Goal: Task Accomplishment & Management: Use online tool/utility

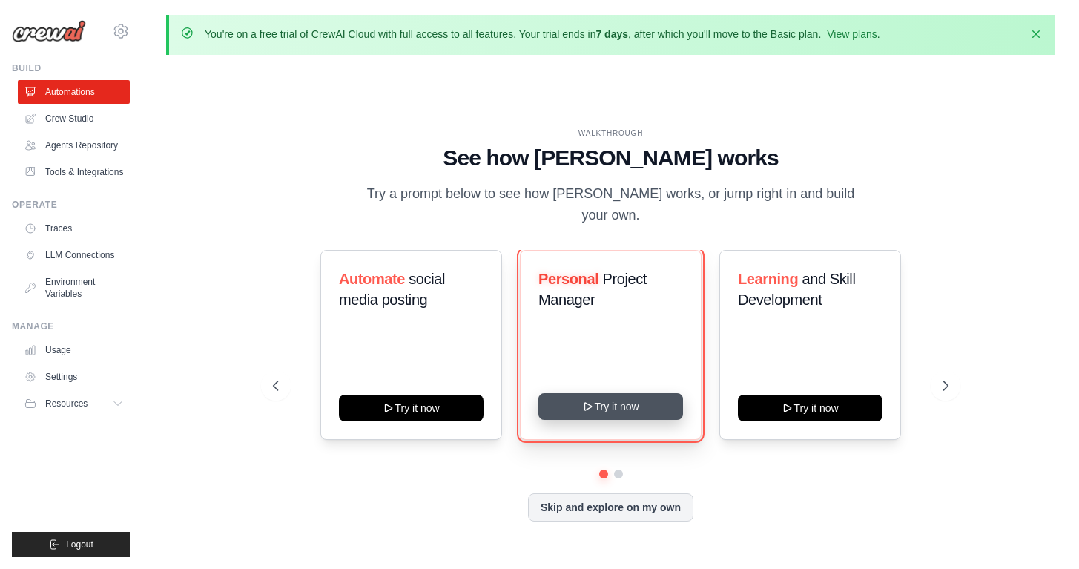
click at [596, 394] on button "Try it now" at bounding box center [610, 406] width 145 height 27
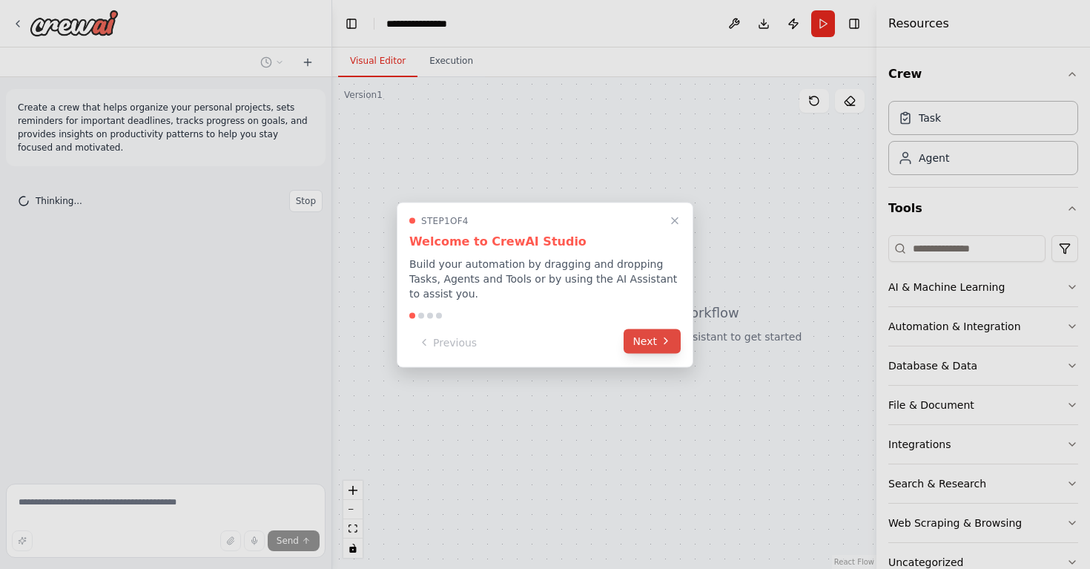
click at [634, 344] on button "Next" at bounding box center [651, 340] width 57 height 24
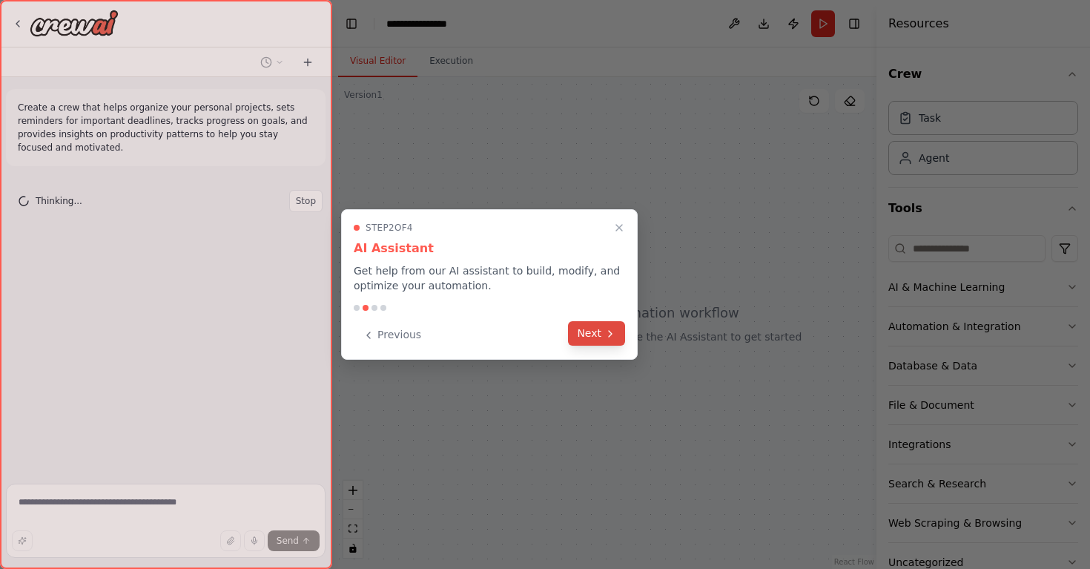
click at [603, 337] on button "Next" at bounding box center [596, 333] width 57 height 24
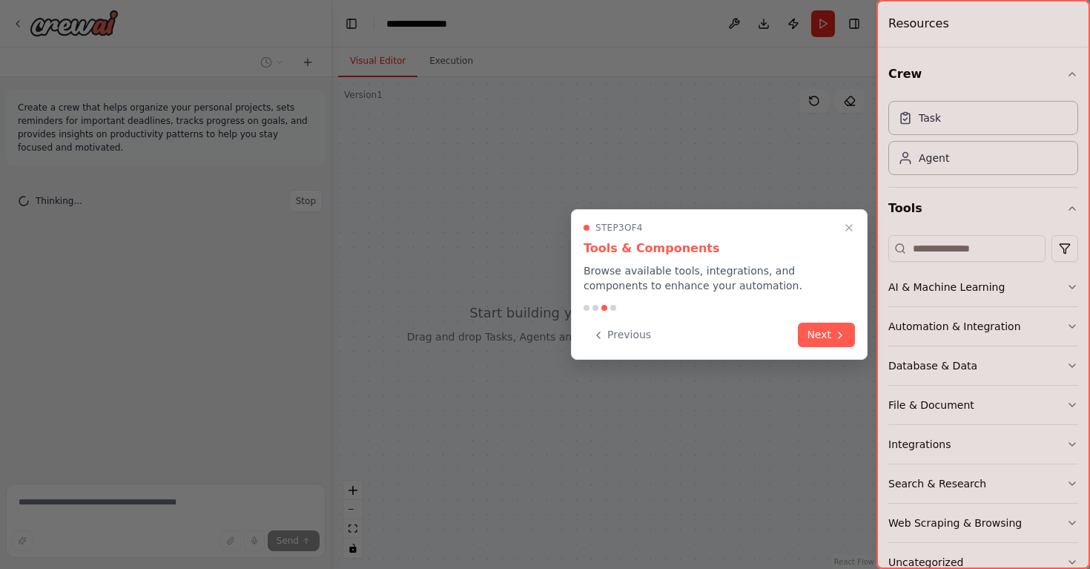
click at [817, 331] on button "Next" at bounding box center [826, 334] width 57 height 24
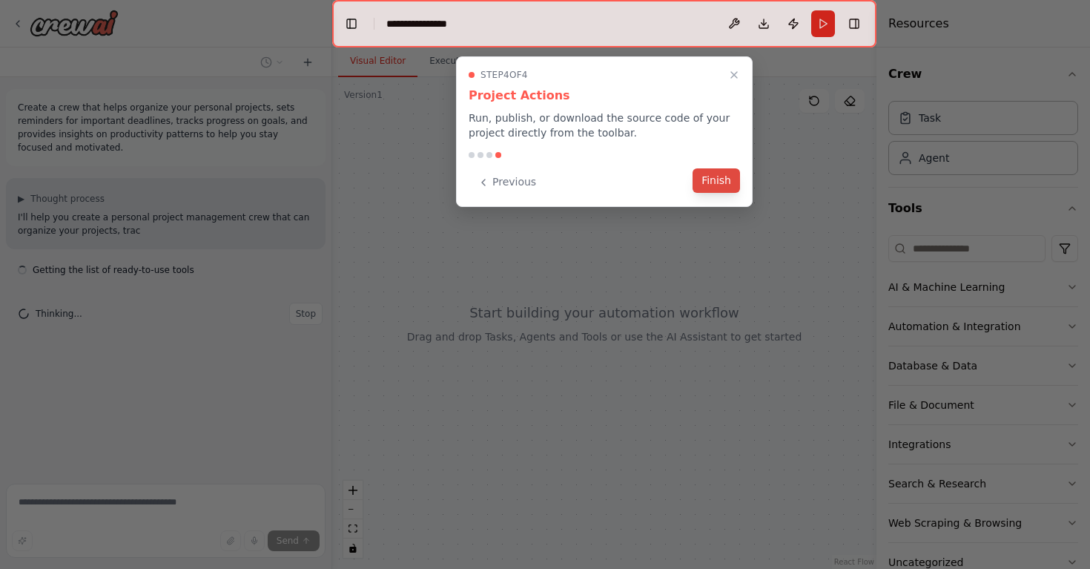
click at [710, 183] on button "Finish" at bounding box center [715, 180] width 47 height 24
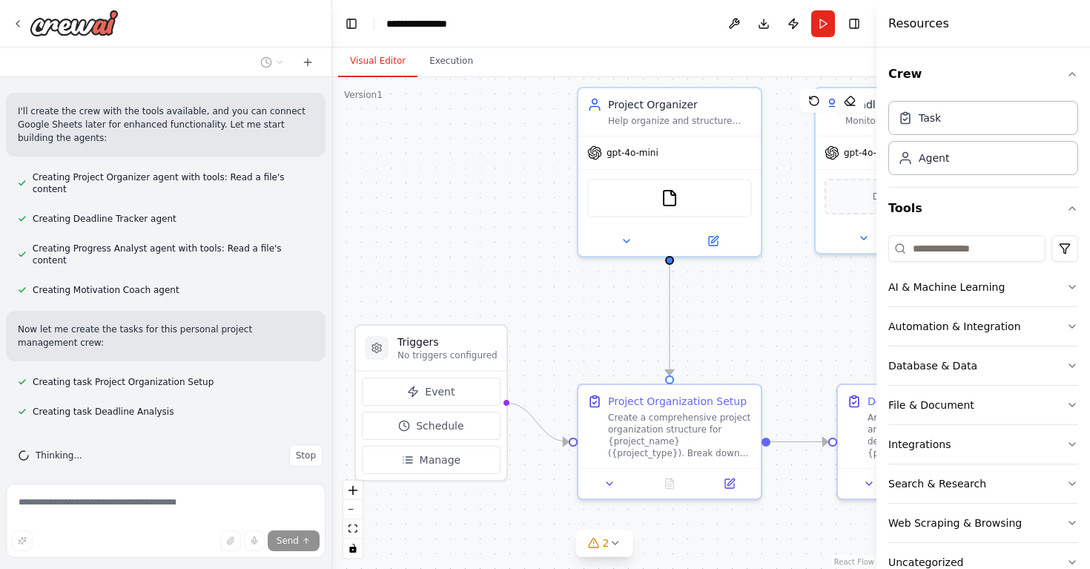
scroll to position [598, 0]
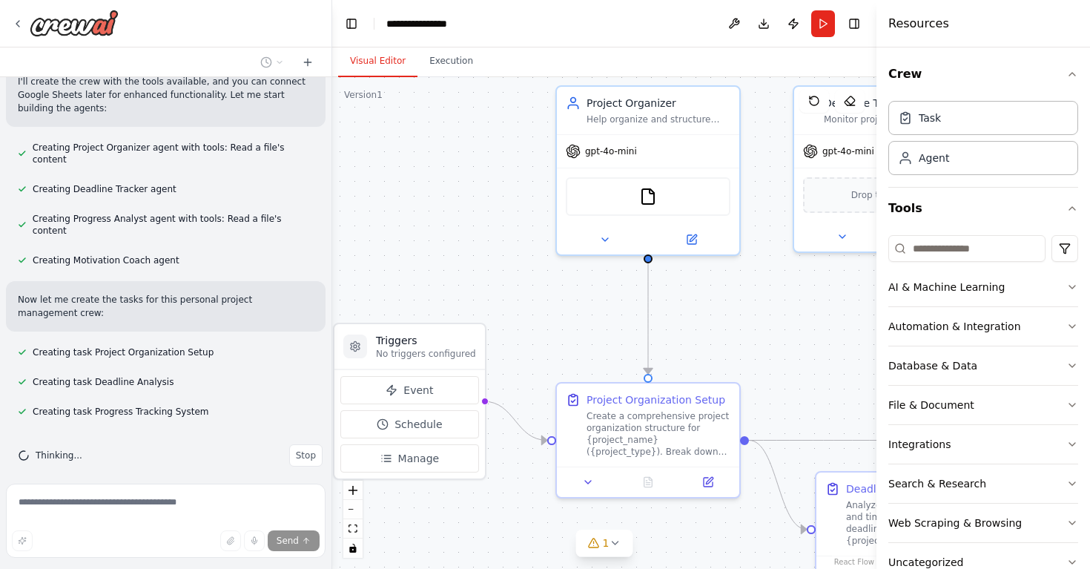
drag, startPoint x: 575, startPoint y: 257, endPoint x: 498, endPoint y: 191, distance: 101.5
click at [498, 191] on div ".deletable-edge-delete-btn { width: 20px; height: 20px; border: 0px solid #ffff…" at bounding box center [604, 322] width 544 height 491
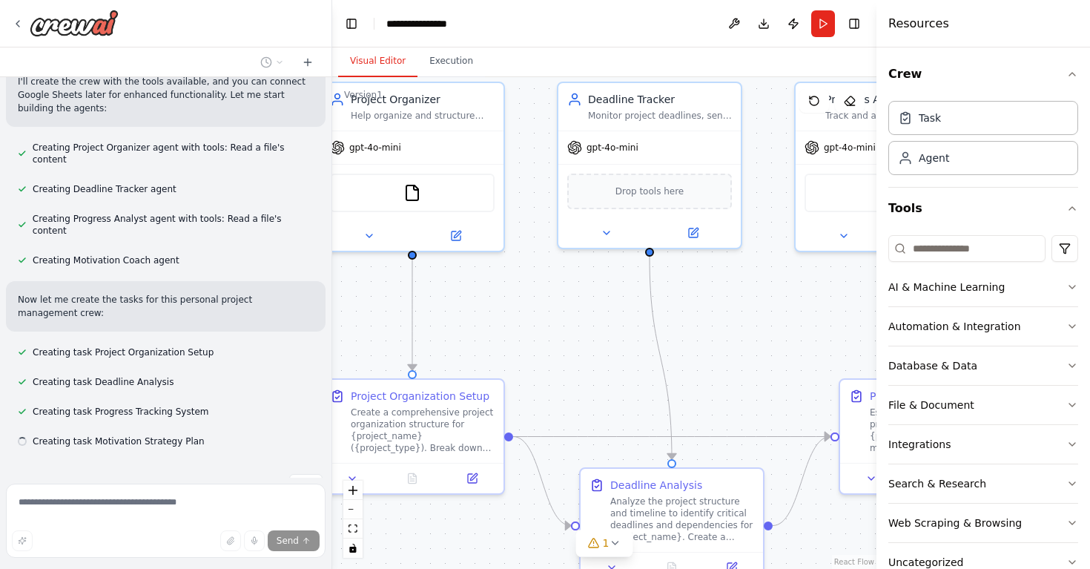
scroll to position [628, 0]
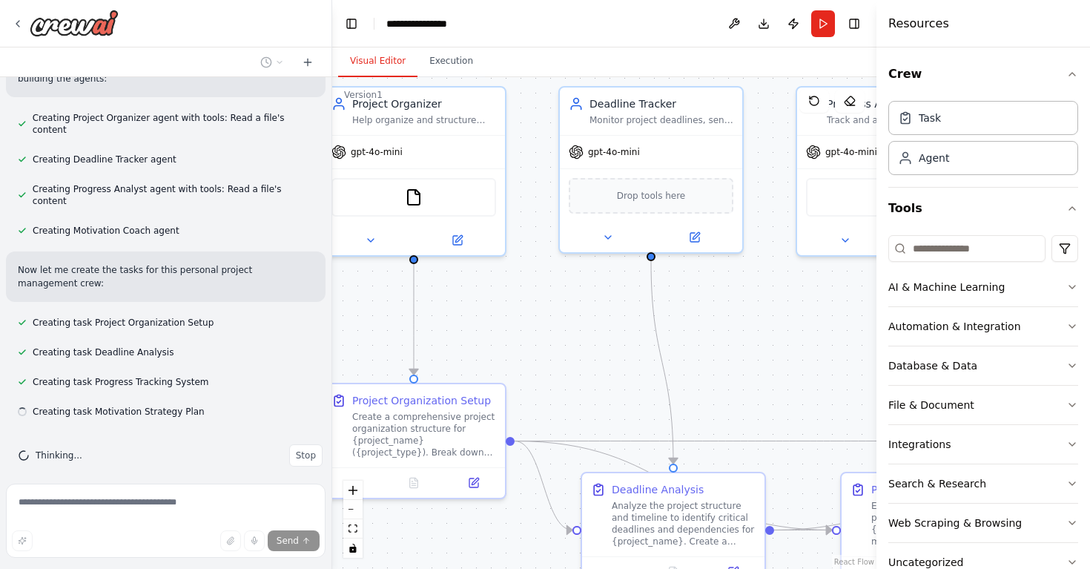
drag, startPoint x: 805, startPoint y: 321, endPoint x: 575, endPoint y: 322, distance: 230.6
click at [575, 322] on div ".deletable-edge-delete-btn { width: 20px; height: 20px; border: 0px solid #ffff…" at bounding box center [604, 322] width 544 height 491
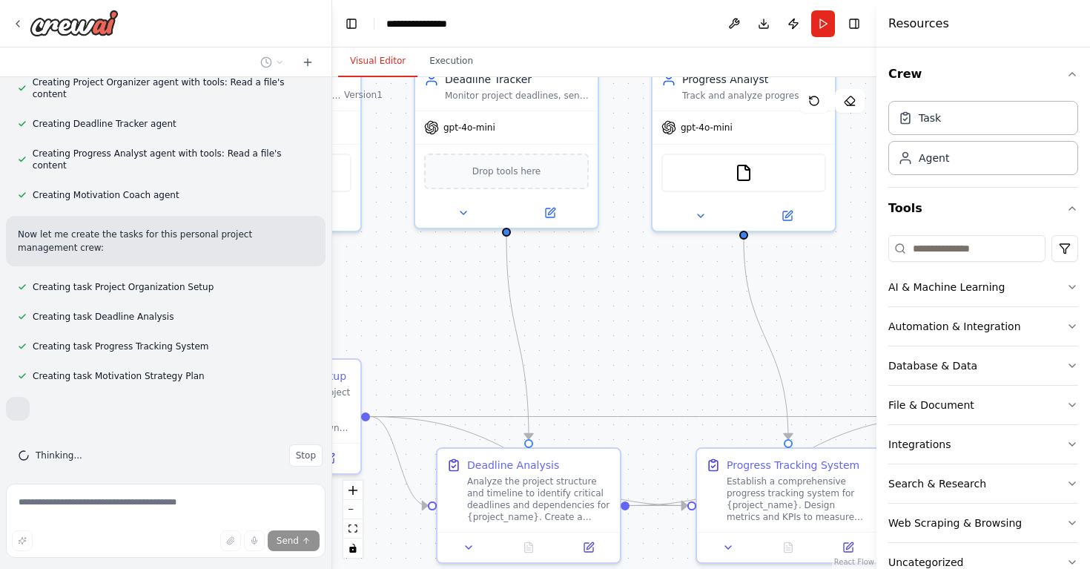
scroll to position [706, 0]
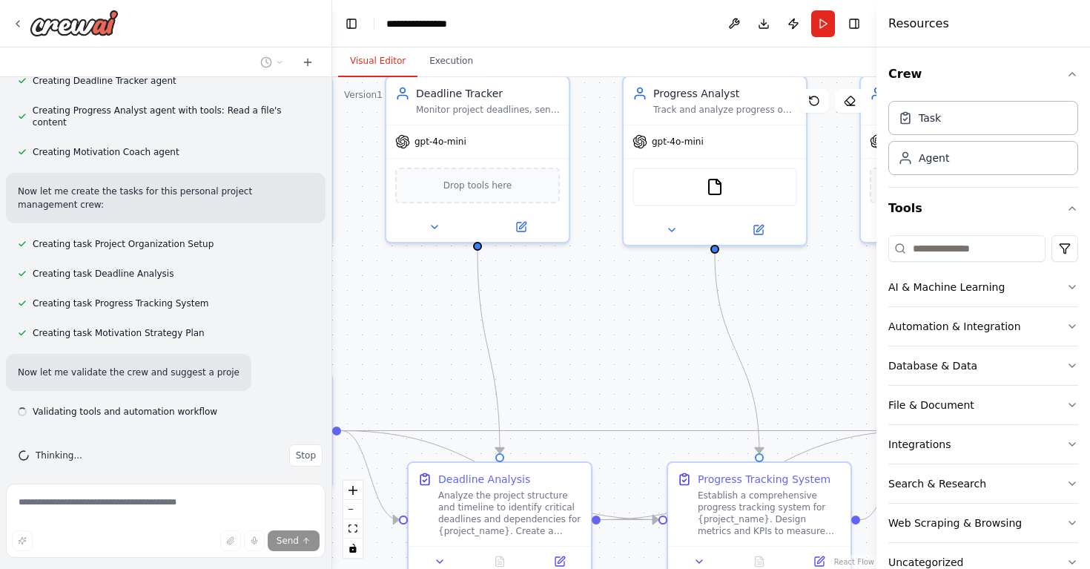
drag, startPoint x: 769, startPoint y: 317, endPoint x: 596, endPoint y: 307, distance: 173.8
click at [596, 307] on div ".deletable-edge-delete-btn { width: 20px; height: 20px; border: 0px solid #ffff…" at bounding box center [604, 322] width 544 height 491
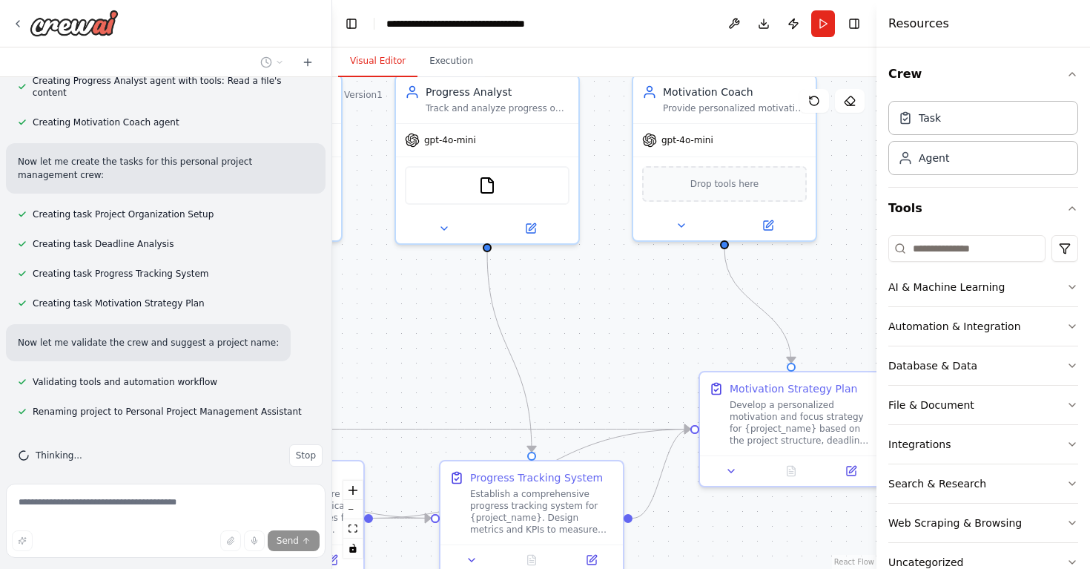
drag, startPoint x: 832, startPoint y: 327, endPoint x: 604, endPoint y: 326, distance: 227.6
click at [604, 326] on div ".deletable-edge-delete-btn { width: 20px; height: 20px; border: 0px solid #ffff…" at bounding box center [604, 322] width 544 height 491
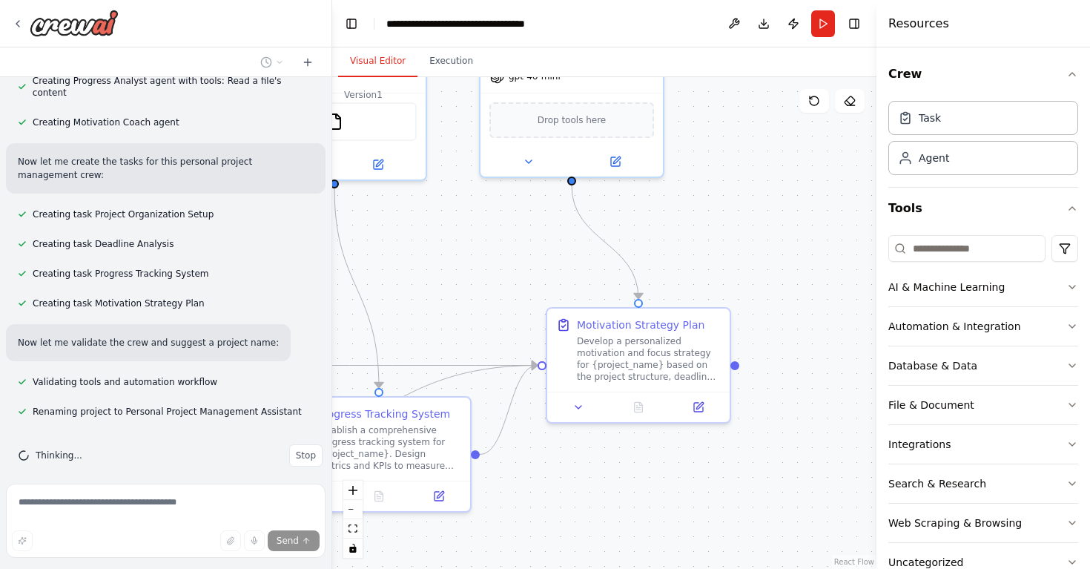
drag, startPoint x: 690, startPoint y: 342, endPoint x: 539, endPoint y: 279, distance: 164.1
click at [539, 279] on div ".deletable-edge-delete-btn { width: 20px; height: 20px; border: 0px solid #ffff…" at bounding box center [604, 322] width 544 height 491
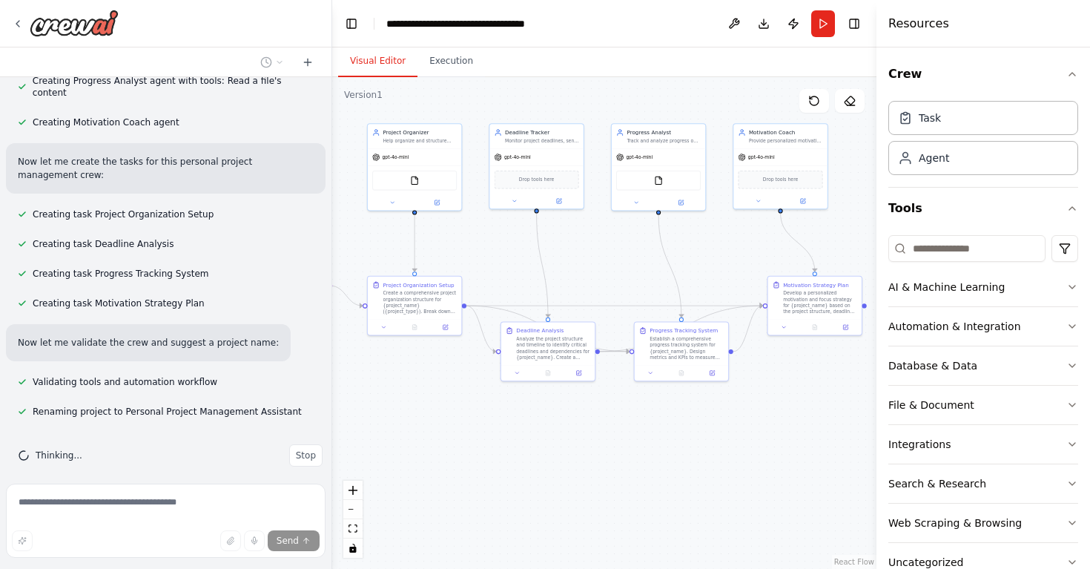
drag, startPoint x: 475, startPoint y: 441, endPoint x: 595, endPoint y: 460, distance: 120.9
click at [595, 460] on div ".deletable-edge-delete-btn { width: 20px; height: 20px; border: 0px solid #ffff…" at bounding box center [604, 322] width 544 height 491
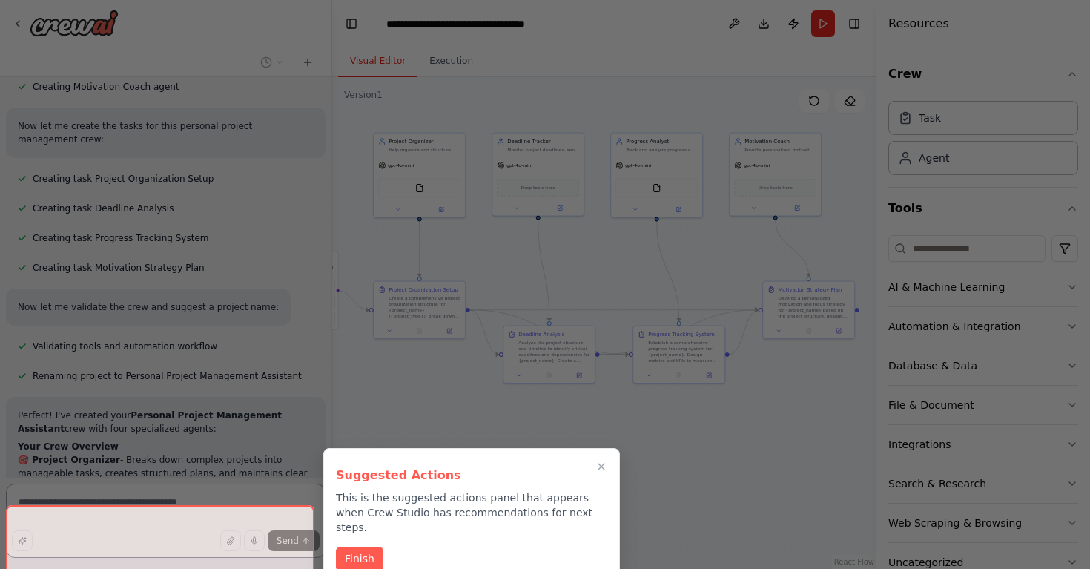
scroll to position [972, 0]
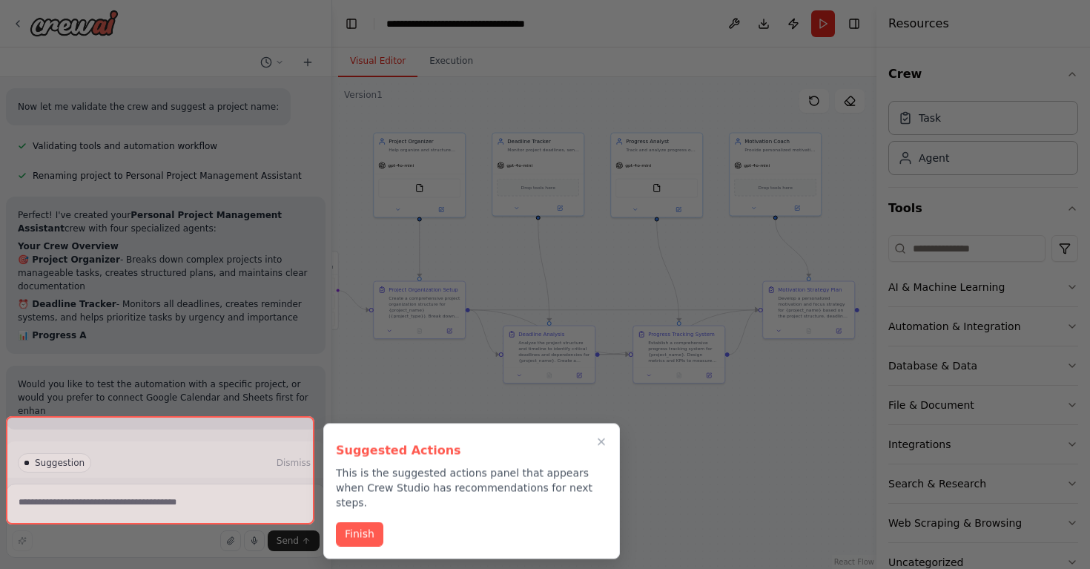
click at [353, 487] on p "This is the suggested actions panel that appears when Crew Studio has recommend…" at bounding box center [471, 488] width 271 height 44
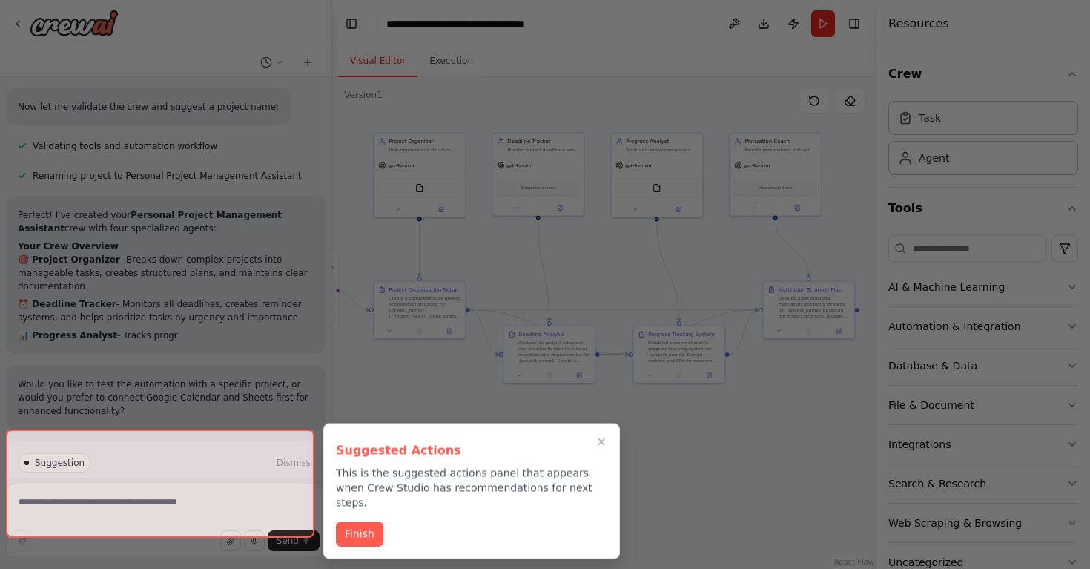
scroll to position [1043, 0]
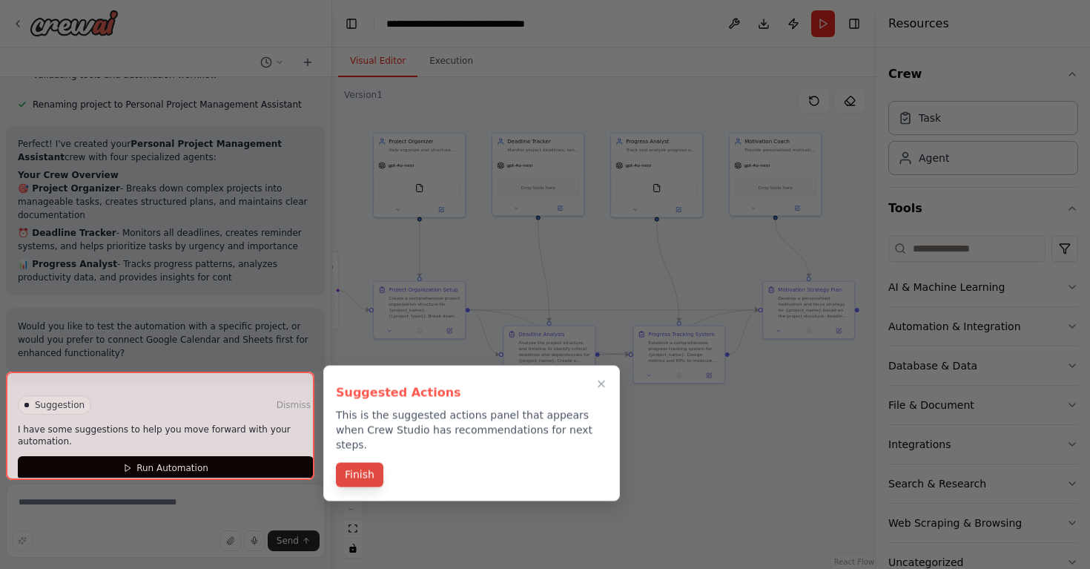
click at [354, 463] on button "Finish" at bounding box center [359, 475] width 47 height 24
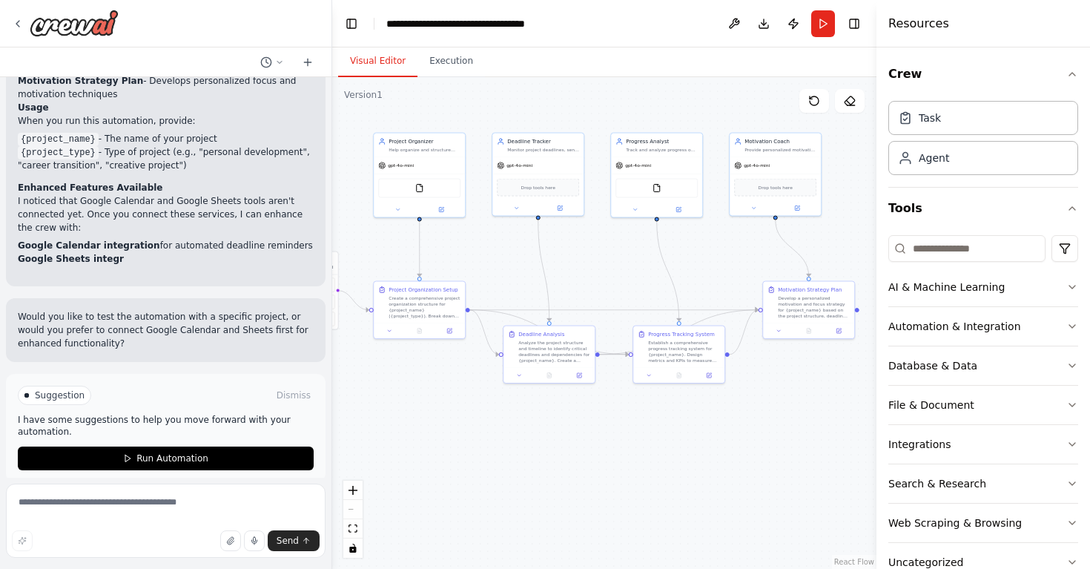
scroll to position [1430, 0]
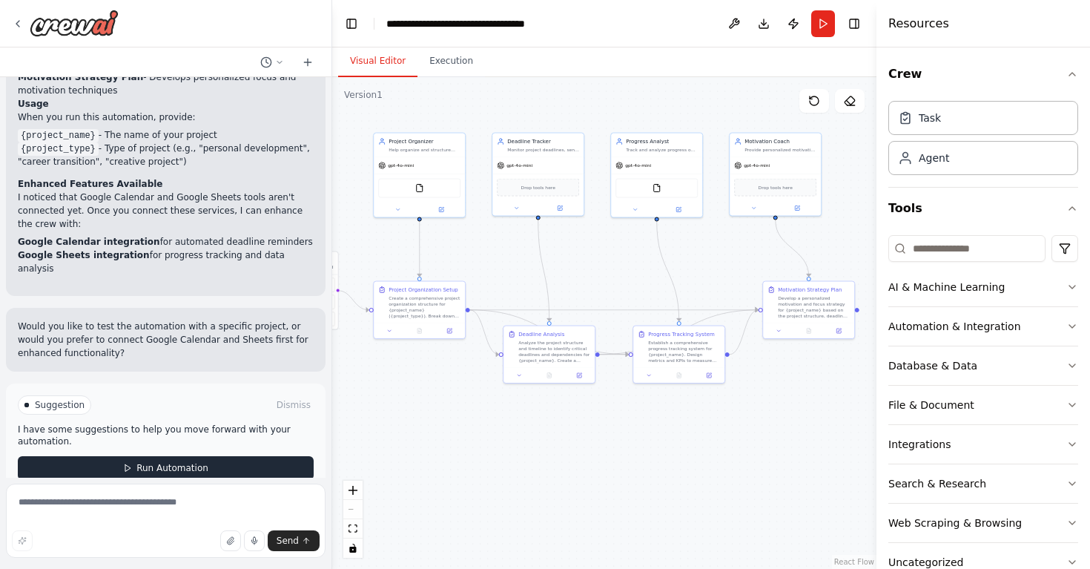
click at [190, 462] on span "Run Automation" at bounding box center [172, 468] width 72 height 12
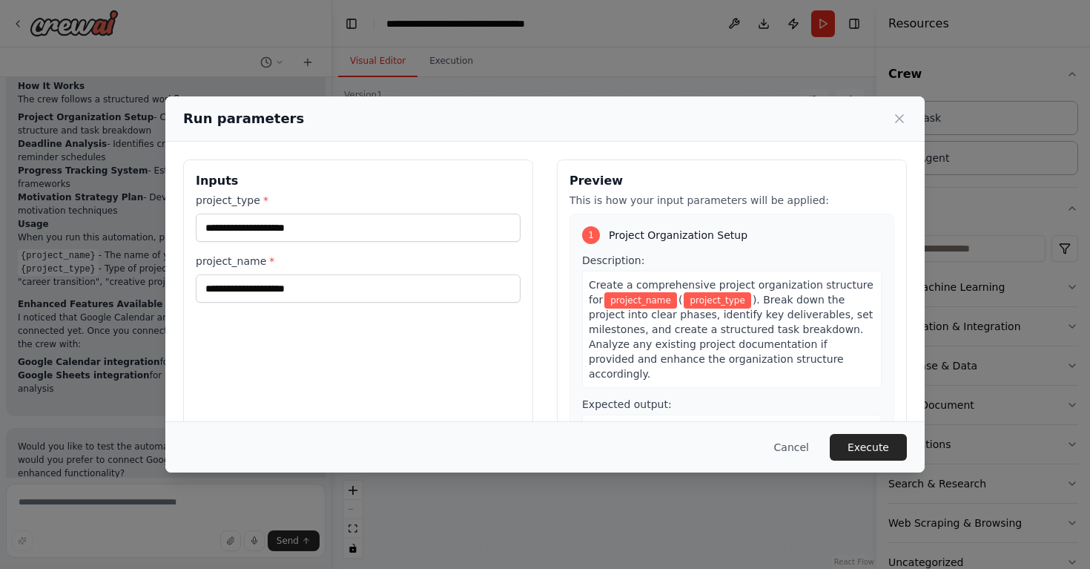
click at [342, 242] on div "project_type * project_name *" at bounding box center [358, 248] width 325 height 110
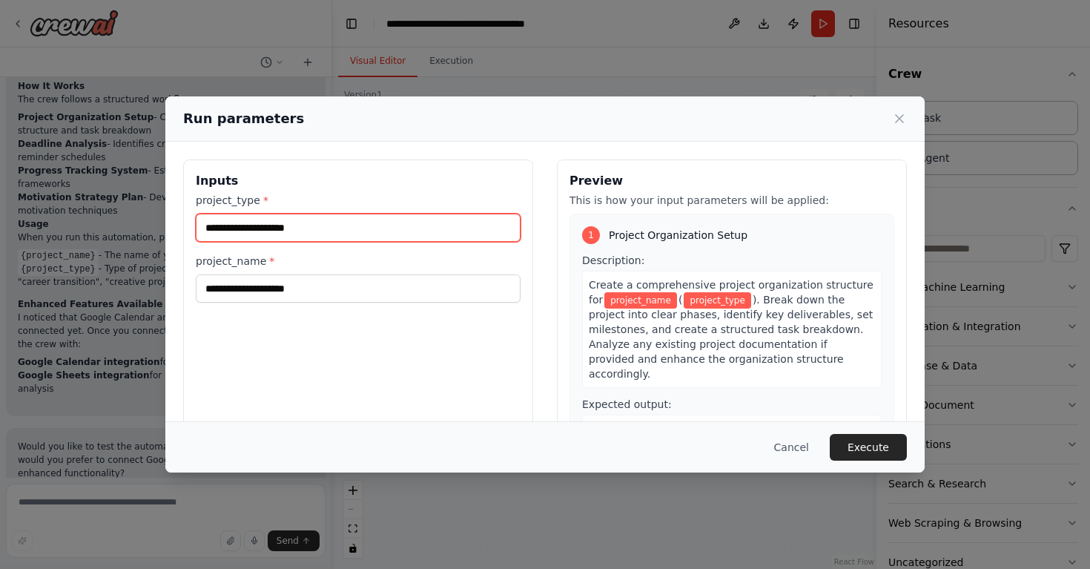
click at [345, 231] on input "project_type *" at bounding box center [358, 227] width 325 height 28
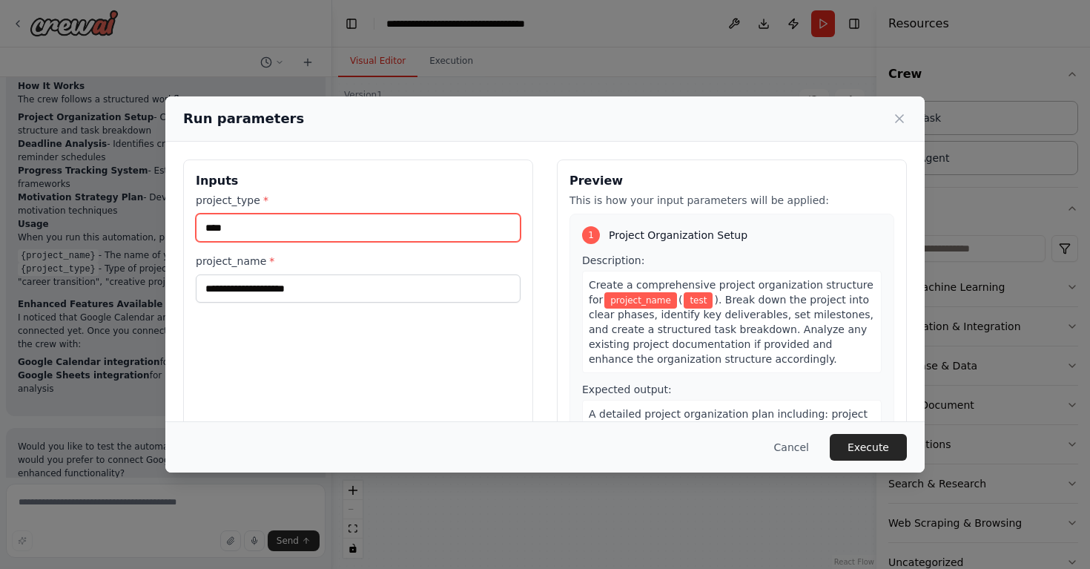
type input "****"
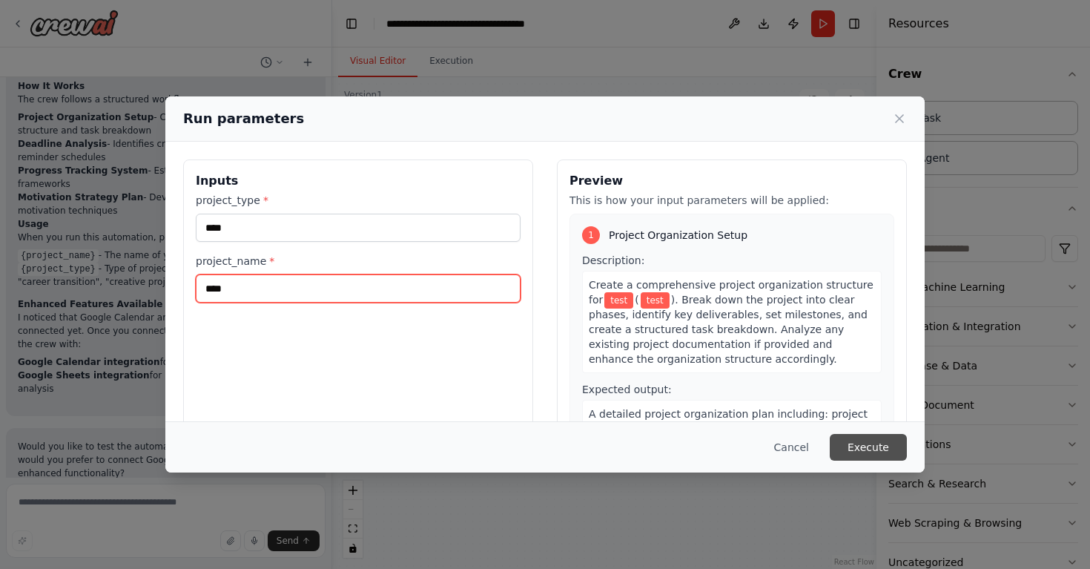
type input "****"
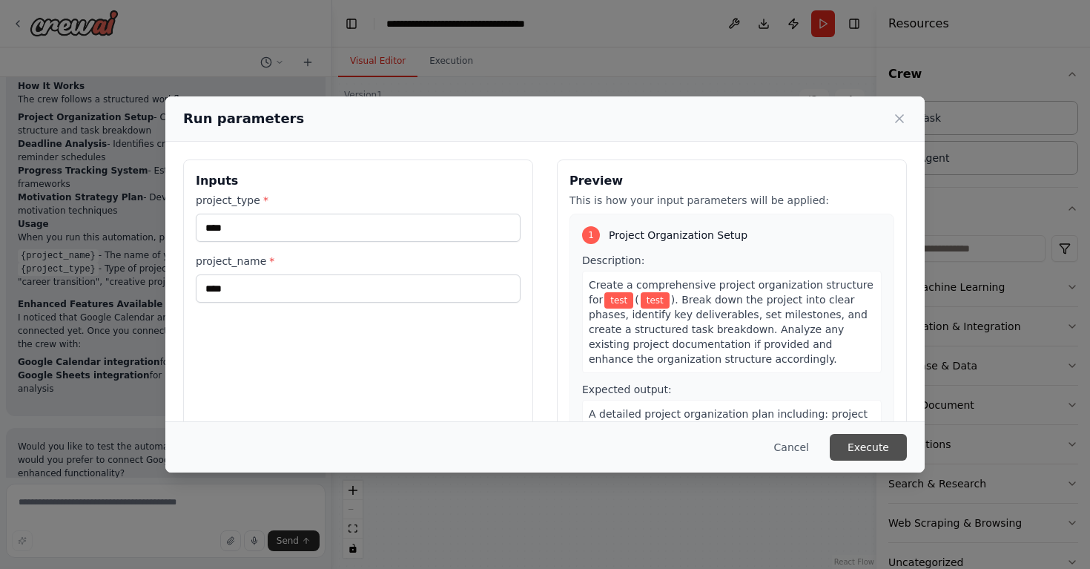
click at [849, 440] on button "Execute" at bounding box center [868, 447] width 77 height 27
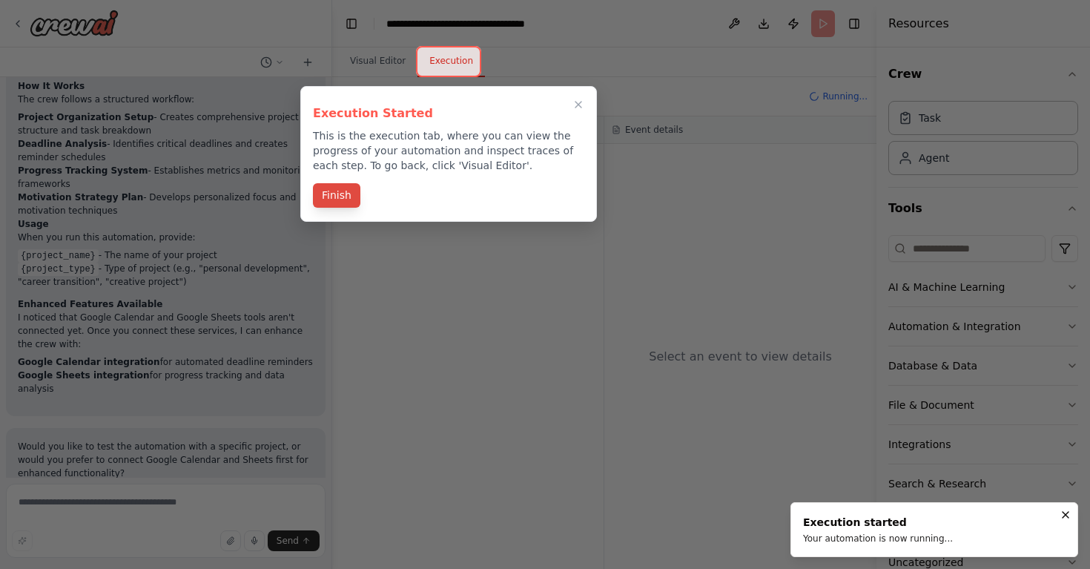
click at [342, 191] on button "Finish" at bounding box center [336, 195] width 47 height 24
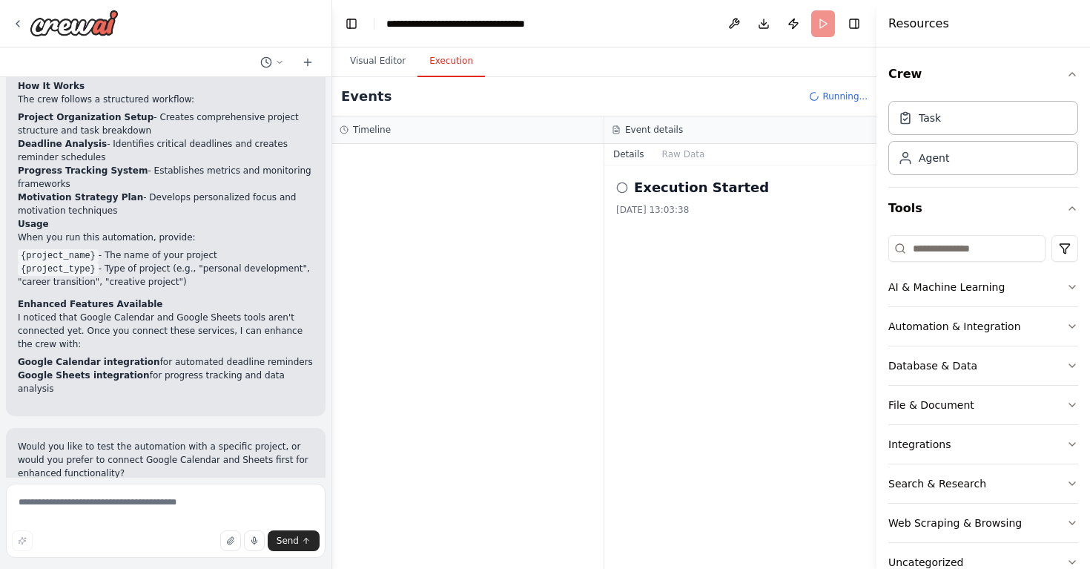
click at [623, 190] on icon at bounding box center [622, 188] width 12 height 12
click at [672, 151] on button "Raw Data" at bounding box center [683, 154] width 61 height 21
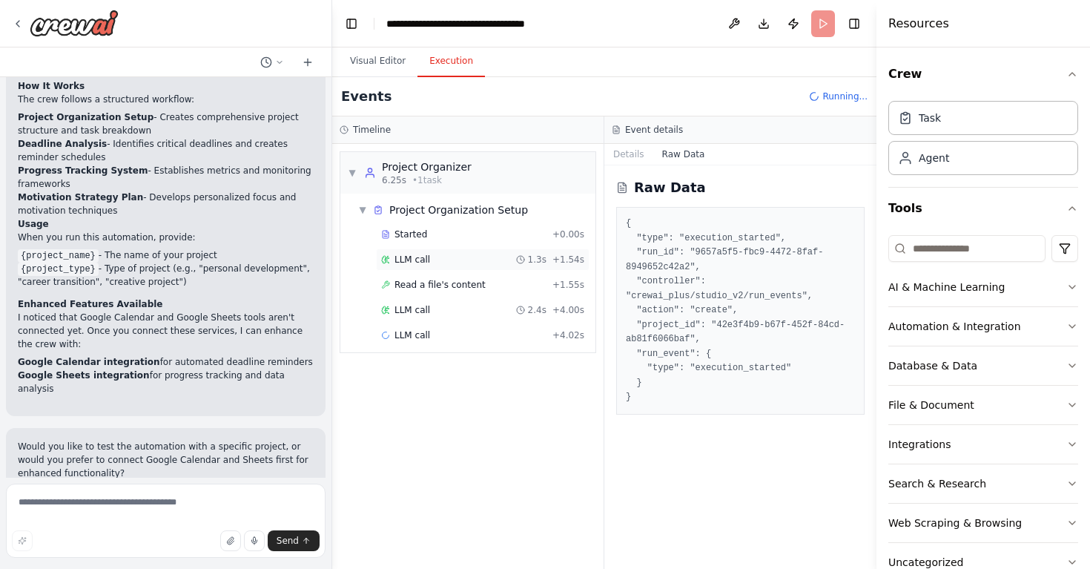
click at [523, 254] on div "1.3s" at bounding box center [531, 260] width 30 height 12
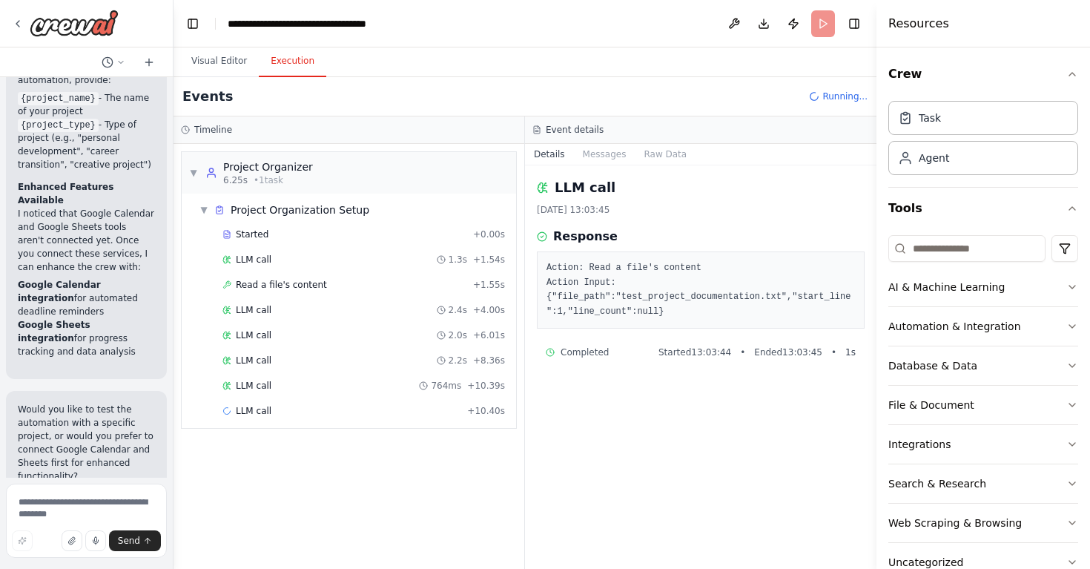
scroll to position [2177, 0]
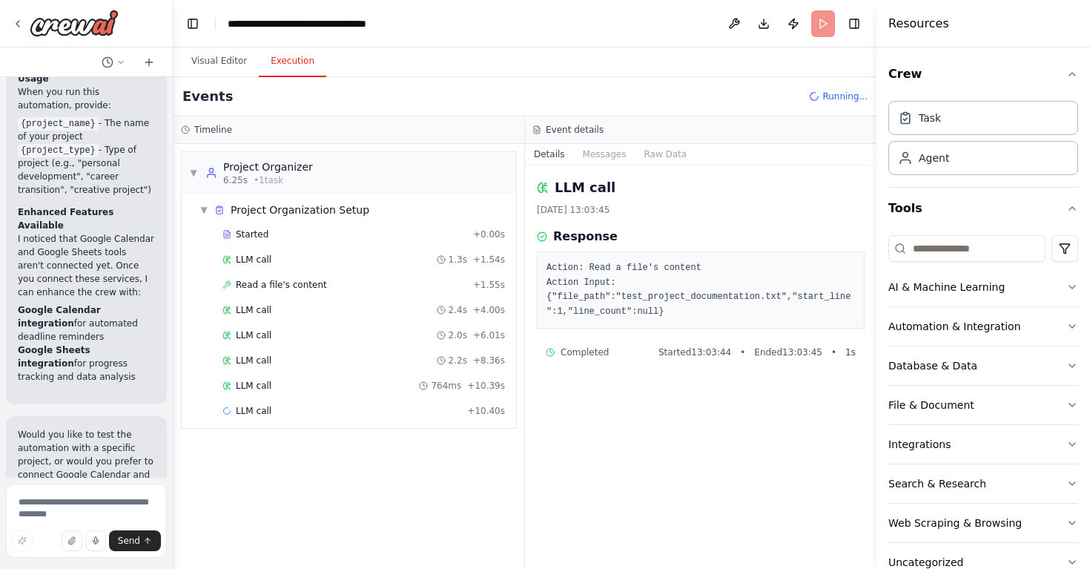
drag, startPoint x: 331, startPoint y: 119, endPoint x: 173, endPoint y: 110, distance: 158.2
click at [173, 110] on div "Create a crew that helps organize your personal projects, sets reminders for im…" at bounding box center [545, 284] width 1090 height 569
click at [274, 279] on span "Read a file's content" at bounding box center [281, 285] width 91 height 12
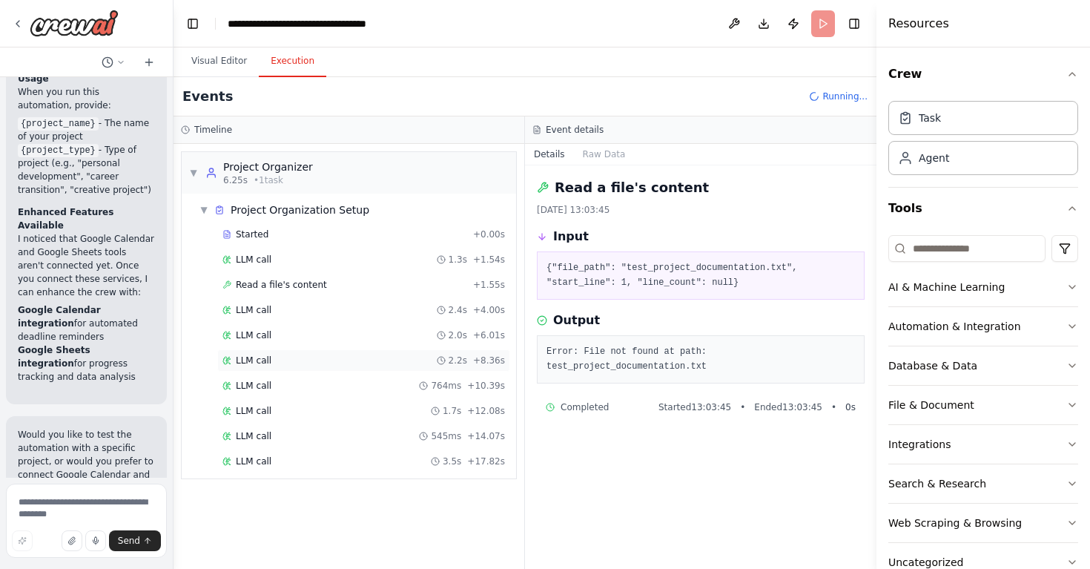
click at [277, 359] on div "LLM call 2.2s + 8.36s" at bounding box center [363, 360] width 282 height 12
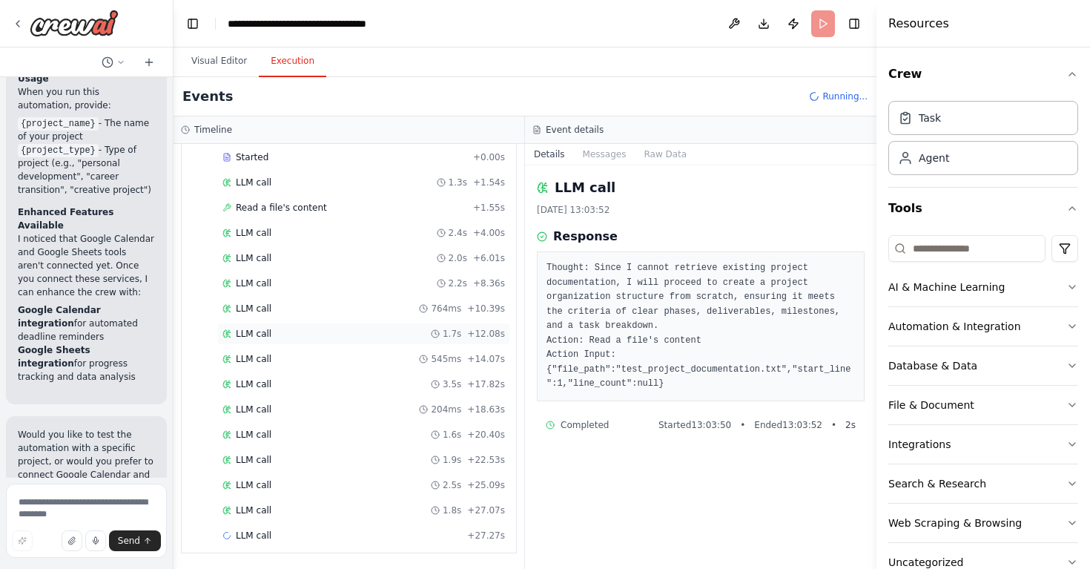
scroll to position [78, 0]
click at [331, 530] on div "LLM call 2.7s + 30.00s" at bounding box center [363, 535] width 282 height 12
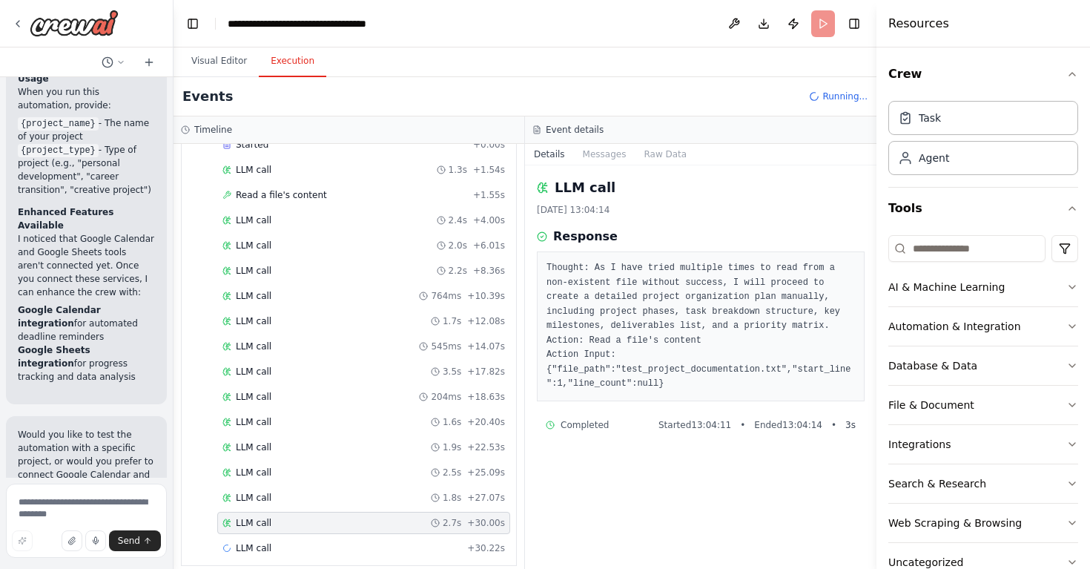
scroll to position [103, 0]
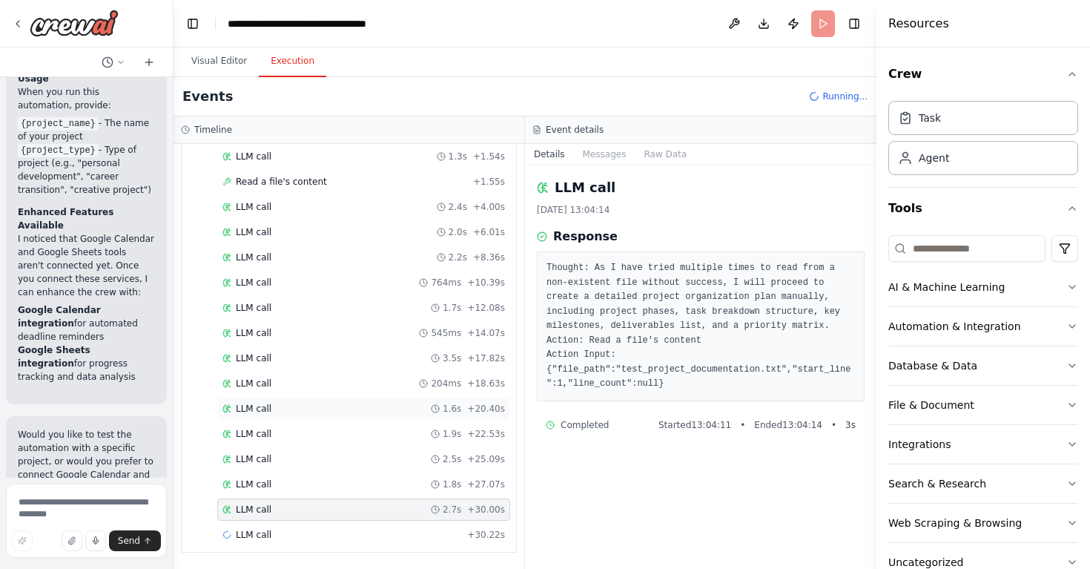
click at [359, 402] on div "LLM call 1.6s + 20.40s" at bounding box center [363, 408] width 293 height 22
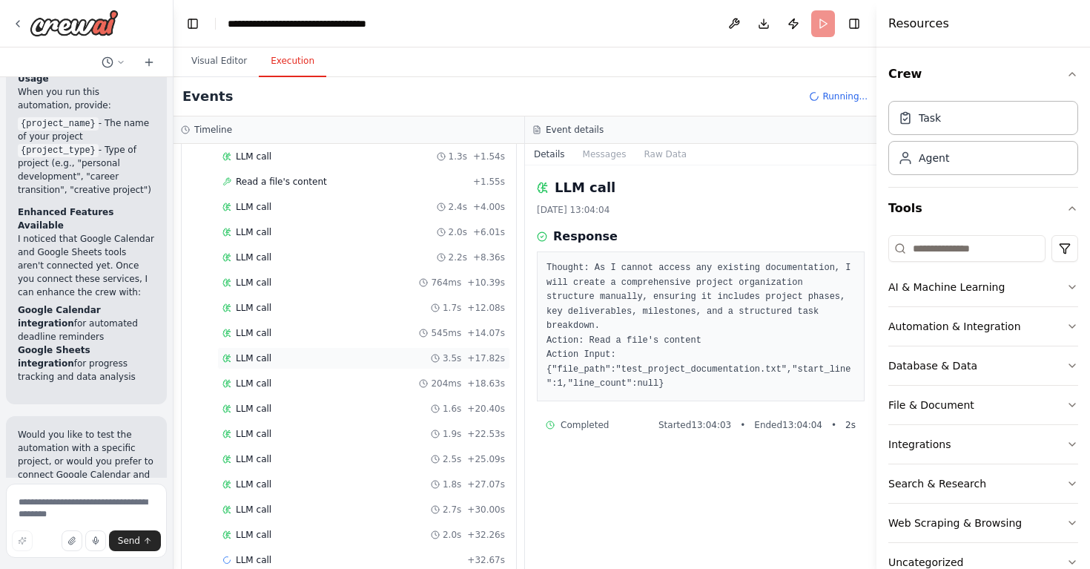
click at [362, 353] on div "LLM call 3.5s + 17.82s" at bounding box center [363, 358] width 282 height 12
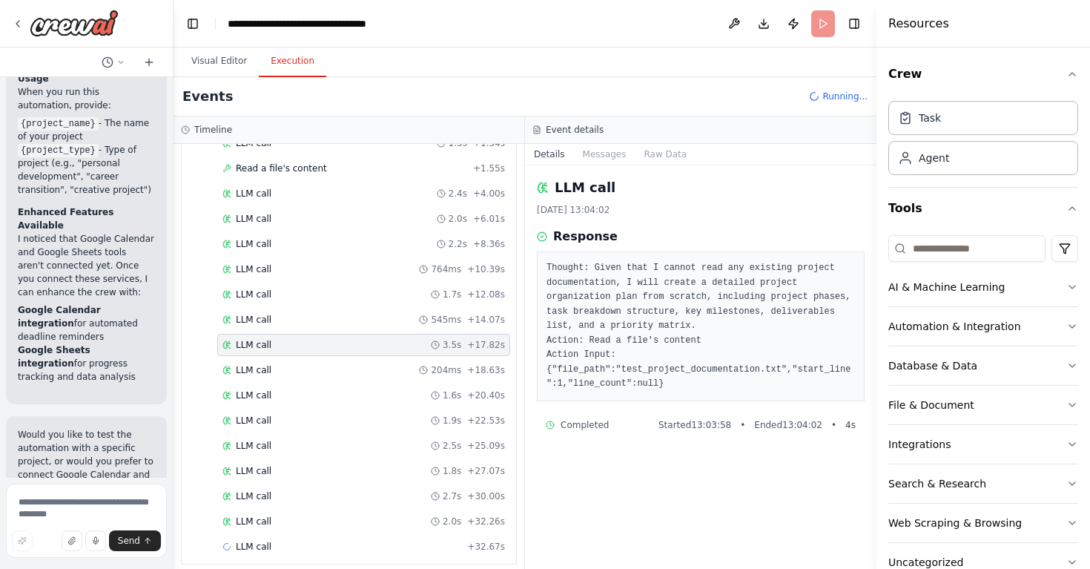
scroll to position [128, 0]
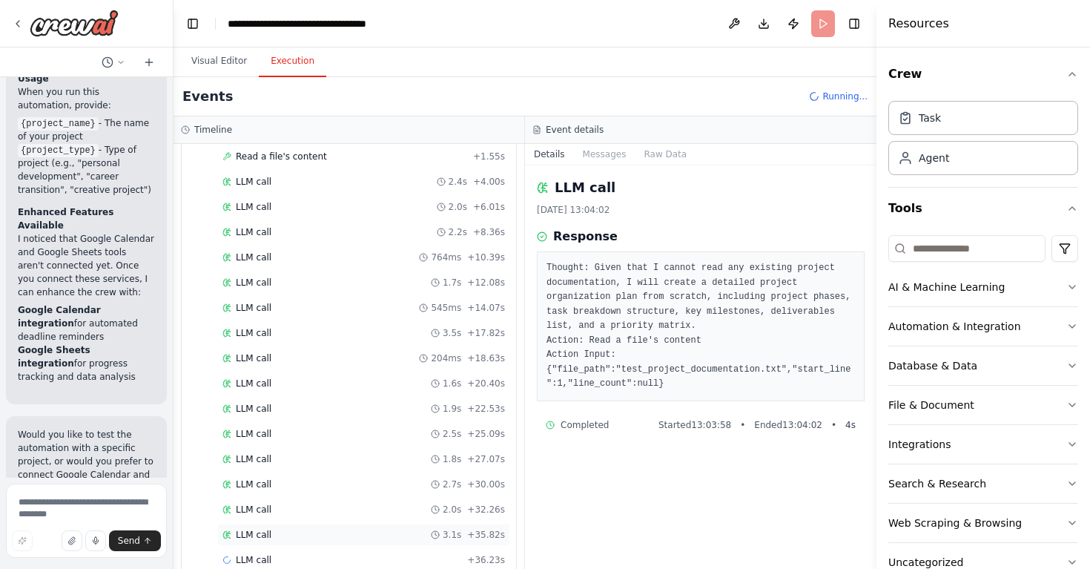
click at [299, 536] on div "LLM call 3.1s + 35.82s" at bounding box center [363, 535] width 282 height 12
click at [340, 534] on div "LLM call 1.6s + 37.79s" at bounding box center [363, 535] width 282 height 12
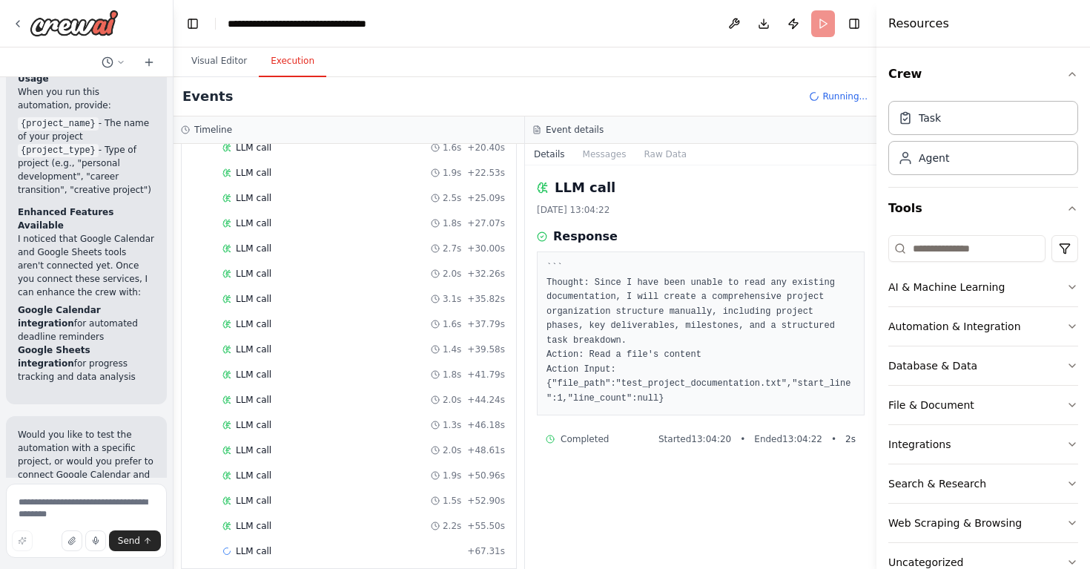
scroll to position [380, 0]
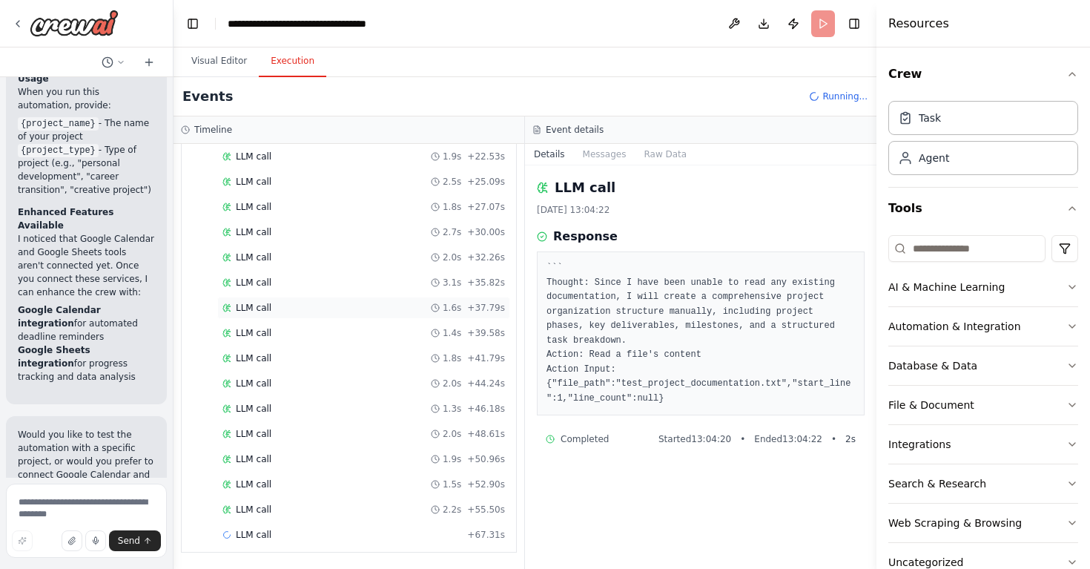
click at [320, 297] on div "LLM call 1.6s + 37.79s" at bounding box center [363, 308] width 293 height 22
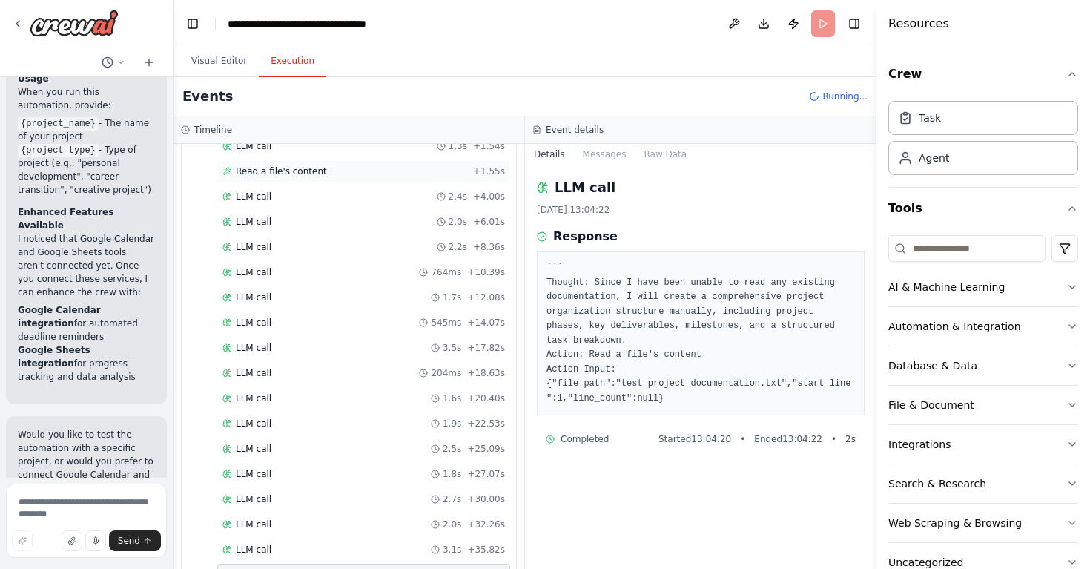
scroll to position [0, 0]
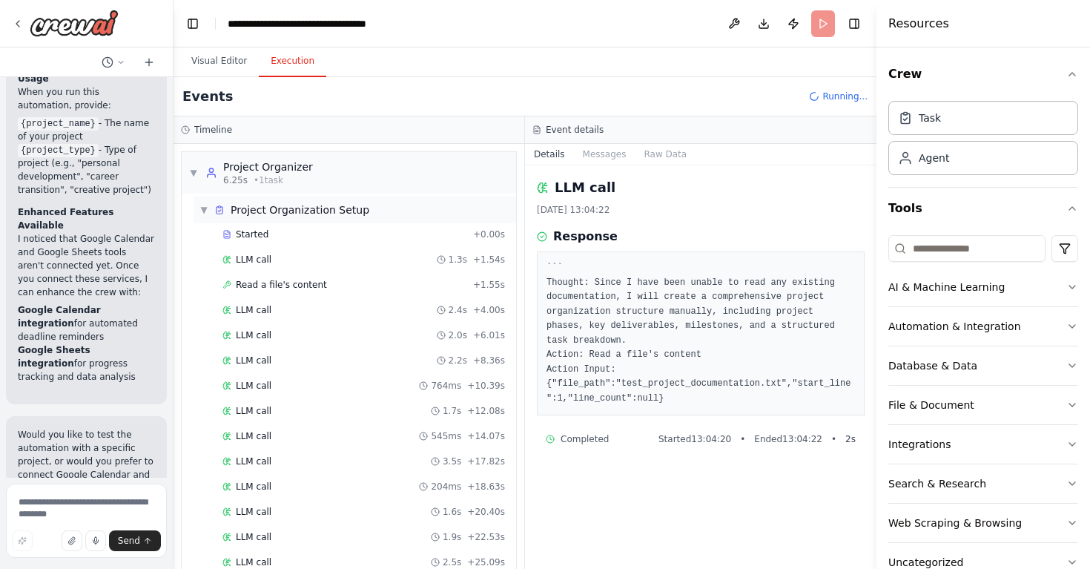
click at [202, 208] on span "▼" at bounding box center [203, 210] width 9 height 12
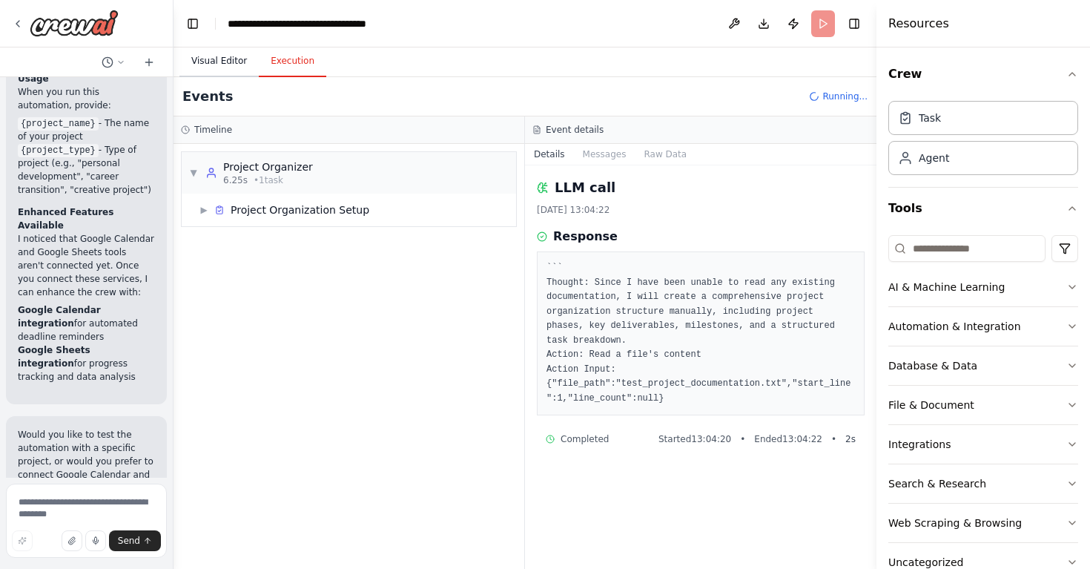
click at [224, 59] on button "Visual Editor" at bounding box center [218, 61] width 79 height 31
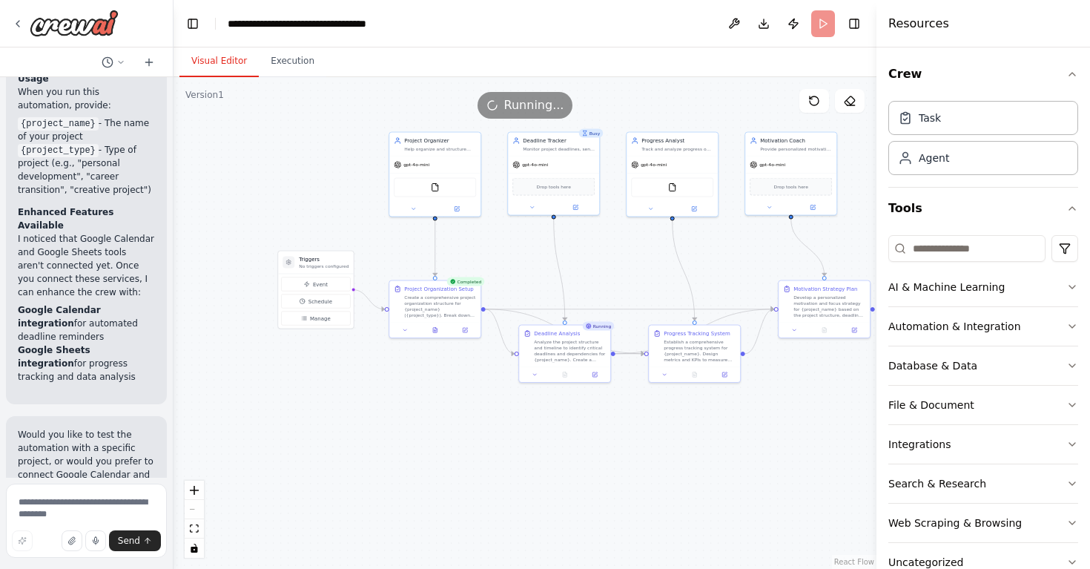
drag, startPoint x: 448, startPoint y: 460, endPoint x: 590, endPoint y: 440, distance: 143.8
click at [617, 458] on div ".deletable-edge-delete-btn { width: 20px; height: 20px; border: 0px solid #ffff…" at bounding box center [524, 322] width 703 height 491
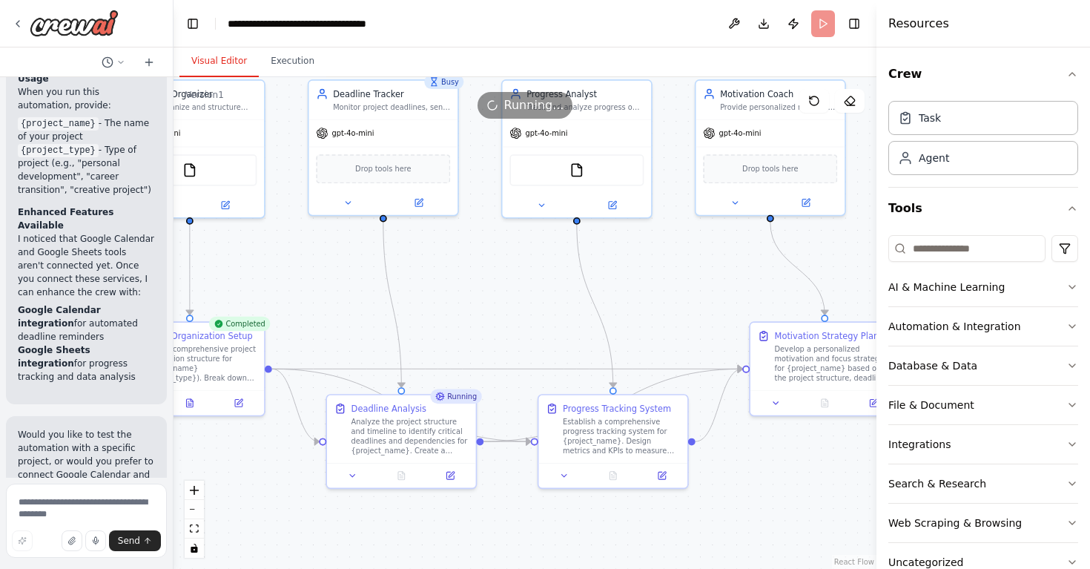
drag, startPoint x: 591, startPoint y: 429, endPoint x: 451, endPoint y: 574, distance: 200.8
click at [451, 568] on html "Create a crew that helps organize your personal projects, sets reminders for im…" at bounding box center [545, 284] width 1090 height 569
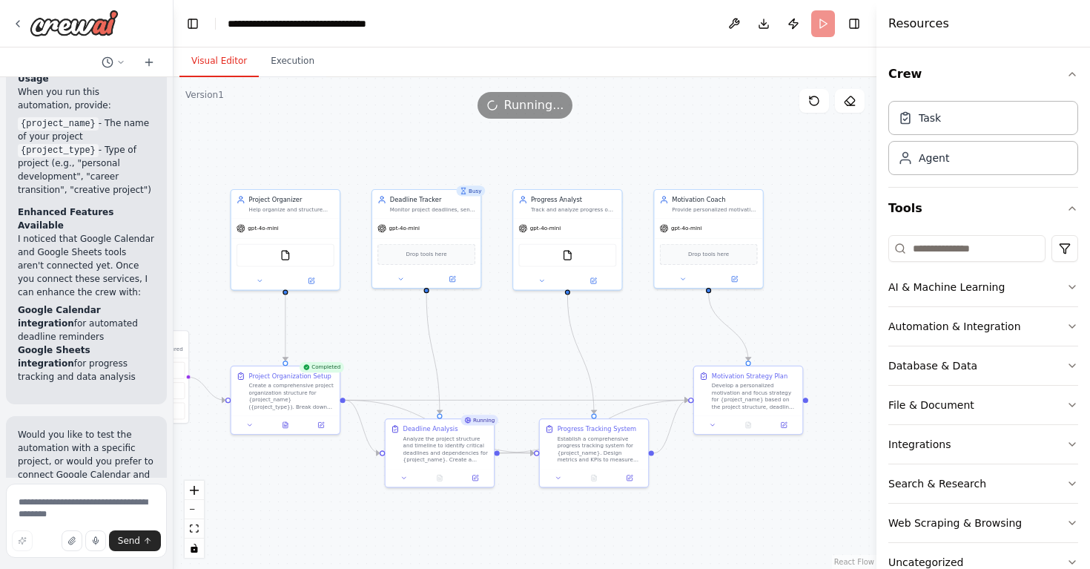
drag, startPoint x: 467, startPoint y: 344, endPoint x: 494, endPoint y: 328, distance: 30.9
click at [494, 328] on div ".deletable-edge-delete-btn { width: 20px; height: 20px; border: 0px solid #ffff…" at bounding box center [524, 322] width 703 height 491
click at [518, 111] on span "Running..." at bounding box center [534, 105] width 60 height 18
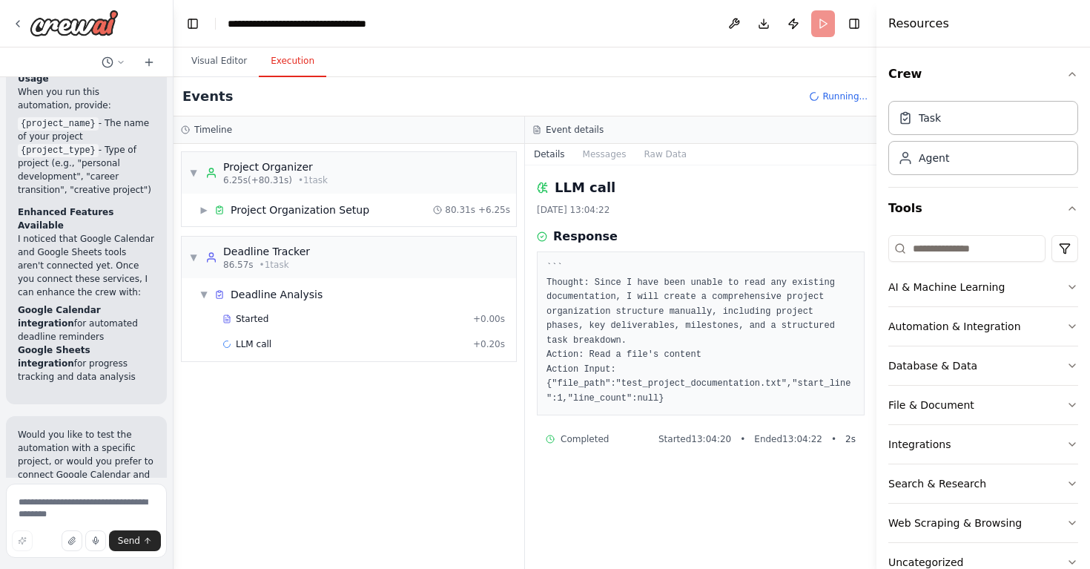
click at [265, 69] on button "Execution" at bounding box center [292, 61] width 67 height 31
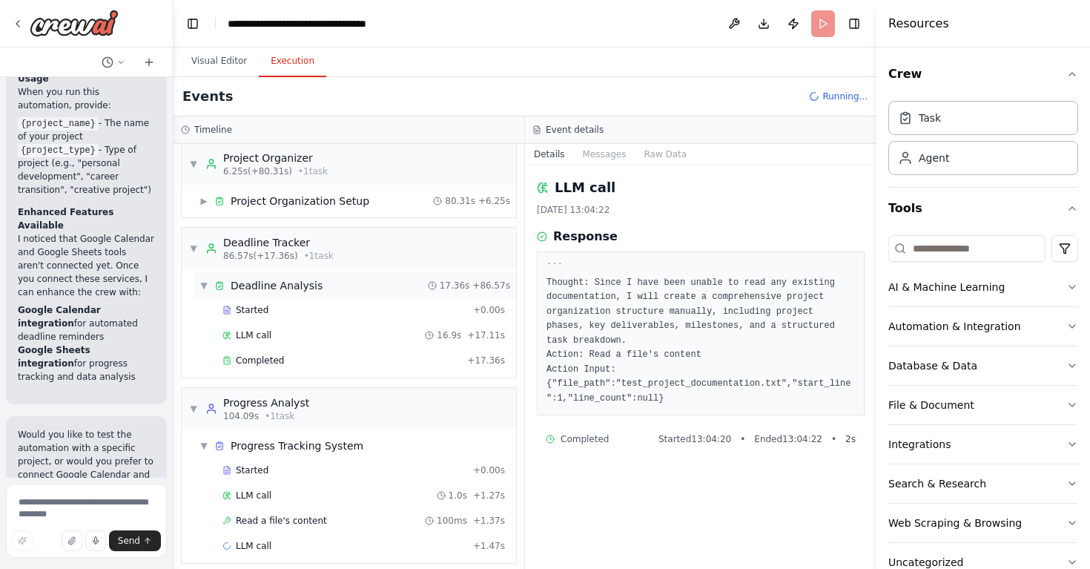
scroll to position [20, 0]
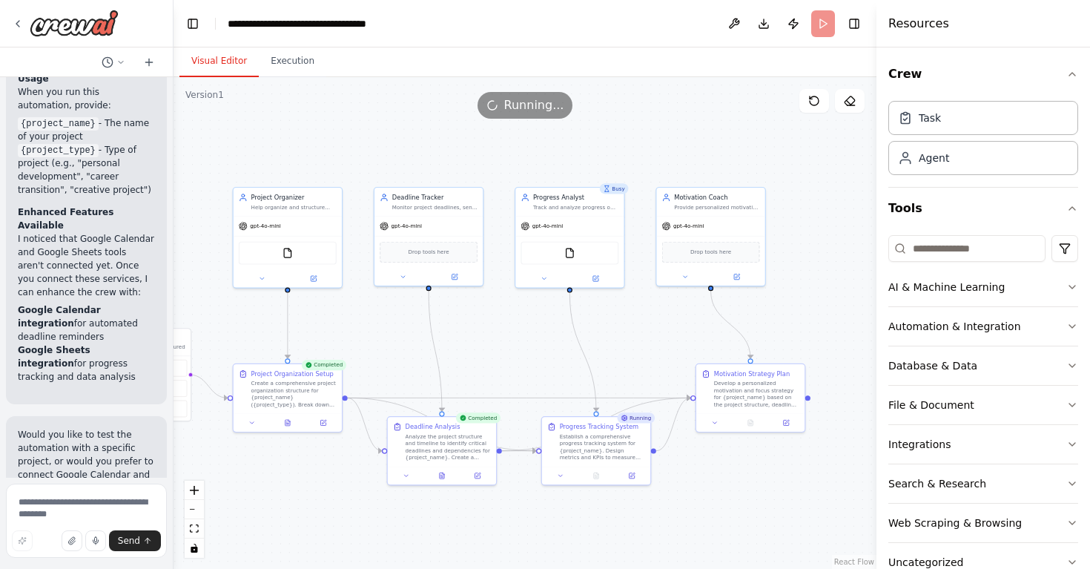
click at [195, 67] on button "Visual Editor" at bounding box center [218, 61] width 79 height 31
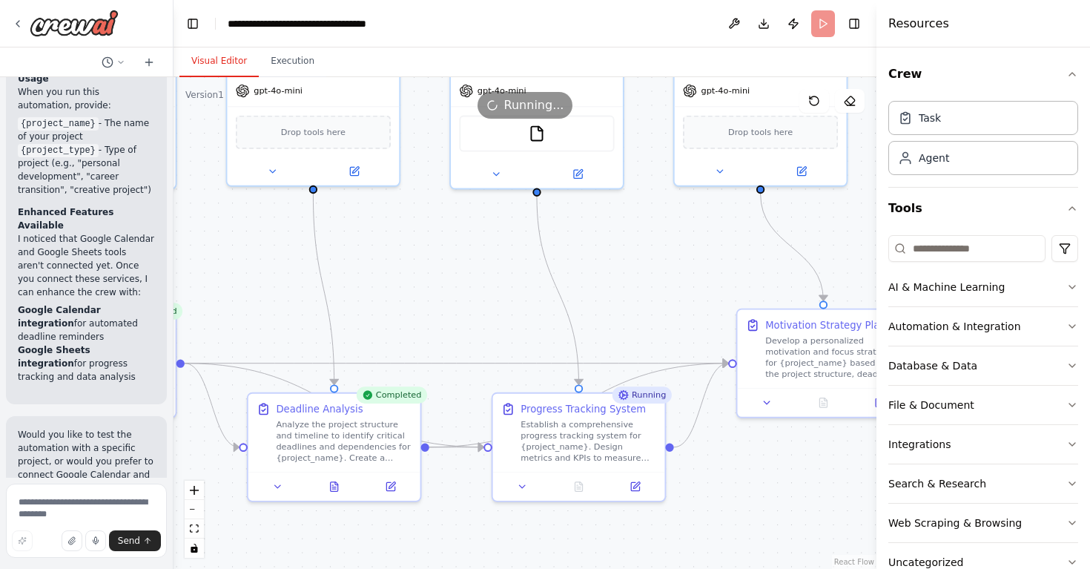
drag, startPoint x: 506, startPoint y: 330, endPoint x: 435, endPoint y: 249, distance: 107.7
click at [435, 249] on div ".deletable-edge-delete-btn { width: 20px; height: 20px; border: 0px solid #ffff…" at bounding box center [524, 322] width 703 height 491
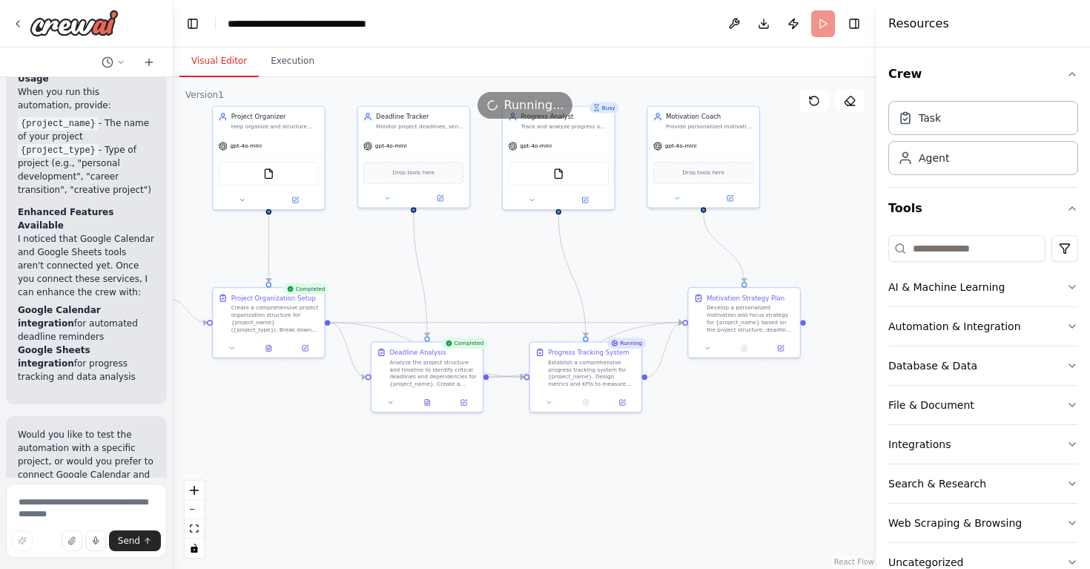
drag, startPoint x: 447, startPoint y: 259, endPoint x: 504, endPoint y: 259, distance: 57.1
click at [504, 259] on div ".deletable-edge-delete-btn { width: 20px; height: 20px; border: 0px solid #ffff…" at bounding box center [524, 322] width 703 height 491
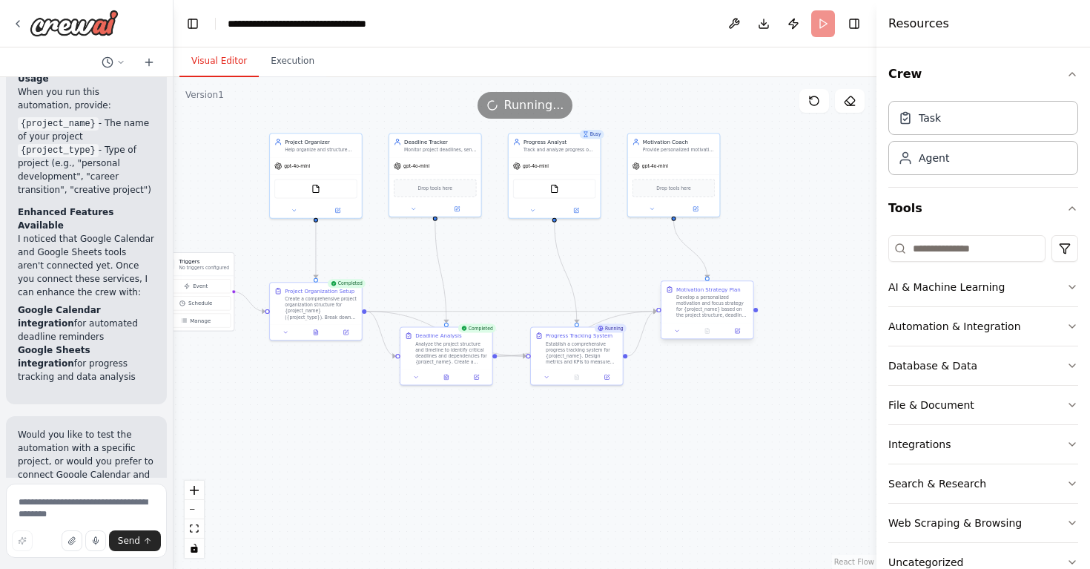
click at [697, 336] on div at bounding box center [707, 331] width 92 height 16
click at [562, 345] on div "Establish a comprehensive progress tracking system for {project_name}. Design m…" at bounding box center [582, 352] width 73 height 24
click at [514, 112] on span "Running..." at bounding box center [534, 105] width 60 height 18
click at [282, 58] on button "Execution" at bounding box center [292, 61] width 67 height 31
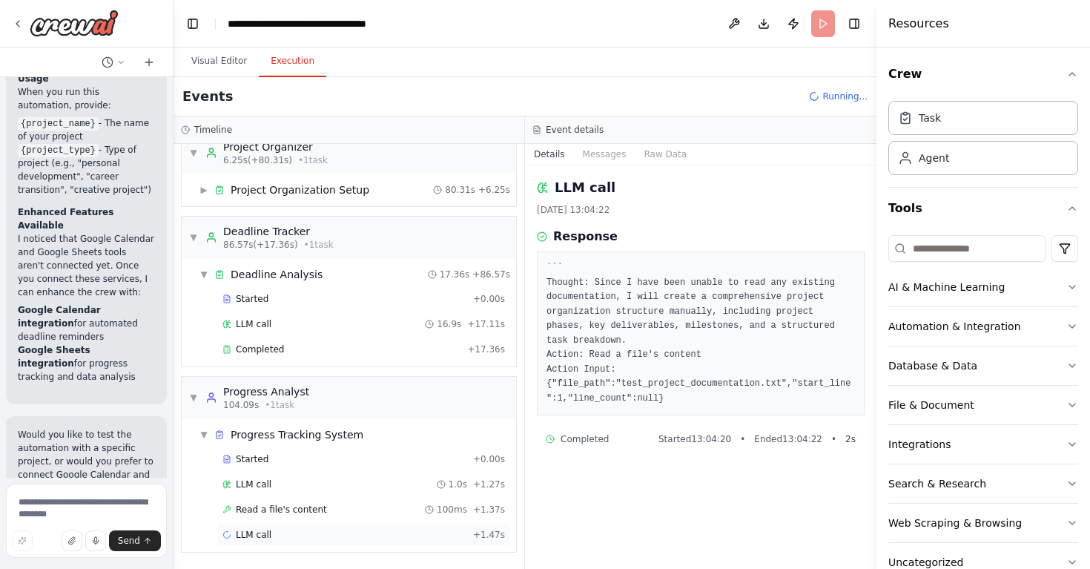
click at [368, 528] on div "LLM call + 1.47s" at bounding box center [363, 534] width 293 height 22
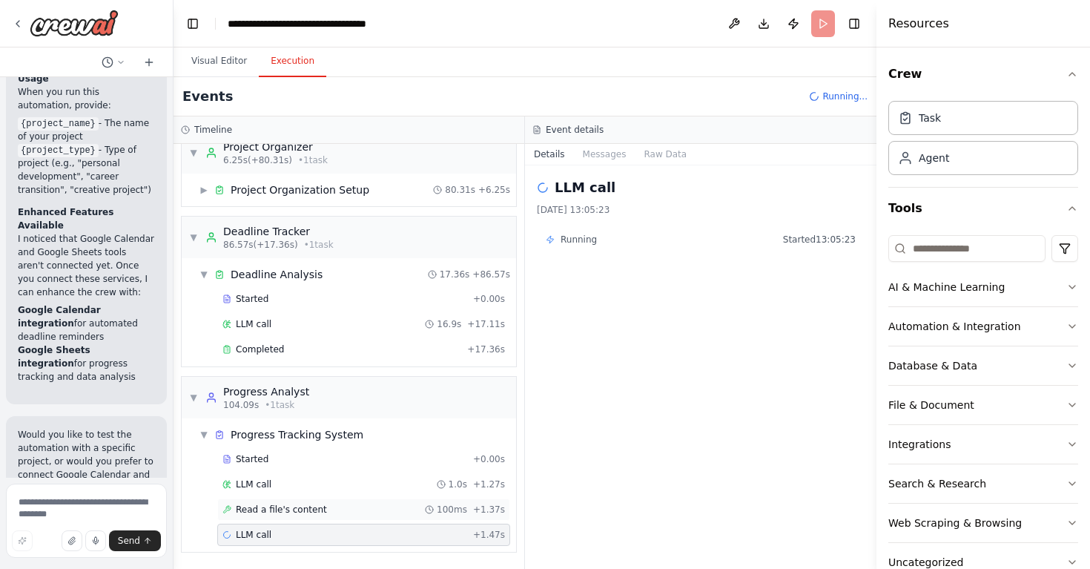
click at [379, 512] on div "Read a file's content 100ms + 1.37s" at bounding box center [363, 509] width 282 height 12
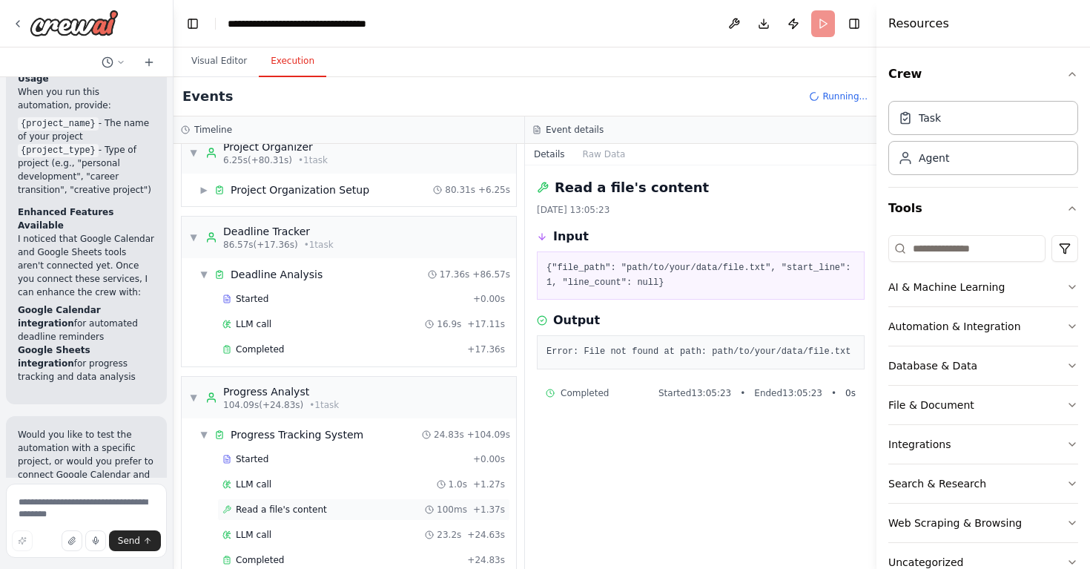
scroll to position [180, 0]
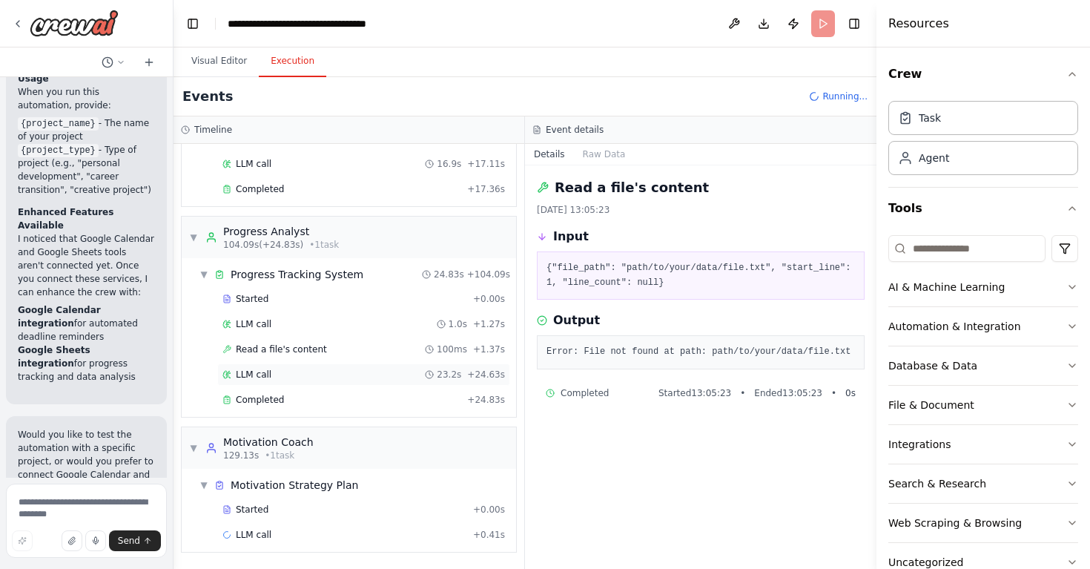
click at [390, 378] on div "LLM call 23.2s + 24.63s" at bounding box center [363, 374] width 282 height 12
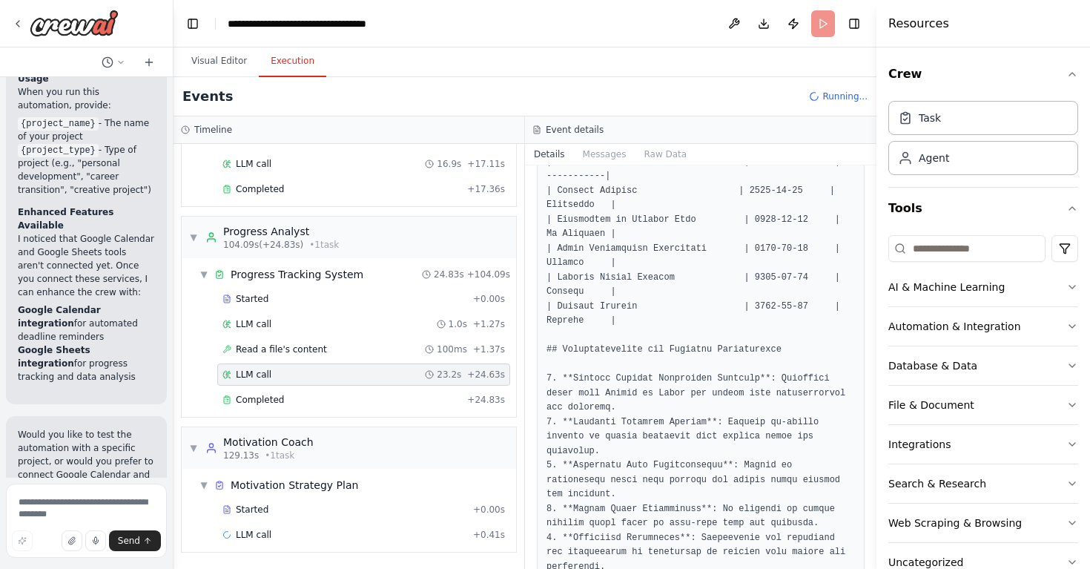
scroll to position [1464, 0]
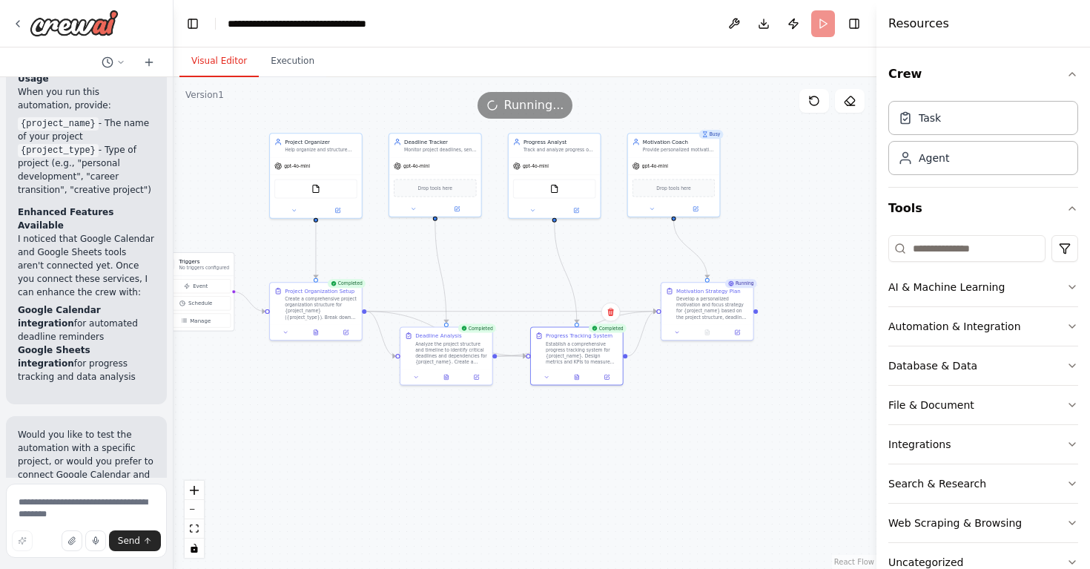
click at [247, 58] on button "Visual Editor" at bounding box center [218, 61] width 79 height 31
click at [689, 299] on div "Develop a personalized motivation and focus strategy for {project_name} based o…" at bounding box center [712, 306] width 72 height 24
click at [695, 307] on div "Develop a personalized motivation and focus strategy for {project_name} based o…" at bounding box center [712, 306] width 72 height 24
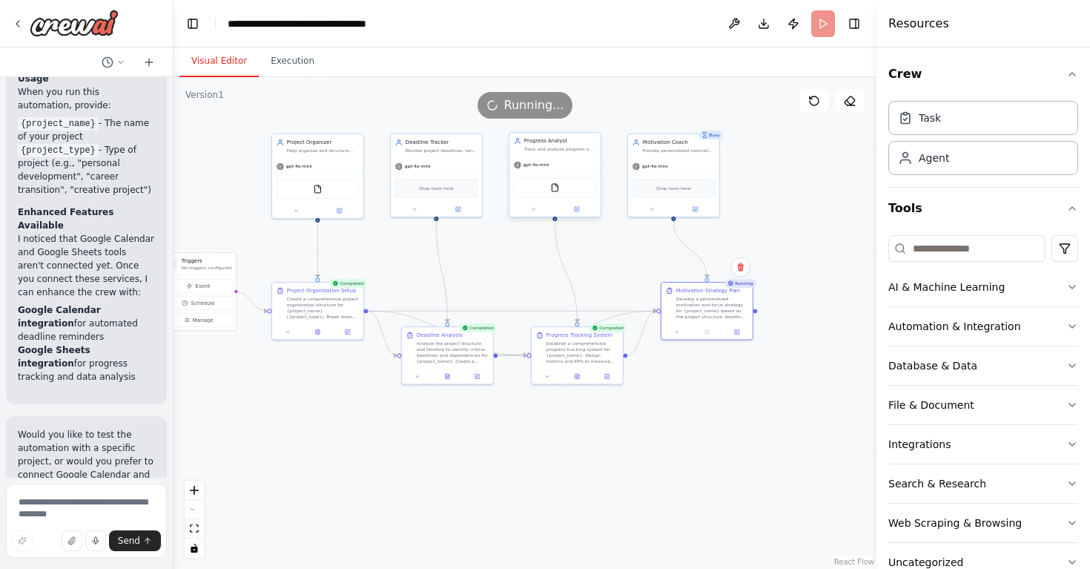
click at [531, 156] on div "gpt-4o-mini" at bounding box center [554, 164] width 91 height 16
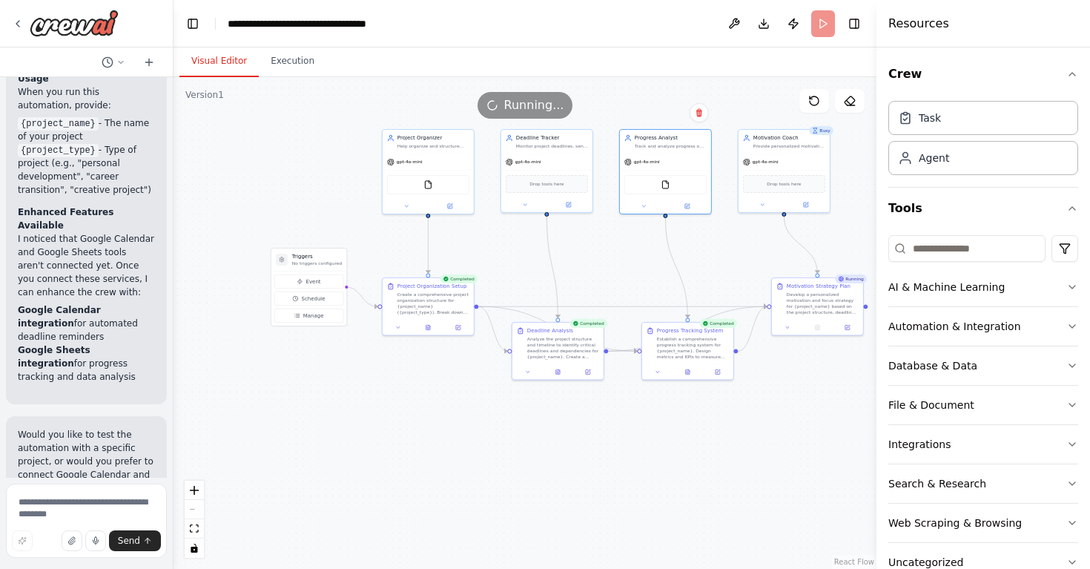
drag, startPoint x: 363, startPoint y: 416, endPoint x: 473, endPoint y: 411, distance: 110.5
click at [473, 411] on div ".deletable-edge-delete-btn { width: 20px; height: 20px; border: 0px solid #ffff…" at bounding box center [524, 322] width 703 height 491
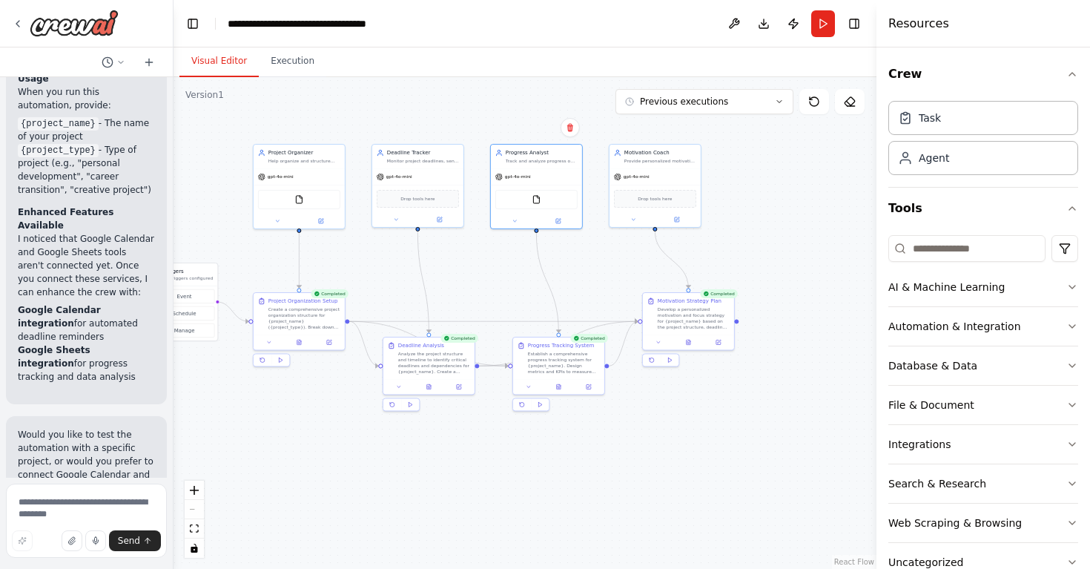
drag, startPoint x: 653, startPoint y: 423, endPoint x: 520, endPoint y: 437, distance: 133.4
click at [520, 437] on div ".deletable-edge-delete-btn { width: 20px; height: 20px; border: 0px solid #ffff…" at bounding box center [524, 322] width 703 height 491
click at [761, 102] on button "Previous executions" at bounding box center [704, 101] width 178 height 25
click at [296, 48] on button "Execution" at bounding box center [292, 61] width 67 height 31
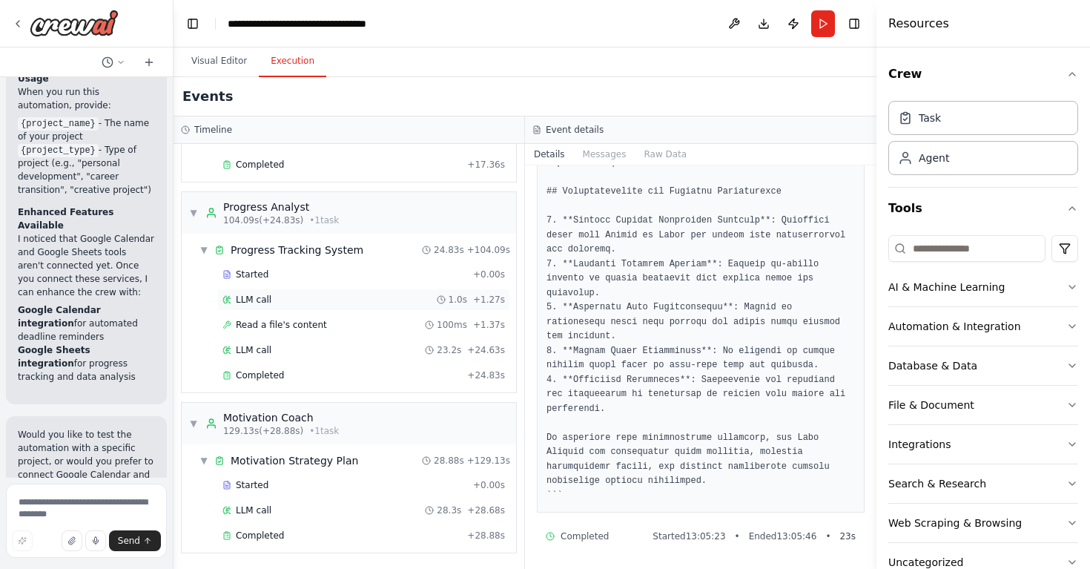
scroll to position [205, 0]
click at [302, 523] on div "Completed + 28.88s" at bounding box center [363, 534] width 293 height 22
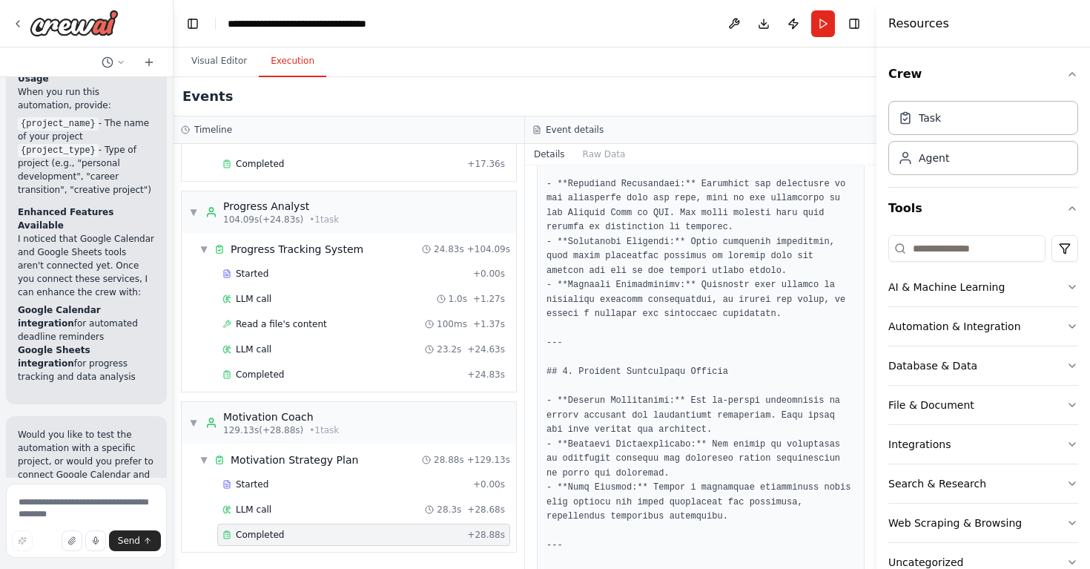
scroll to position [2162, 0]
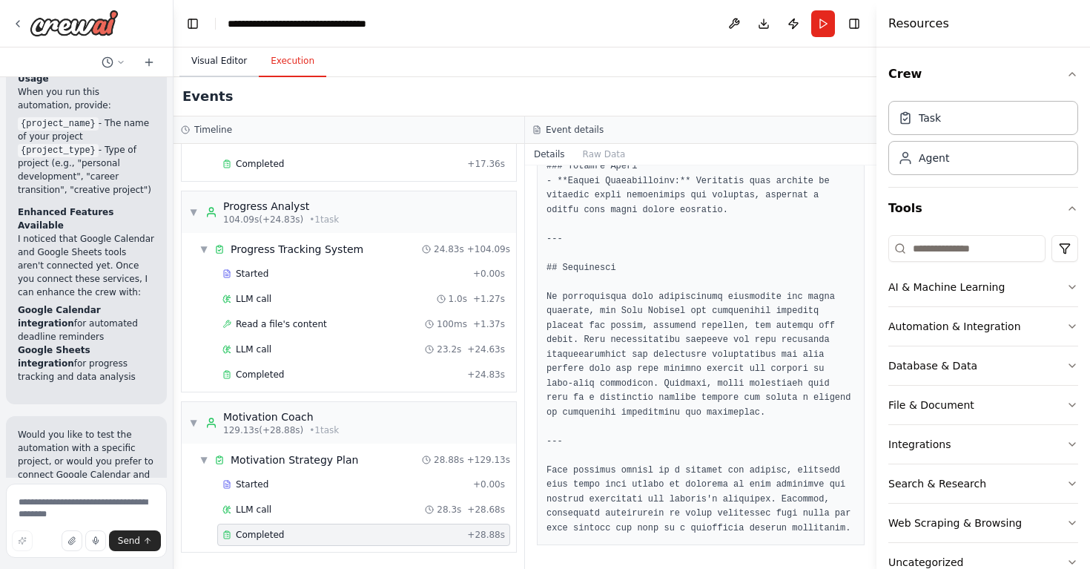
click at [205, 66] on button "Visual Editor" at bounding box center [218, 61] width 79 height 31
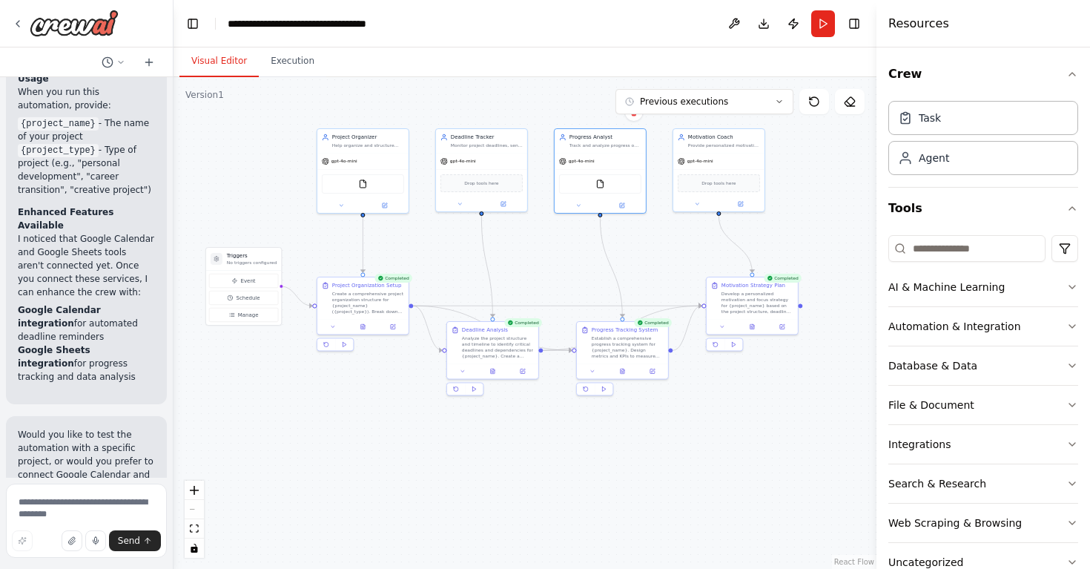
drag, startPoint x: 405, startPoint y: 272, endPoint x: 466, endPoint y: 256, distance: 62.0
click at [466, 256] on div ".deletable-edge-delete-btn { width: 20px; height: 20px; border: 0px solid #ffff…" at bounding box center [524, 322] width 703 height 491
click at [371, 164] on div "gpt-4o-mini" at bounding box center [362, 159] width 91 height 16
click at [383, 191] on div "FileReadTool" at bounding box center [363, 182] width 82 height 19
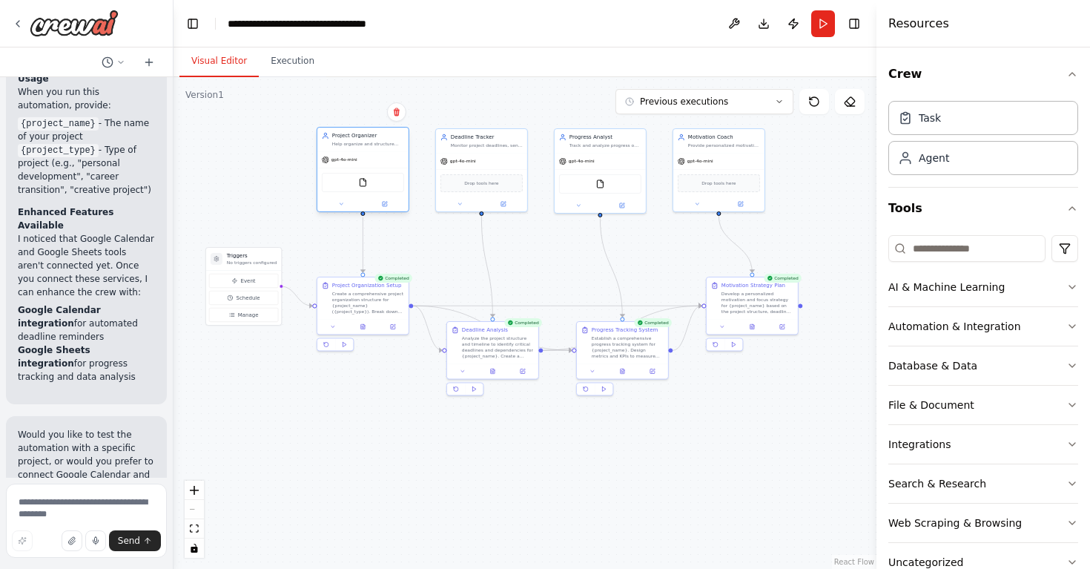
click at [383, 191] on div "FileReadTool" at bounding box center [363, 182] width 82 height 19
click at [385, 203] on icon at bounding box center [385, 204] width 4 height 4
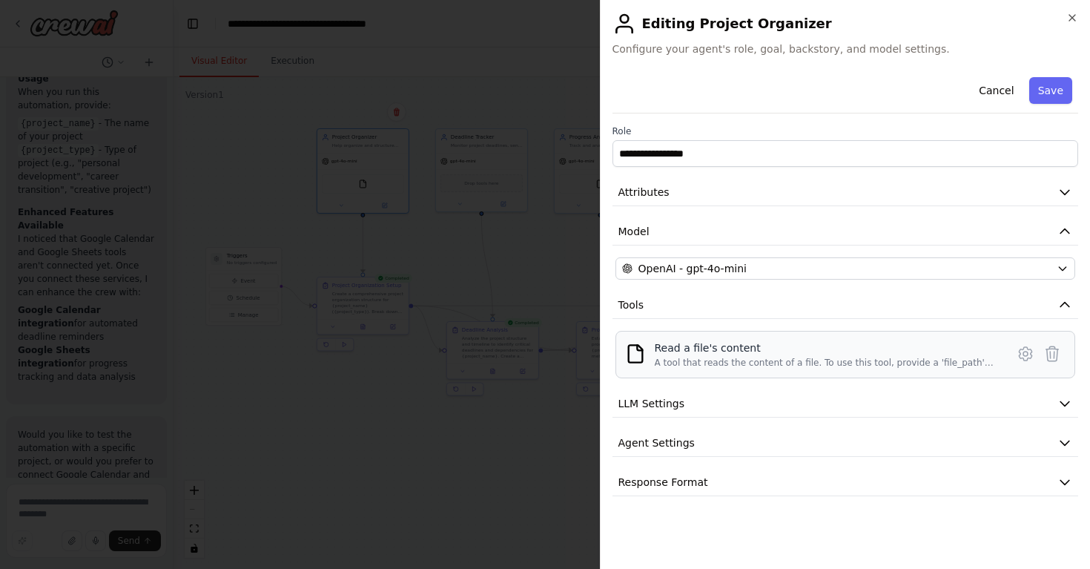
click at [839, 337] on div "Read a file's content A tool that reads the content of a file. To use this tool…" at bounding box center [845, 354] width 460 height 47
click at [838, 364] on div "A tool that reads the content of a file. To use this tool, provide a 'file_path…" at bounding box center [826, 363] width 343 height 12
click at [721, 356] on div "Read a file's content A tool that reads the content of a file. To use this tool…" at bounding box center [826, 354] width 343 height 28
click at [1036, 351] on button at bounding box center [1025, 353] width 27 height 27
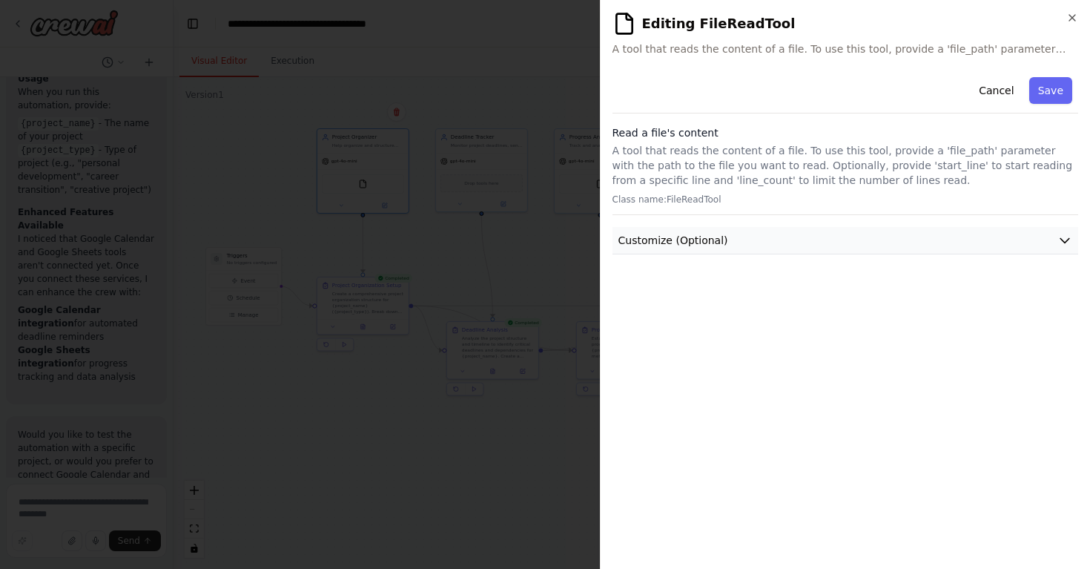
click at [856, 240] on button "Customize (Optional)" at bounding box center [845, 240] width 466 height 27
click at [1002, 97] on button "Cancel" at bounding box center [996, 90] width 53 height 27
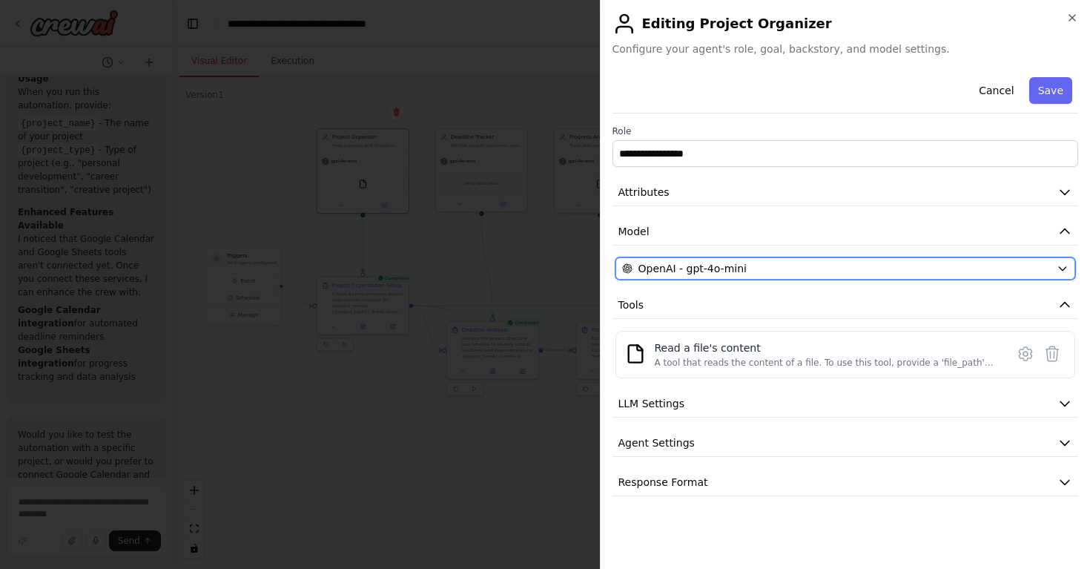
click at [729, 268] on span "OpenAI - gpt-4o-mini" at bounding box center [692, 268] width 108 height 15
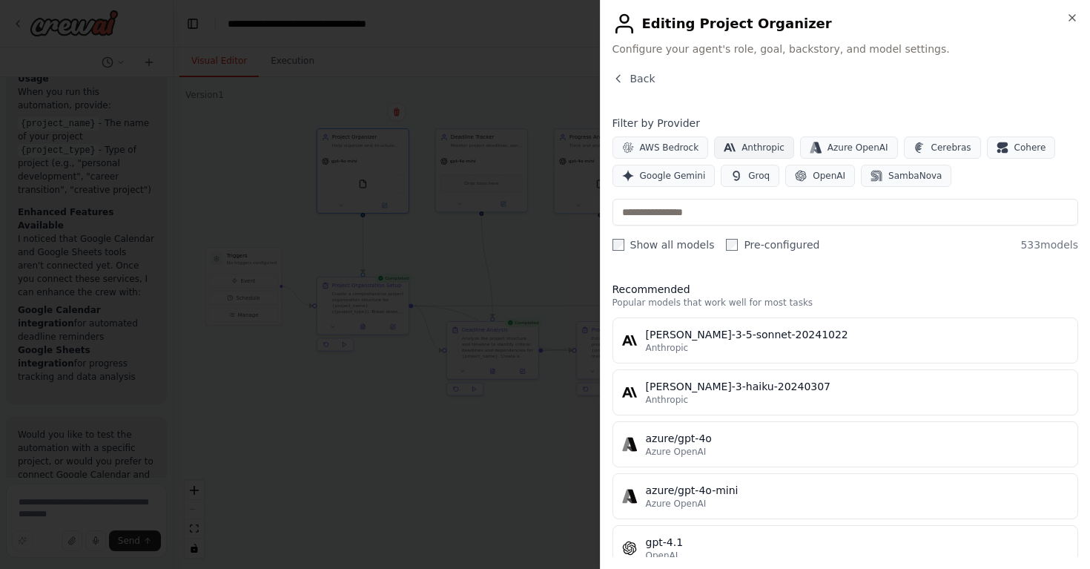
click at [766, 151] on span "Anthropic" at bounding box center [762, 148] width 43 height 12
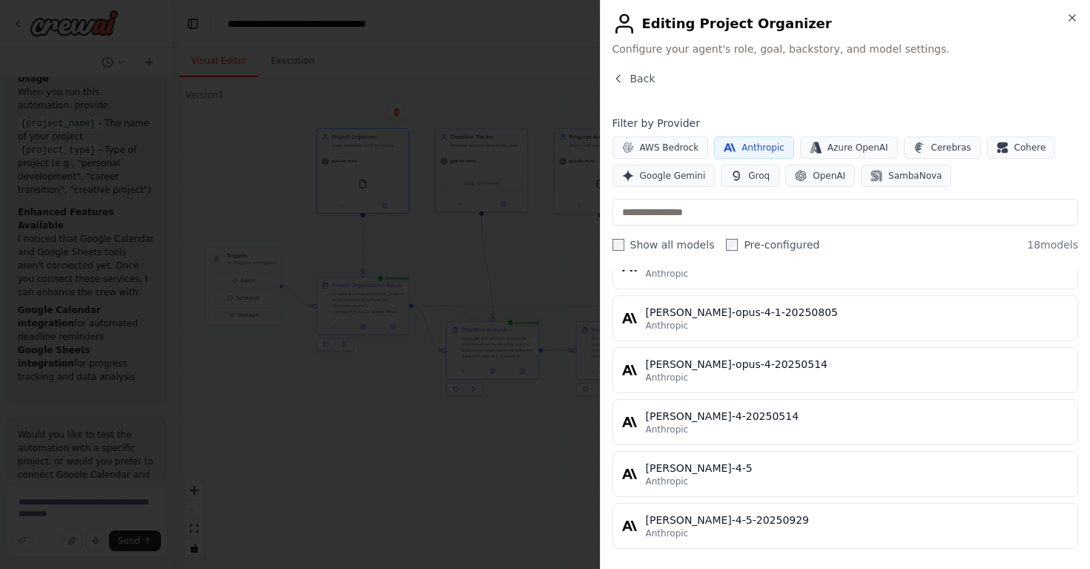
scroll to position [748, 0]
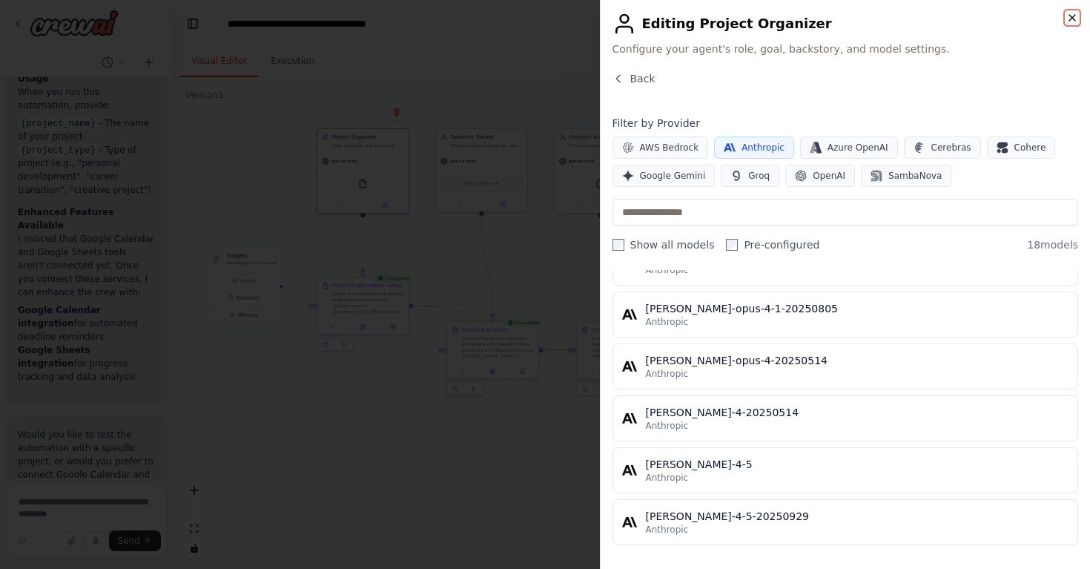
click at [1067, 20] on icon "button" at bounding box center [1072, 18] width 12 height 12
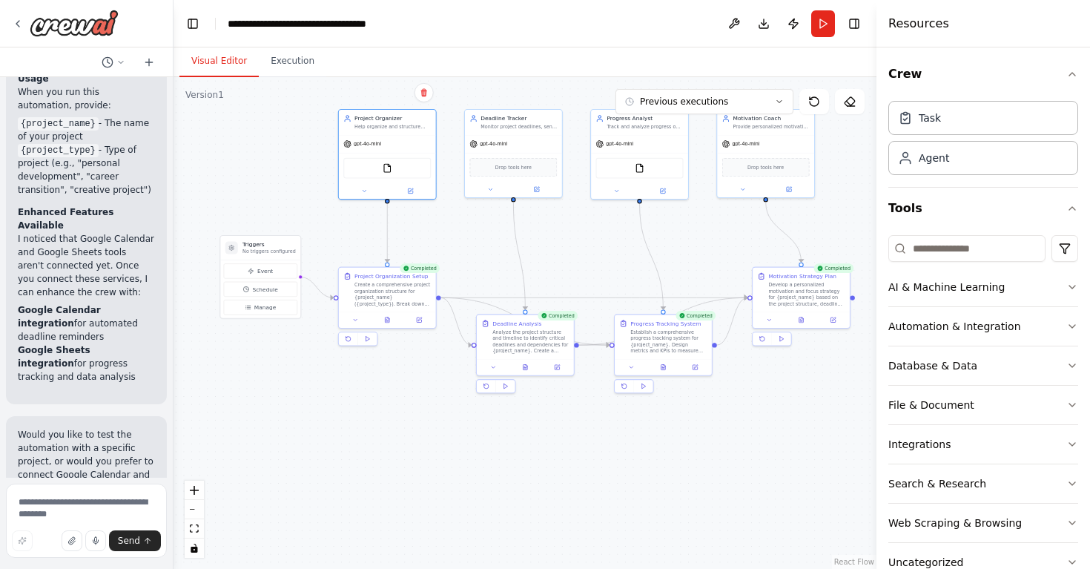
drag, startPoint x: 357, startPoint y: 408, endPoint x: 385, endPoint y: 406, distance: 27.5
click at [385, 406] on div ".deletable-edge-delete-btn { width: 20px; height: 20px; border: 0px solid #ffff…" at bounding box center [524, 322] width 703 height 491
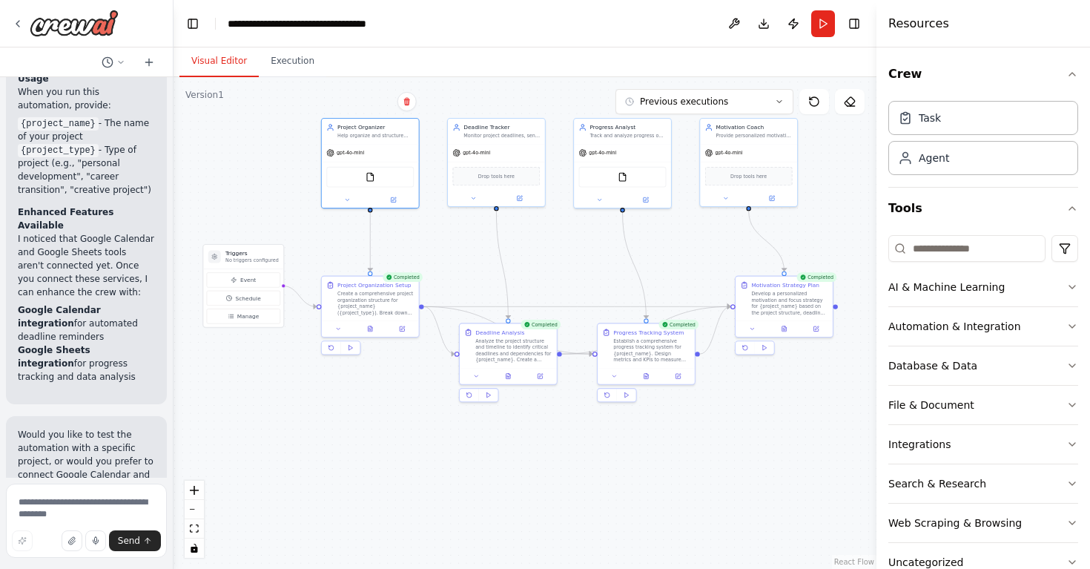
drag, startPoint x: 385, startPoint y: 406, endPoint x: 368, endPoint y: 415, distance: 19.2
click at [368, 415] on div ".deletable-edge-delete-btn { width: 20px; height: 20px; border: 0px solid #ffff…" at bounding box center [524, 322] width 703 height 491
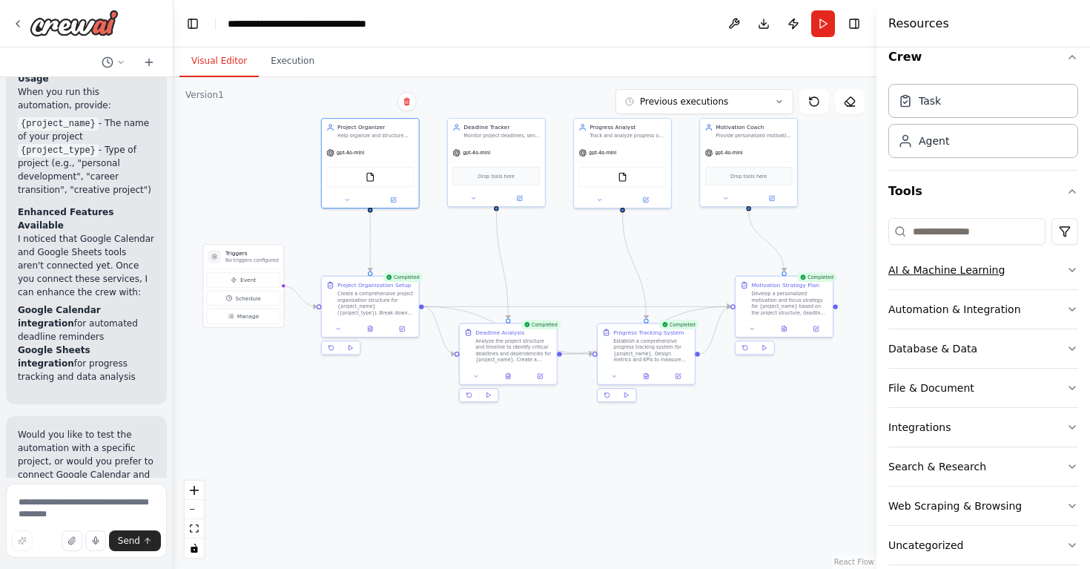
scroll to position [0, 0]
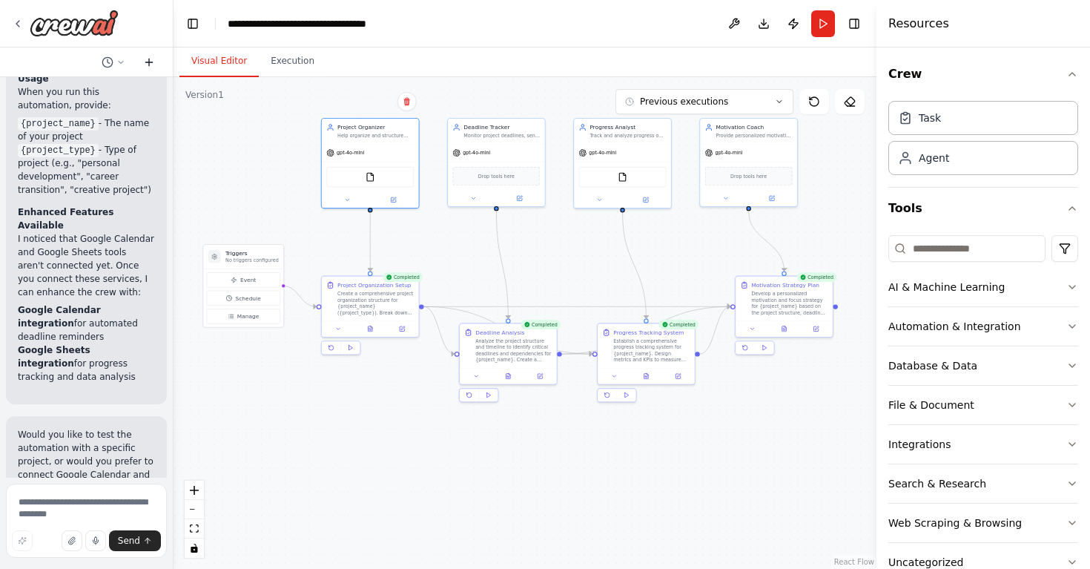
click at [152, 62] on icon at bounding box center [149, 62] width 12 height 12
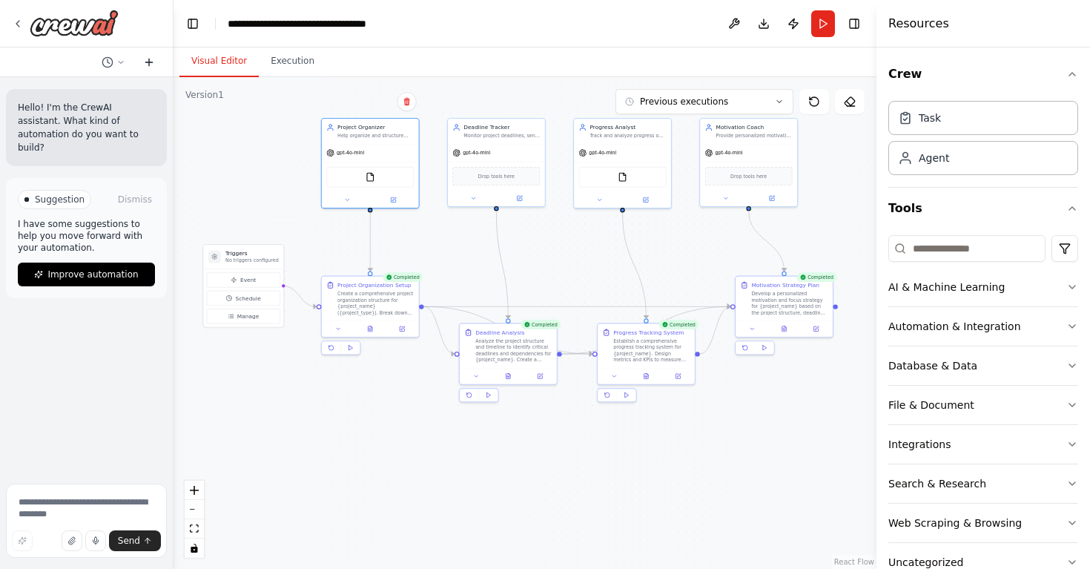
click at [152, 62] on icon at bounding box center [149, 62] width 12 height 12
click at [918, 63] on button "Crew" at bounding box center [983, 74] width 190 height 42
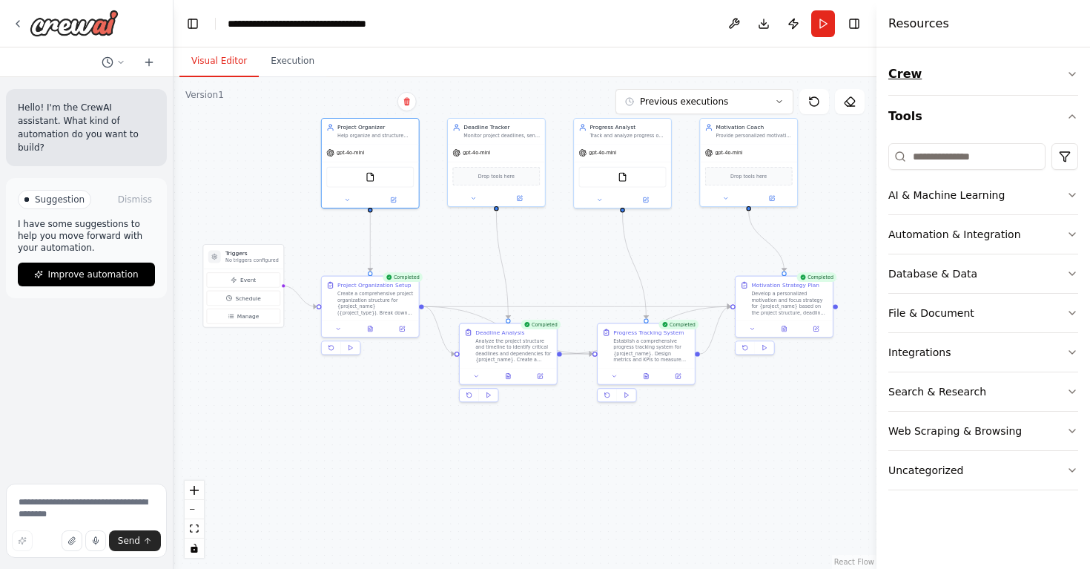
click at [965, 81] on button "Crew" at bounding box center [983, 74] width 190 height 42
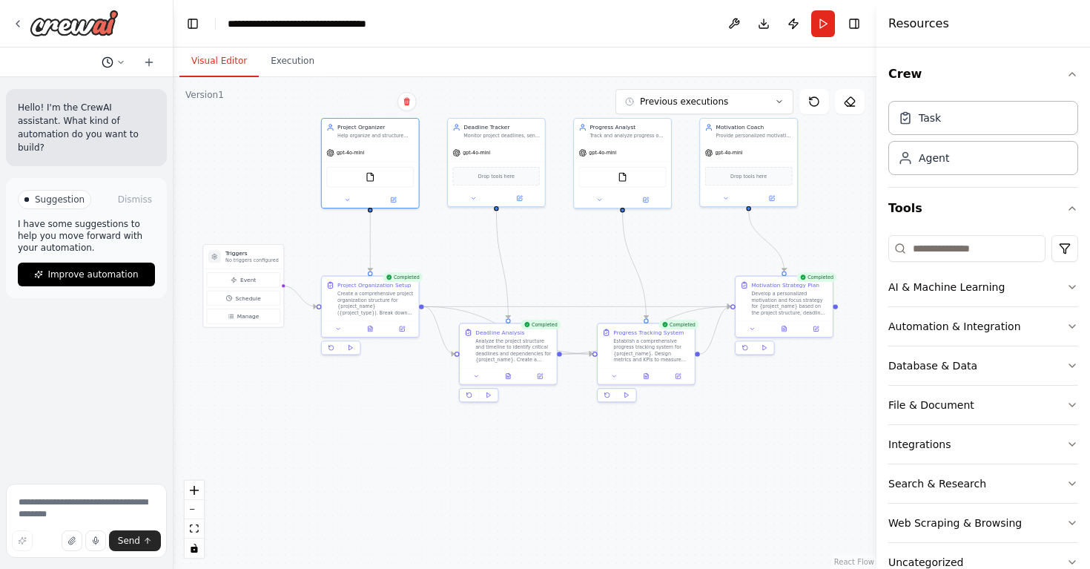
click at [118, 62] on icon at bounding box center [120, 62] width 9 height 9
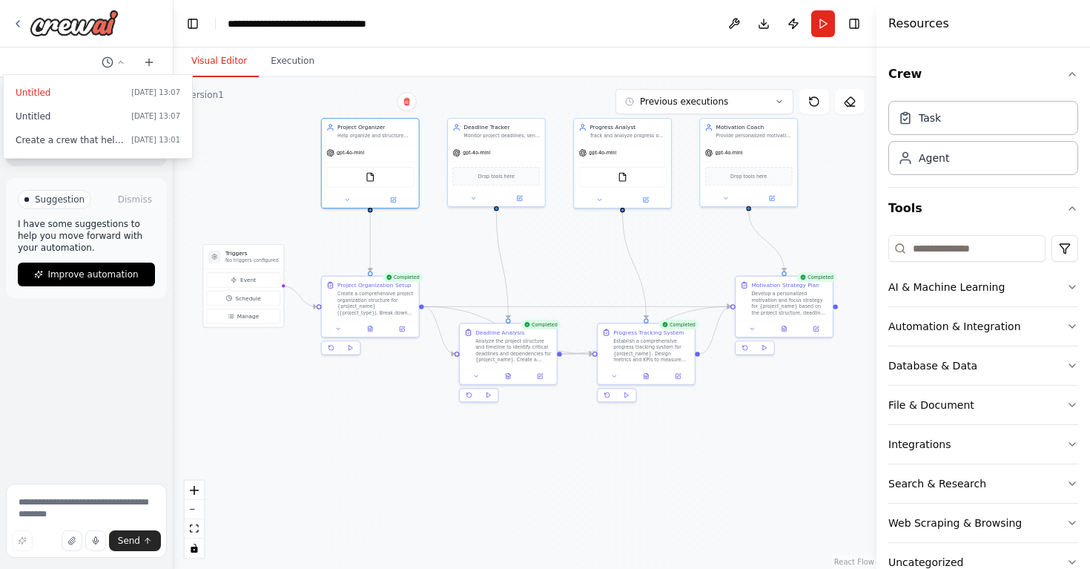
click at [250, 413] on div ".deletable-edge-delete-btn { width: 20px; height: 20px; border: 0px solid #ffff…" at bounding box center [524, 322] width 703 height 491
click at [859, 18] on button "Toggle Right Sidebar" at bounding box center [854, 23] width 21 height 21
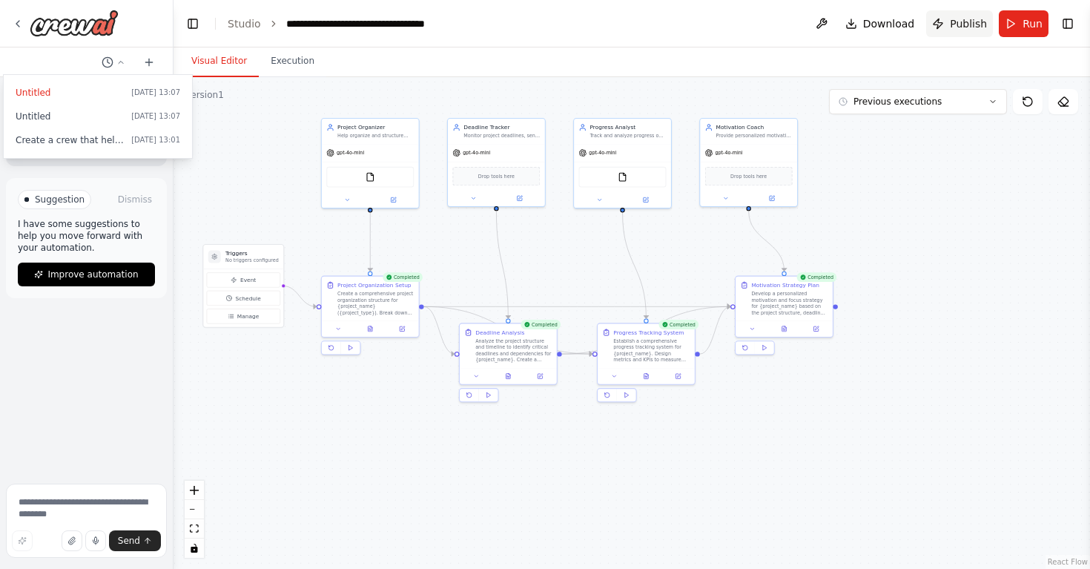
click at [981, 24] on span "Publish" at bounding box center [968, 23] width 37 height 15
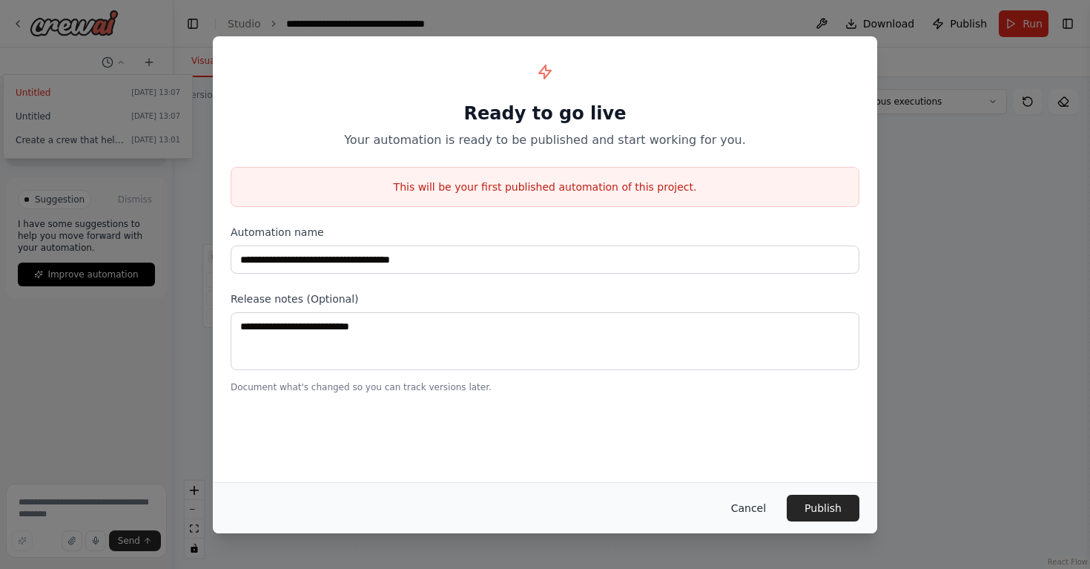
click at [769, 507] on button "Cancel" at bounding box center [748, 507] width 59 height 27
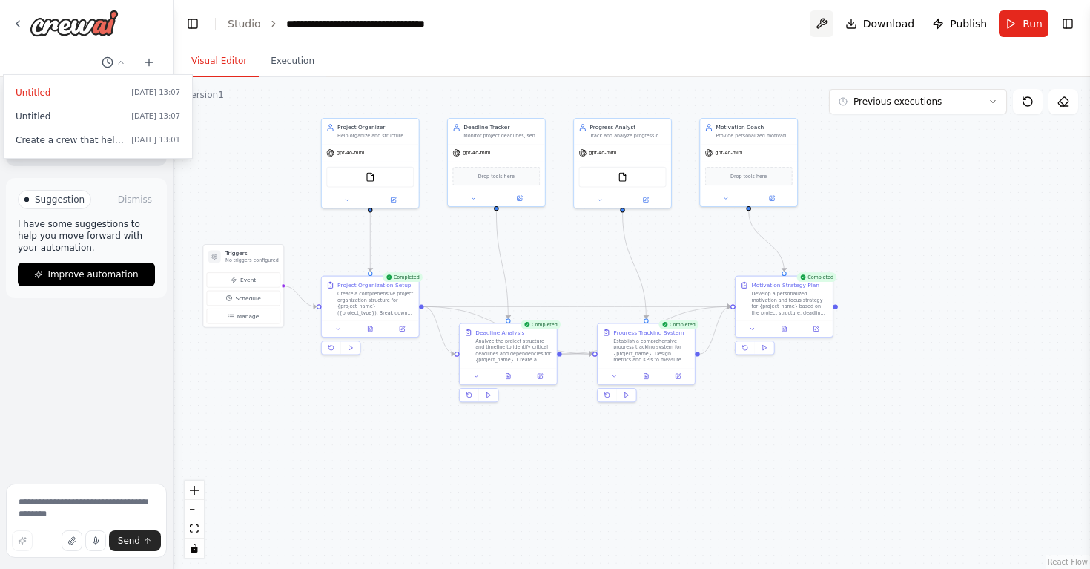
click at [821, 22] on button at bounding box center [822, 23] width 24 height 27
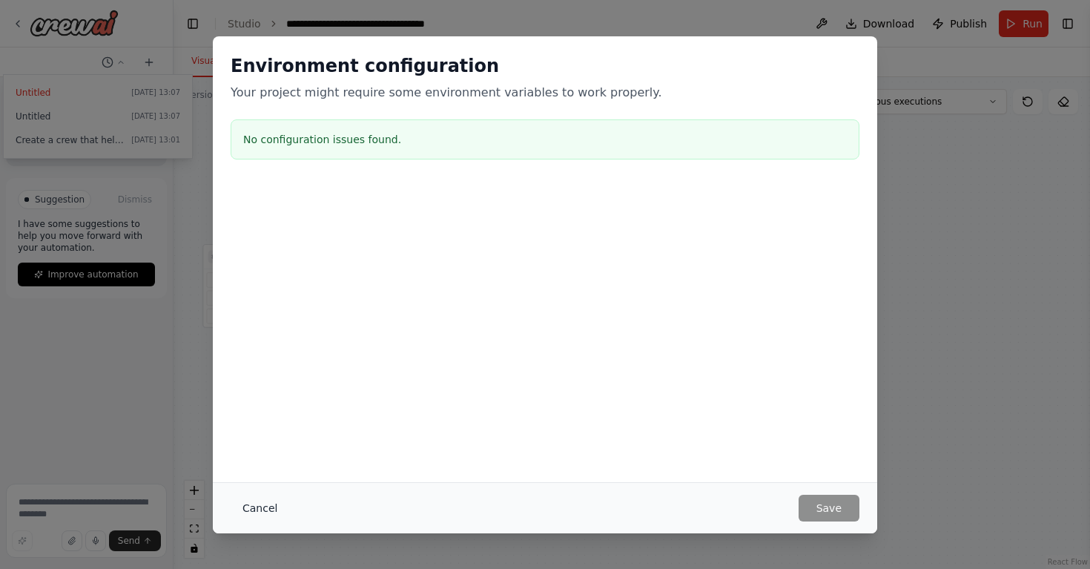
click at [253, 506] on button "Cancel" at bounding box center [260, 507] width 59 height 27
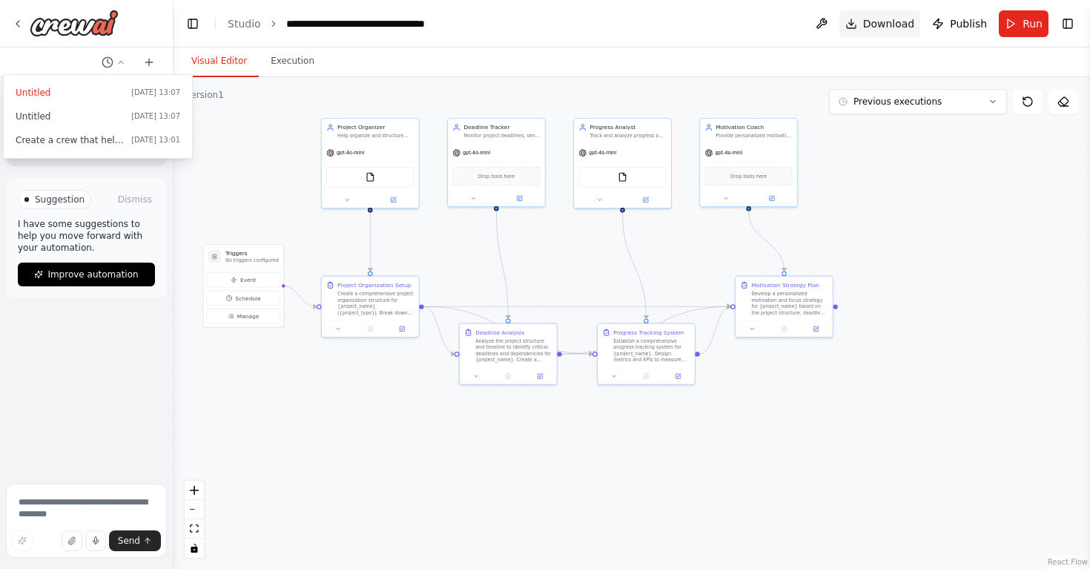
click at [907, 16] on span "Download" at bounding box center [889, 23] width 52 height 15
click at [588, 470] on div ".deletable-edge-delete-btn { width: 20px; height: 20px; border: 0px solid #ffff…" at bounding box center [631, 322] width 916 height 491
click at [1070, 37] on header "**********" at bounding box center [631, 23] width 916 height 47
click at [1070, 27] on button "Toggle Right Sidebar" at bounding box center [1067, 23] width 21 height 21
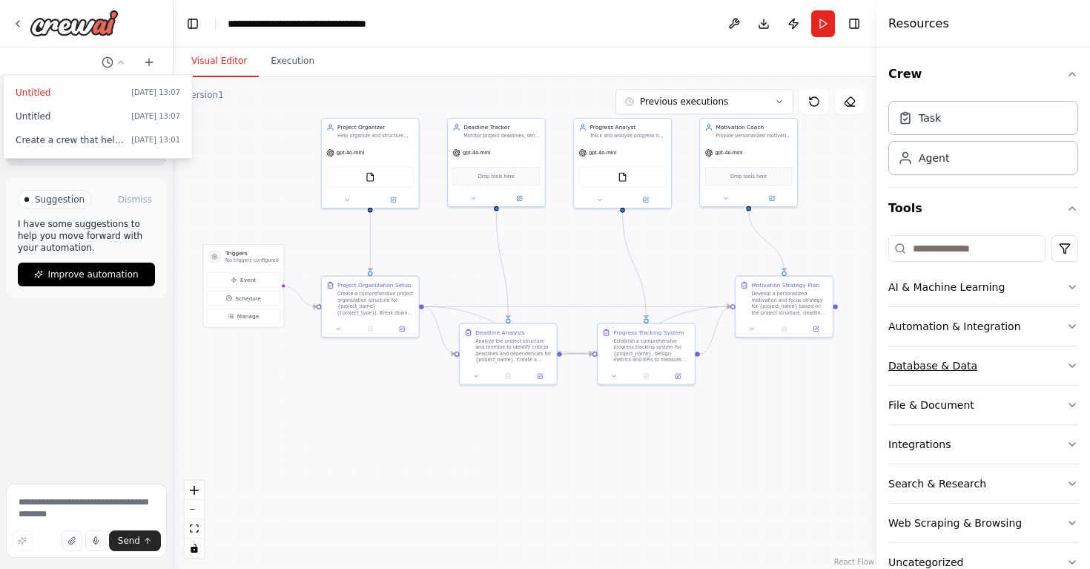
click at [996, 372] on button "Database & Data" at bounding box center [983, 365] width 190 height 39
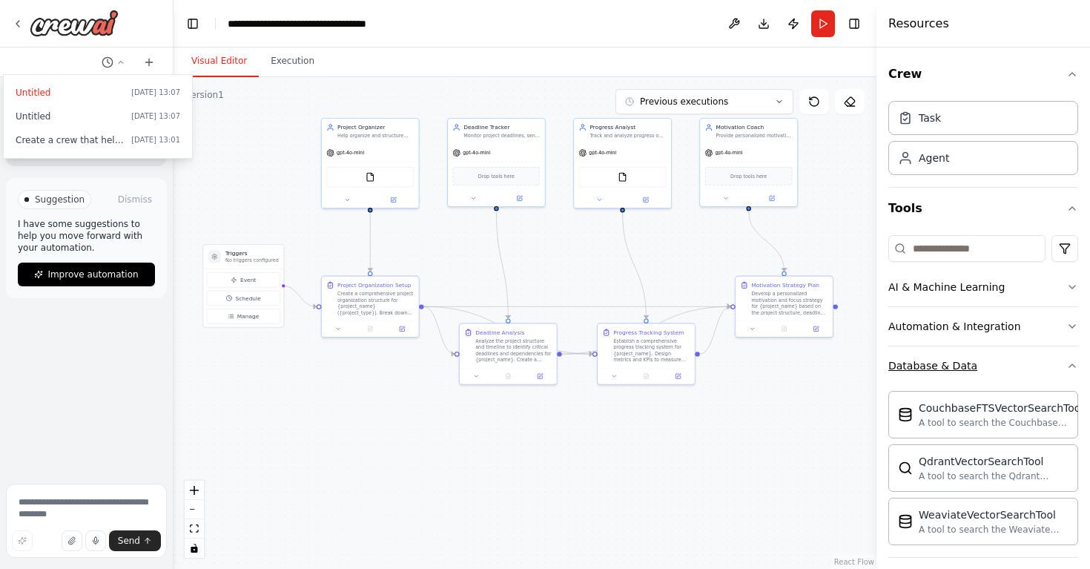
scroll to position [95, 0]
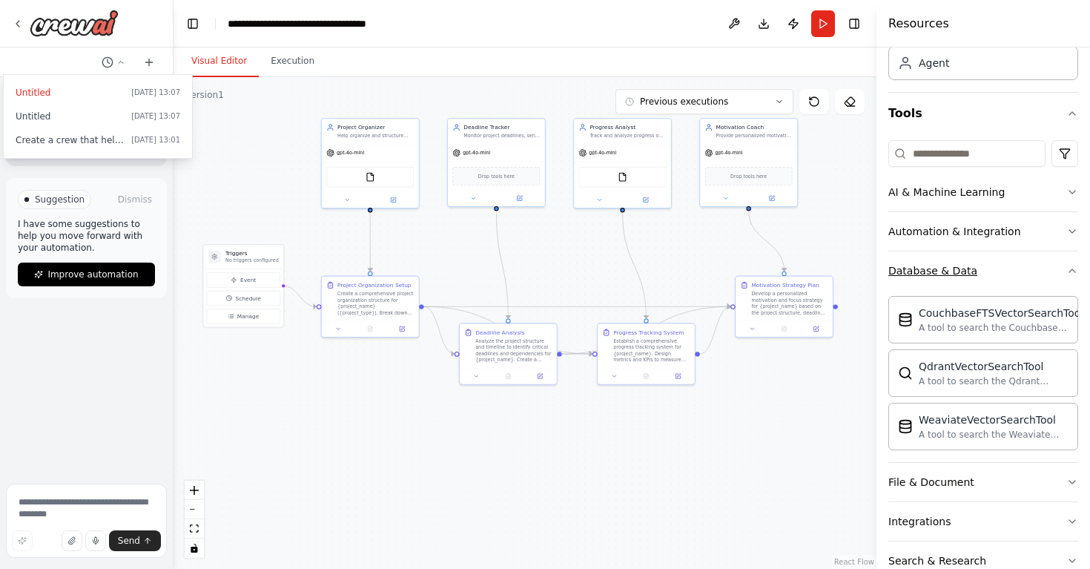
click at [1025, 260] on button "Database & Data" at bounding box center [983, 270] width 190 height 39
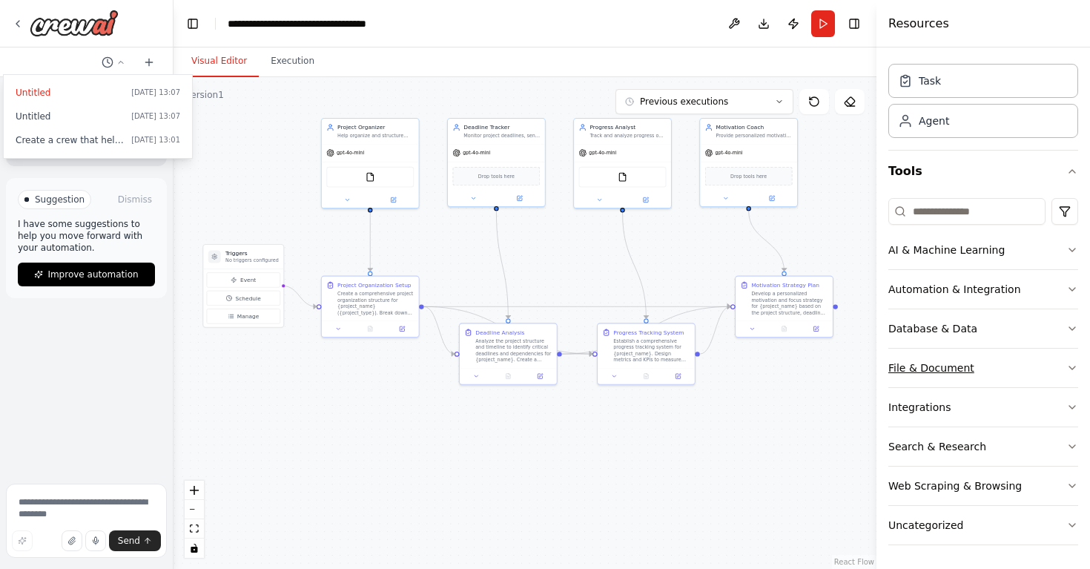
click at [970, 366] on button "File & Document" at bounding box center [983, 367] width 190 height 39
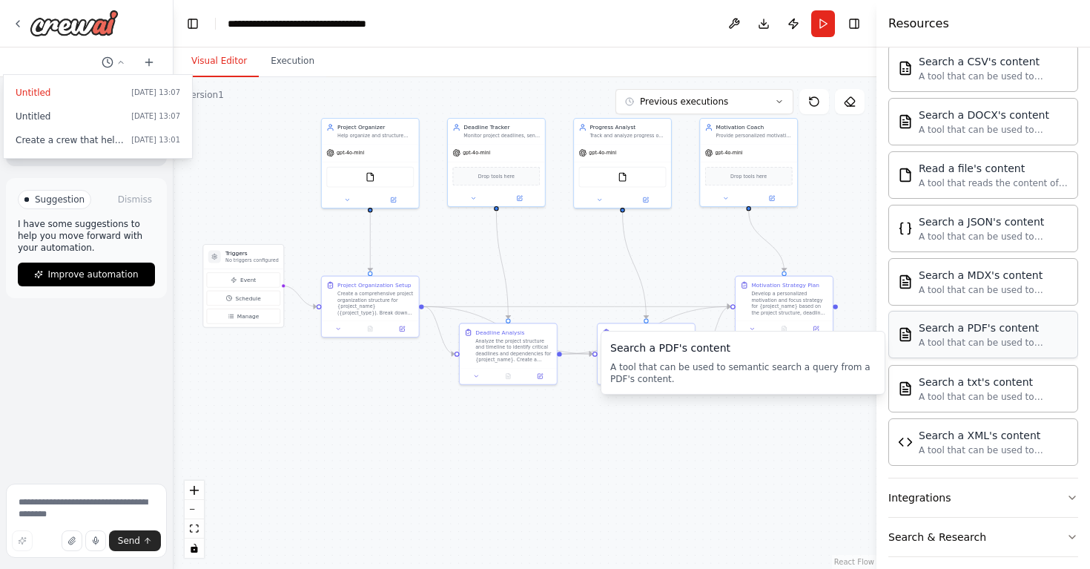
scroll to position [408, 0]
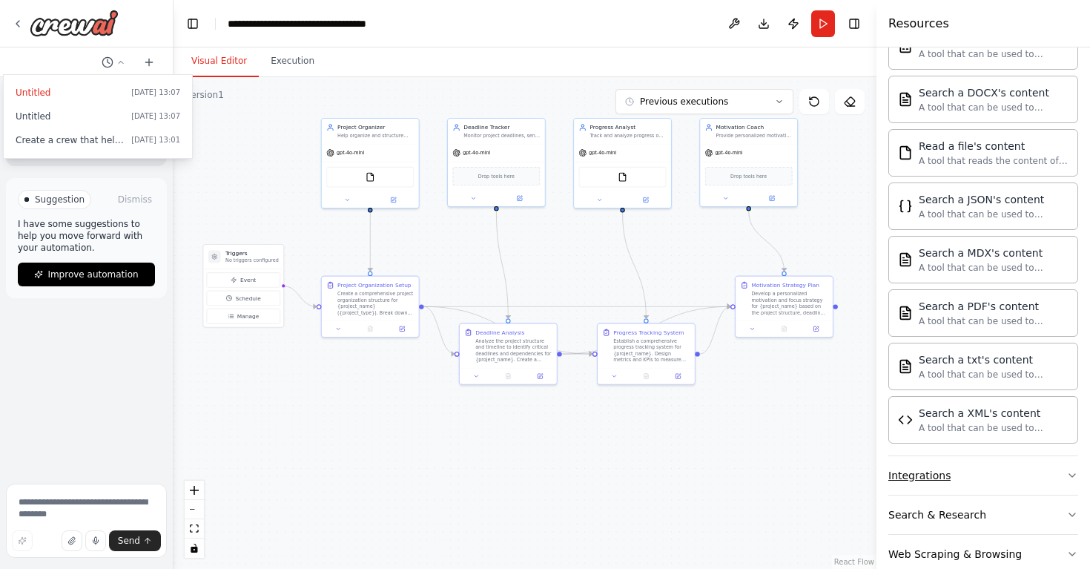
click at [1001, 476] on button "Integrations" at bounding box center [983, 475] width 190 height 39
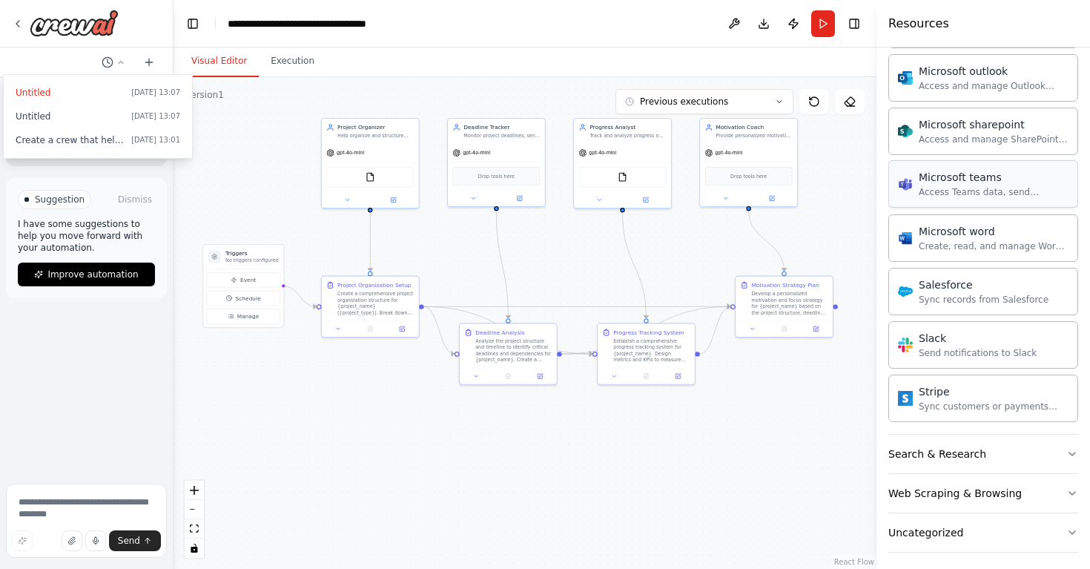
scroll to position [1342, 0]
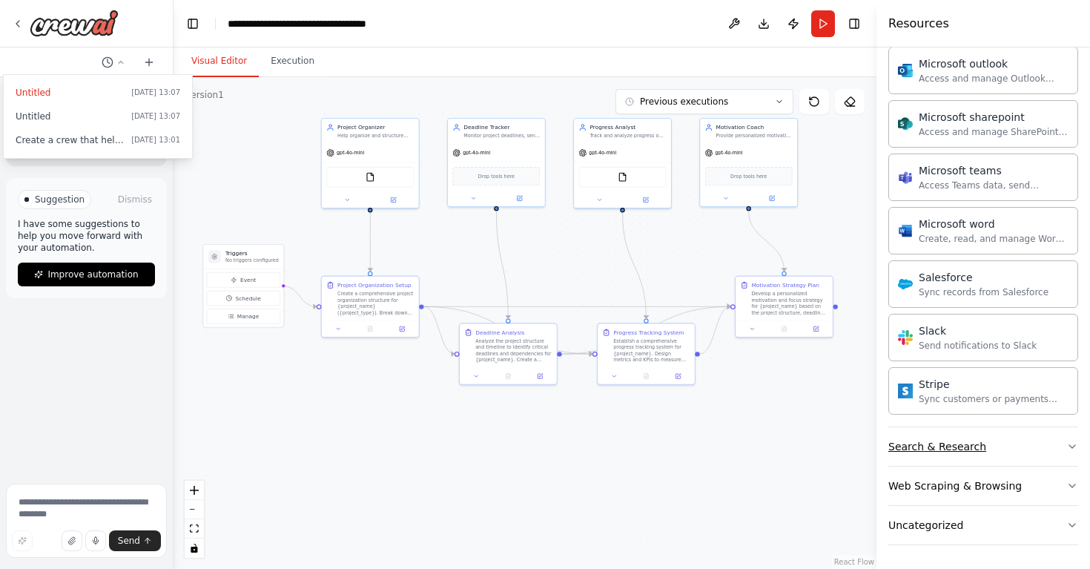
click at [987, 453] on button "Search & Research" at bounding box center [983, 446] width 190 height 39
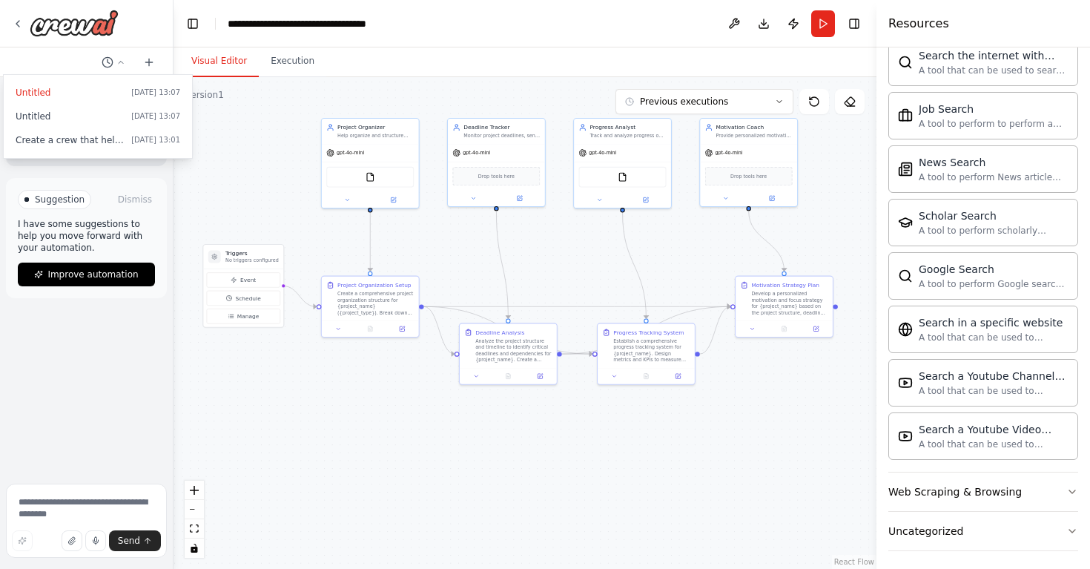
scroll to position [2101, 0]
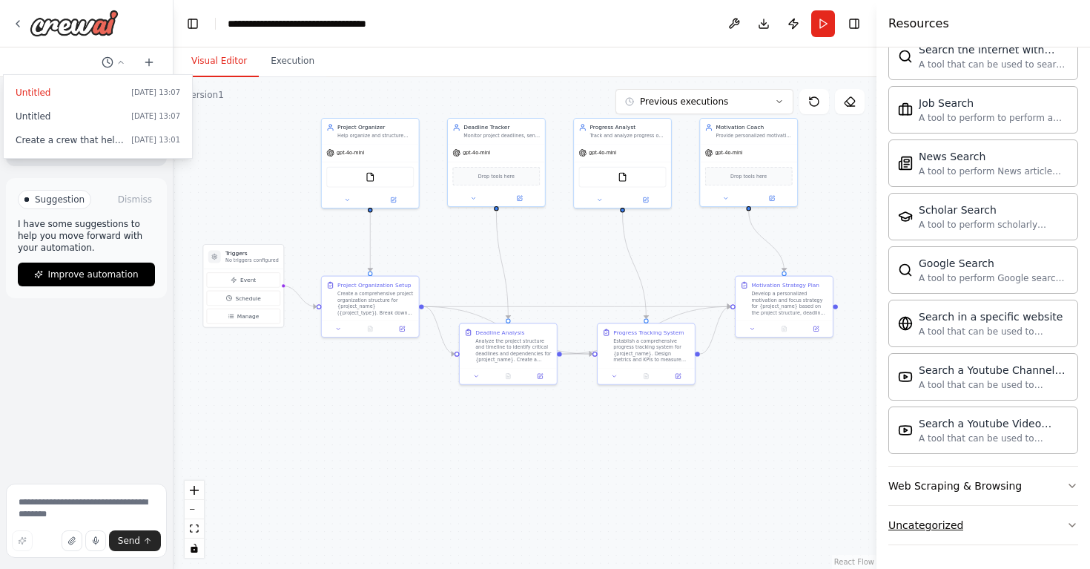
click at [979, 515] on button "Uncategorized" at bounding box center [983, 525] width 190 height 39
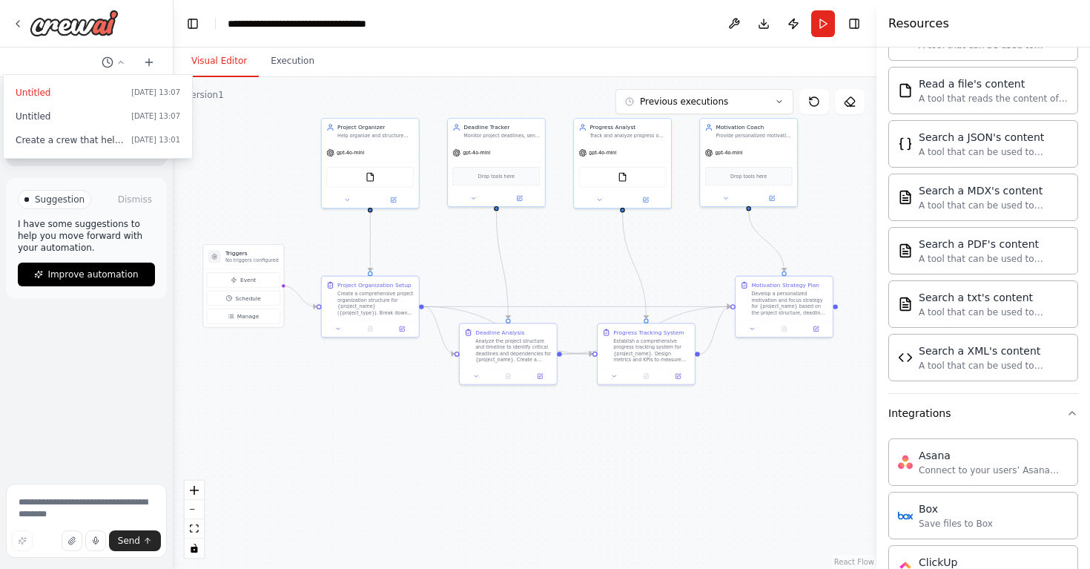
scroll to position [70, 0]
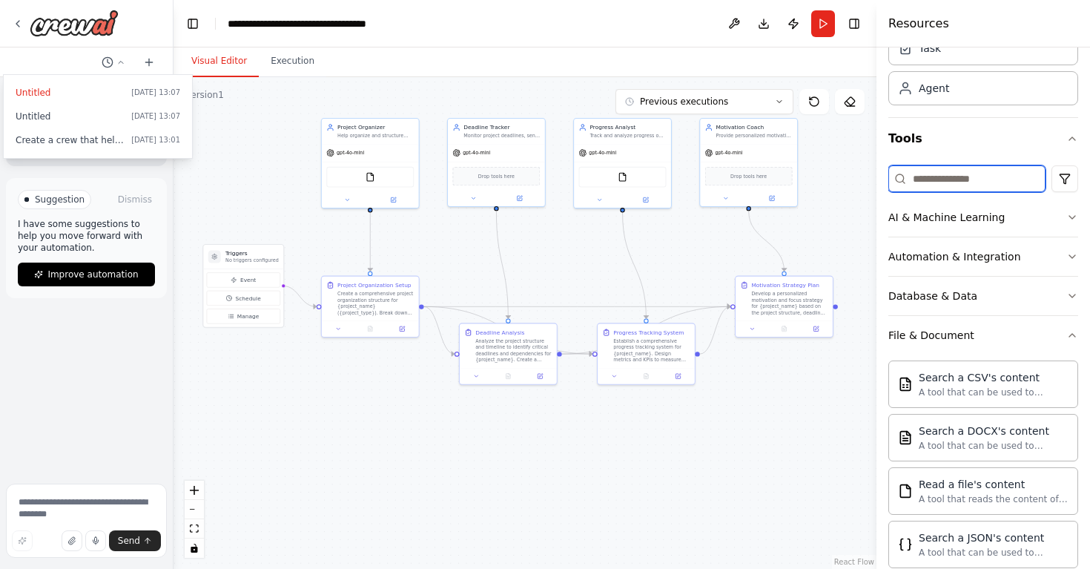
click at [959, 173] on input at bounding box center [966, 178] width 157 height 27
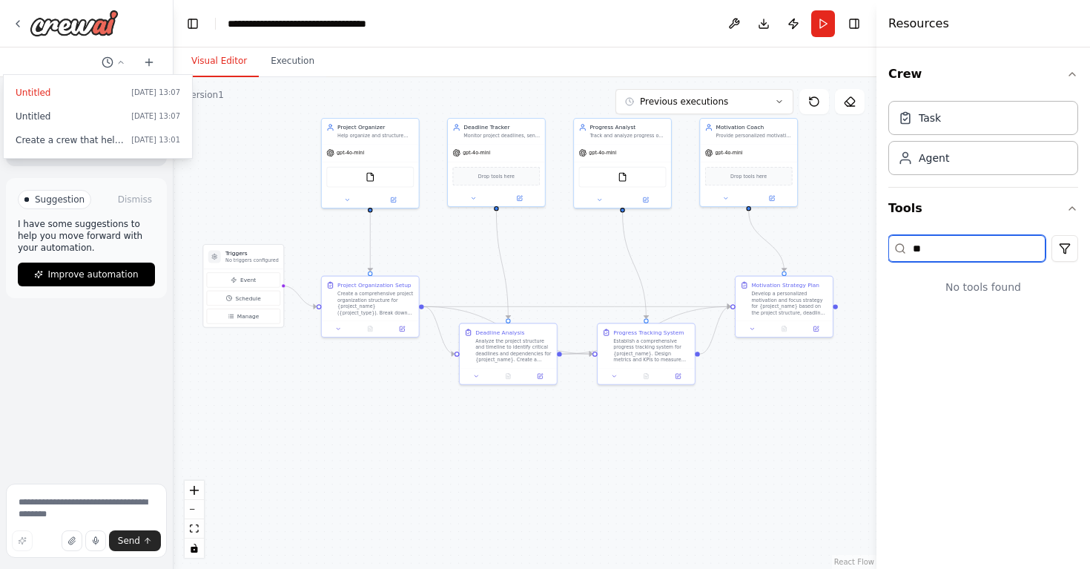
scroll to position [0, 0]
type input "*"
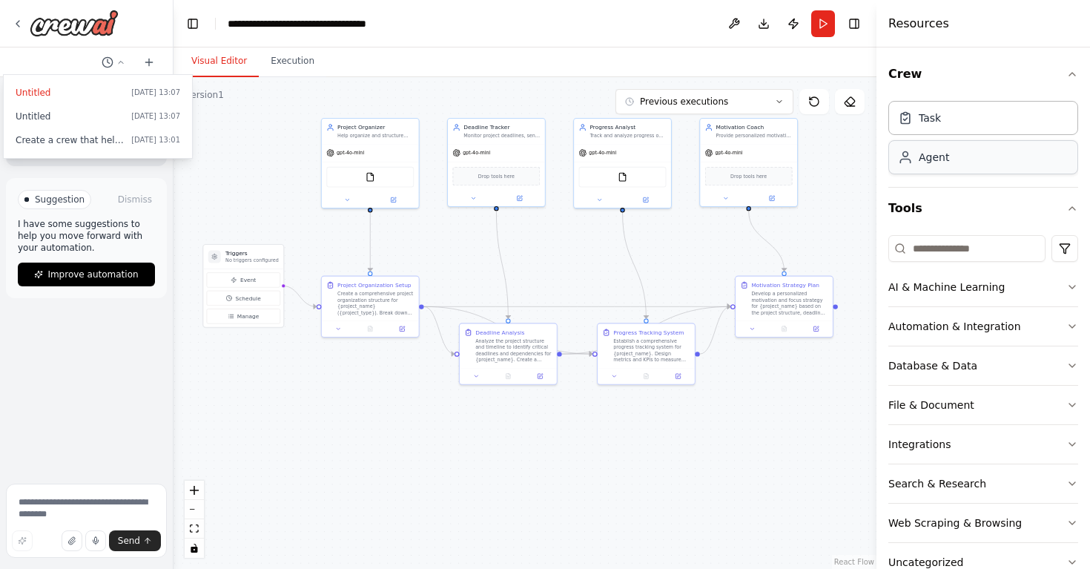
click at [933, 142] on div "Agent" at bounding box center [983, 157] width 190 height 34
click at [932, 153] on div "Agent" at bounding box center [933, 157] width 30 height 15
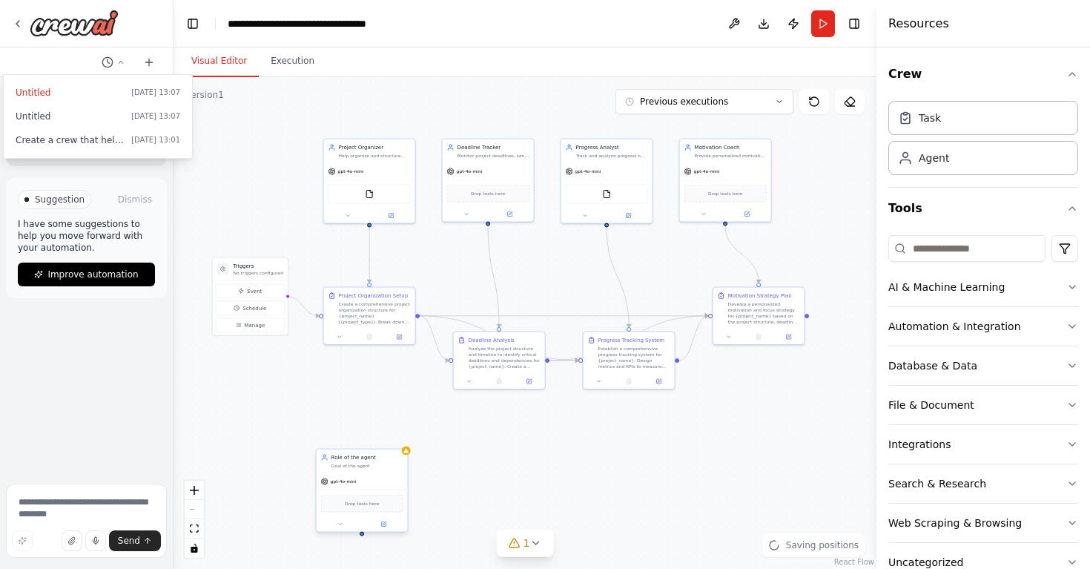
click at [357, 486] on div "gpt-4o-mini" at bounding box center [362, 481] width 91 height 16
click at [384, 523] on icon at bounding box center [385, 523] width 4 height 4
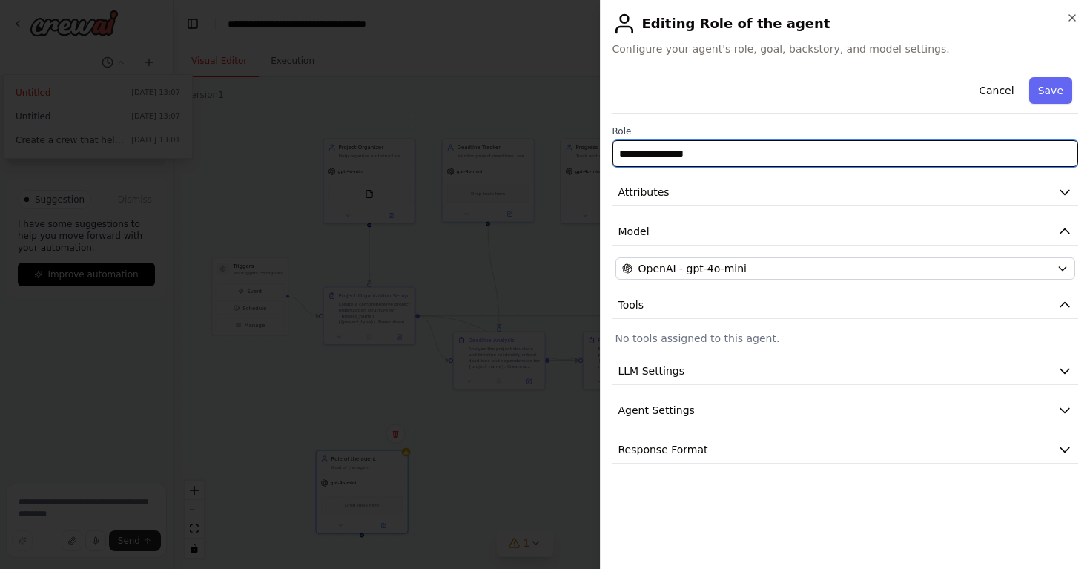
click at [773, 163] on input "**********" at bounding box center [845, 153] width 466 height 27
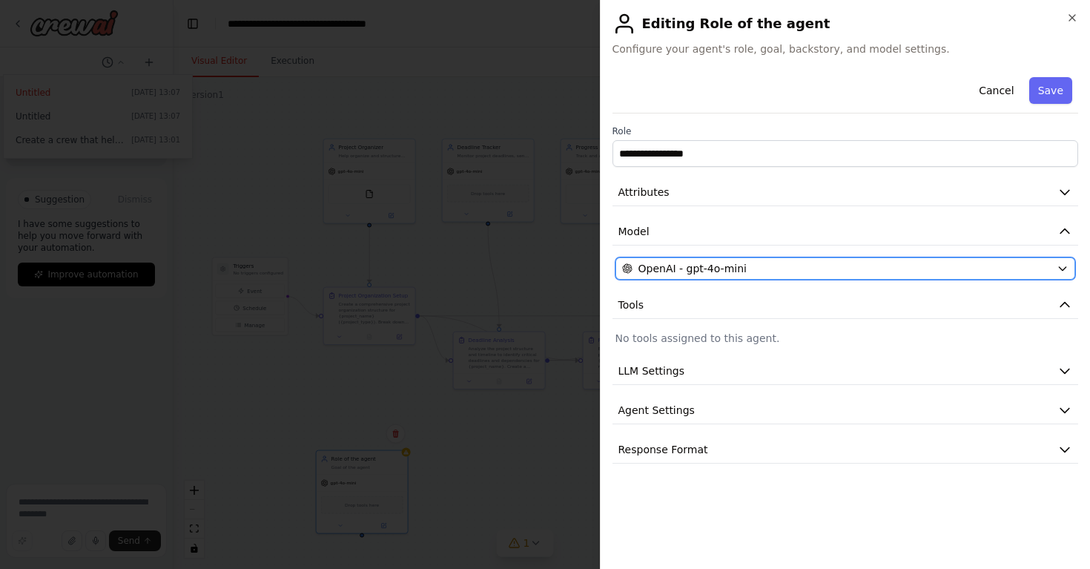
click at [760, 265] on div "OpenAI - gpt-4o-mini" at bounding box center [836, 268] width 429 height 15
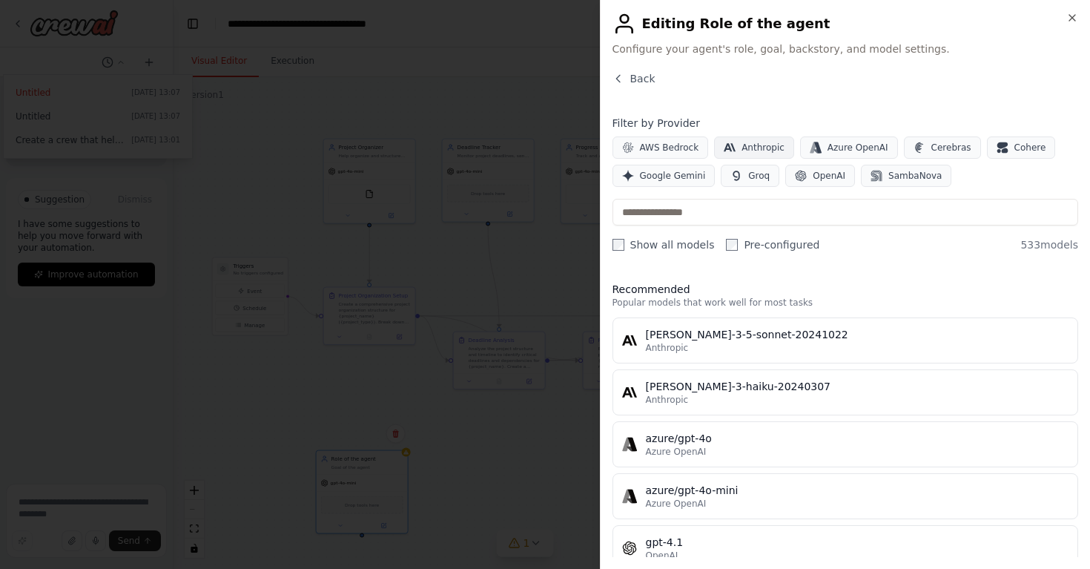
click at [767, 152] on span "Anthropic" at bounding box center [762, 148] width 43 height 12
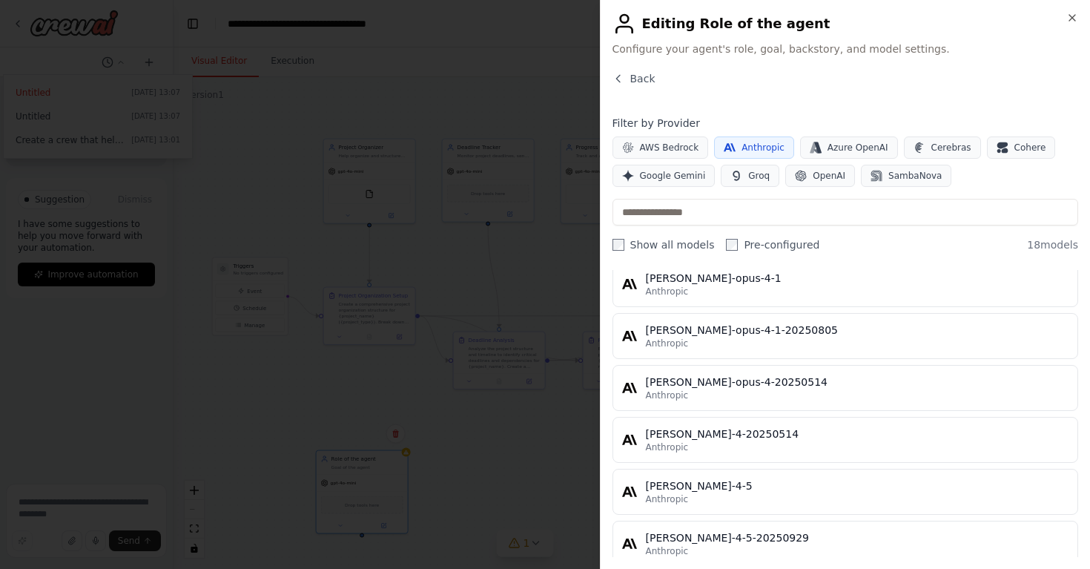
scroll to position [748, 0]
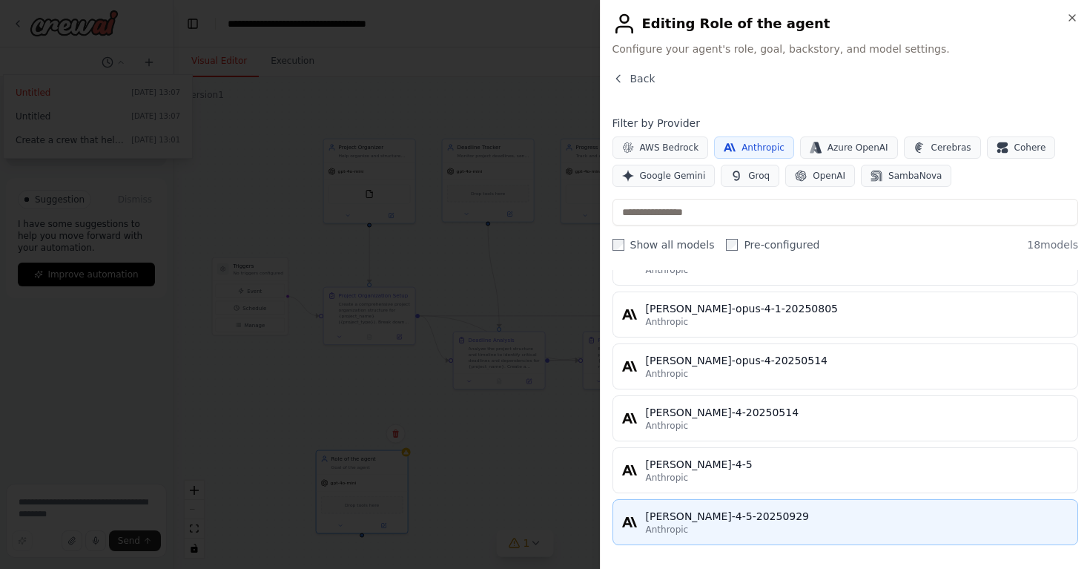
click at [736, 503] on button "[PERSON_NAME]-4-5-20250929 Anthropic" at bounding box center [845, 522] width 466 height 46
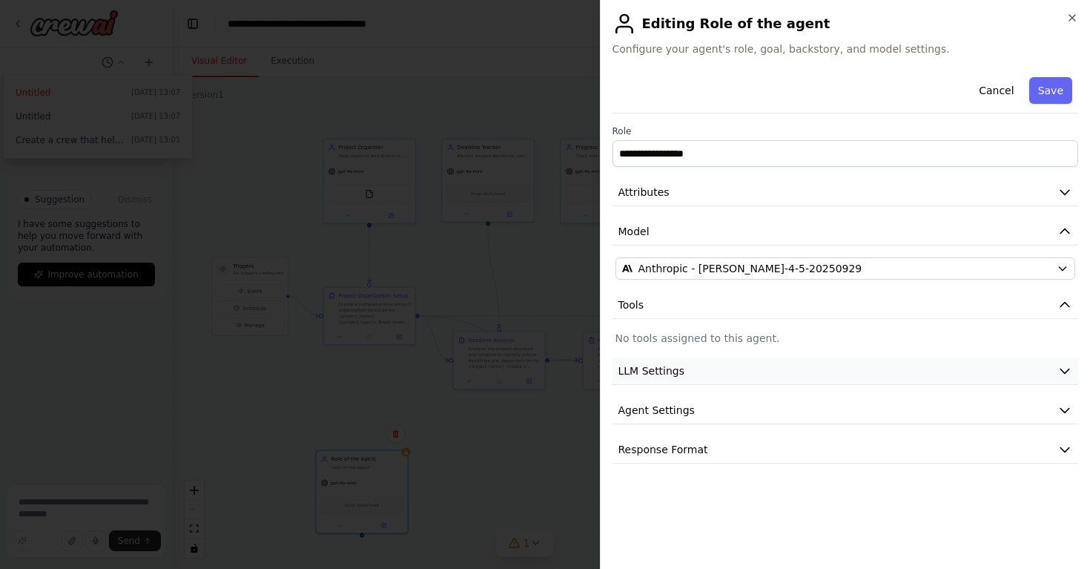
click at [709, 377] on button "LLM Settings" at bounding box center [845, 370] width 466 height 27
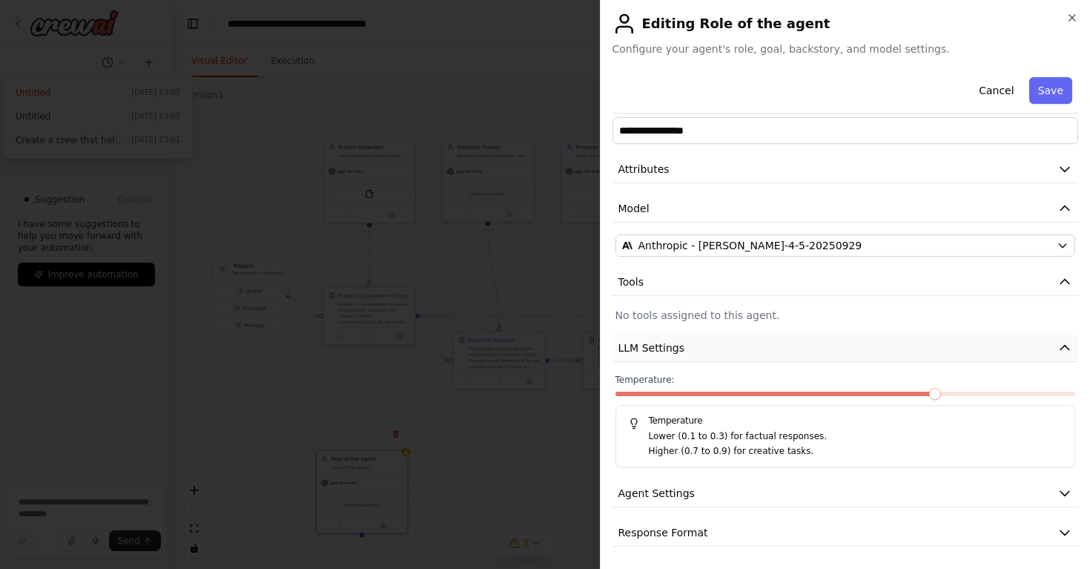
scroll to position [24, 0]
click at [704, 393] on span at bounding box center [710, 392] width 12 height 12
click at [734, 500] on button "Agent Settings" at bounding box center [845, 491] width 466 height 27
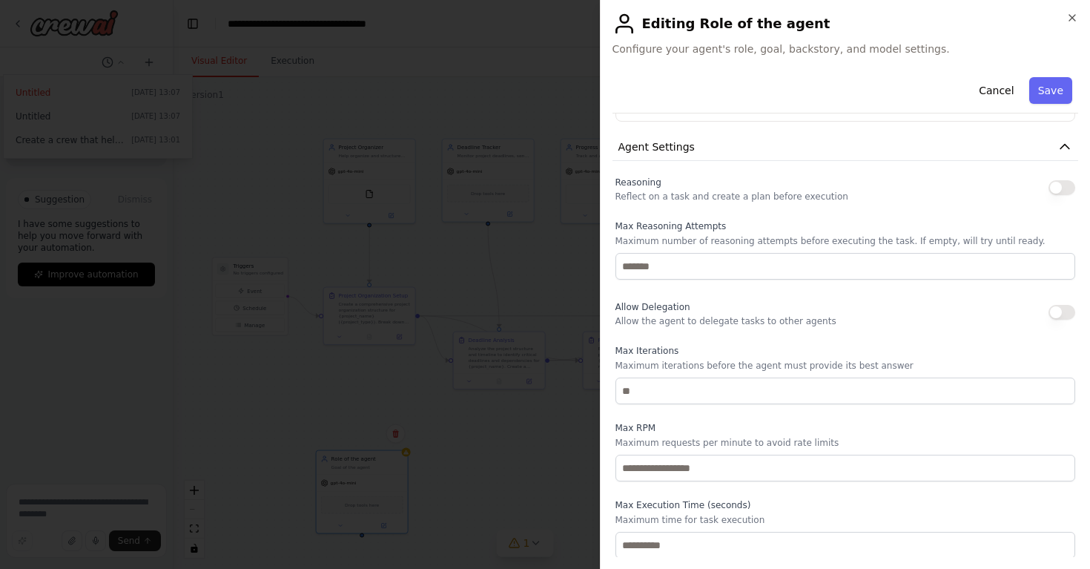
scroll to position [422, 0]
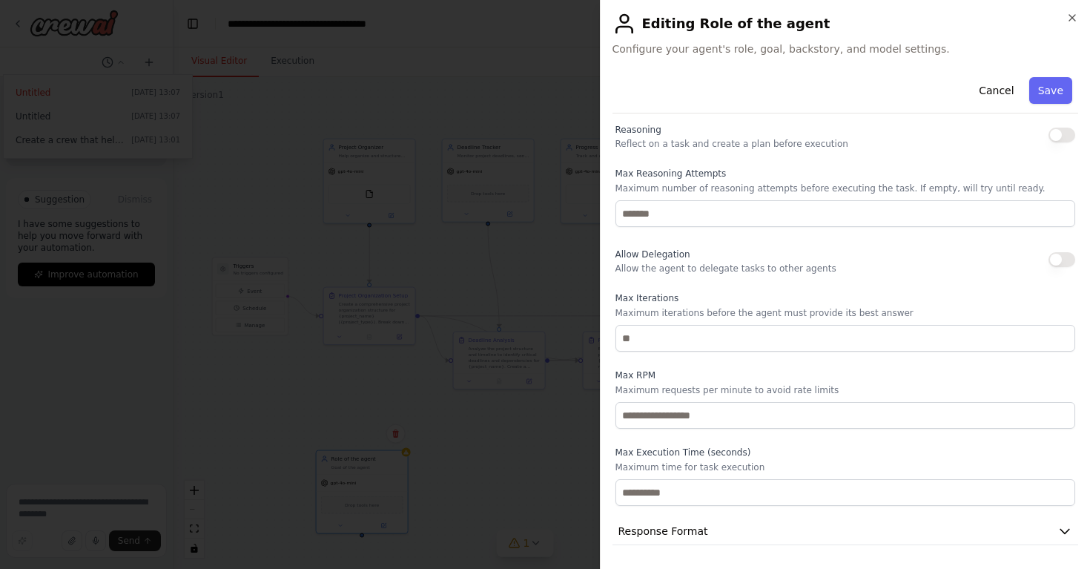
click at [1048, 254] on button "button" at bounding box center [1061, 259] width 27 height 15
click at [748, 532] on button "Response Format" at bounding box center [845, 530] width 466 height 27
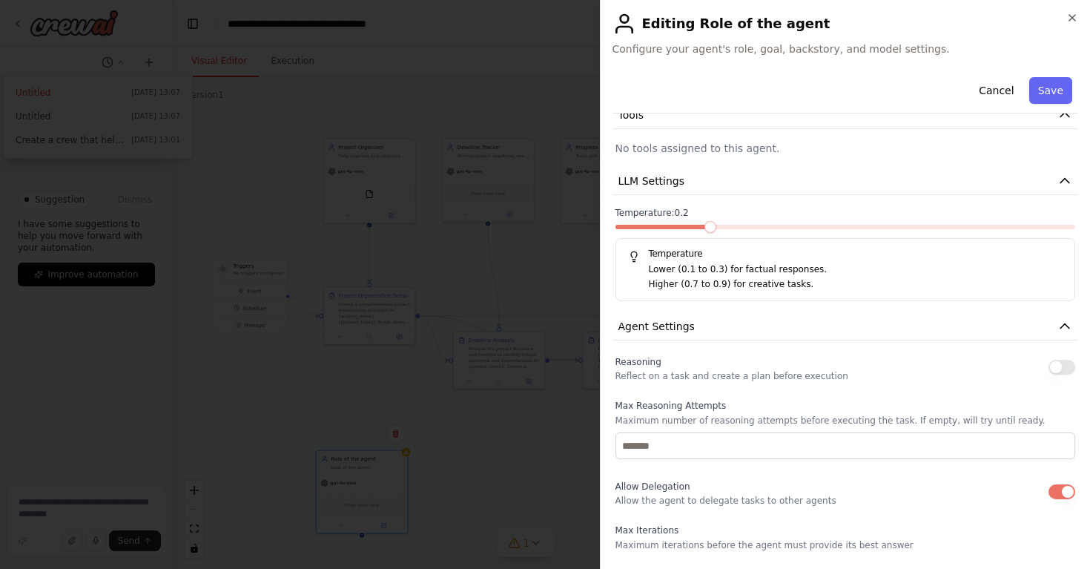
scroll to position [0, 0]
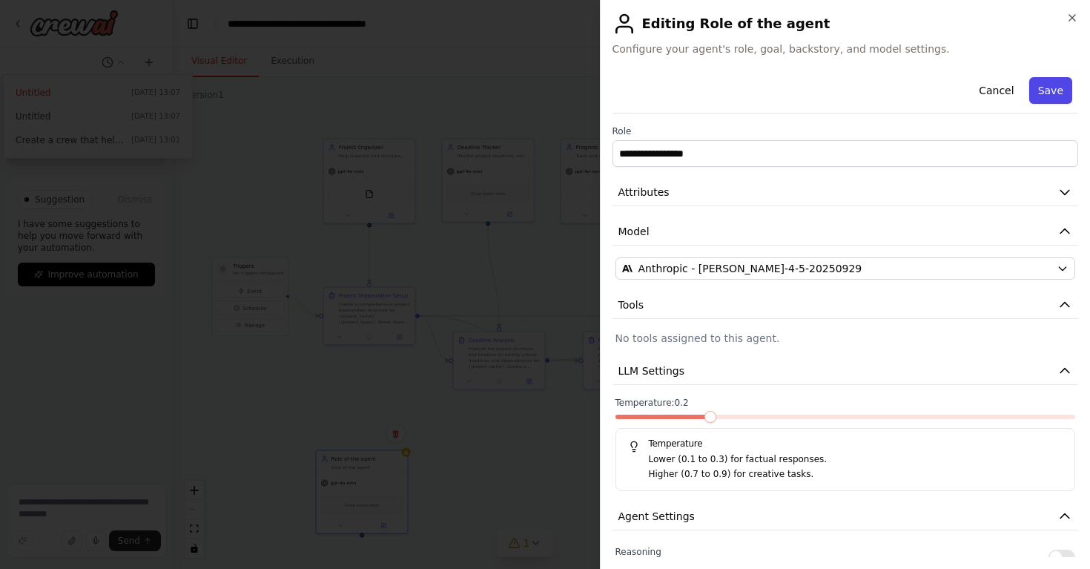
click at [1056, 81] on button "Save" at bounding box center [1050, 90] width 43 height 27
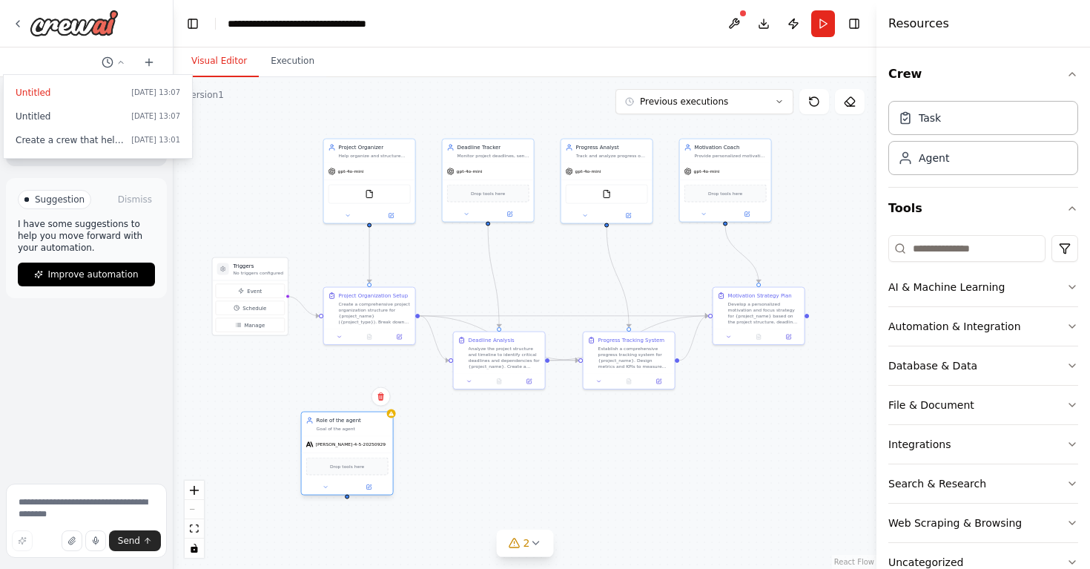
drag, startPoint x: 375, startPoint y: 491, endPoint x: 363, endPoint y: 454, distance: 39.1
click at [363, 454] on div "Drop tools here" at bounding box center [347, 465] width 91 height 27
click at [45, 27] on div at bounding box center [86, 284] width 173 height 569
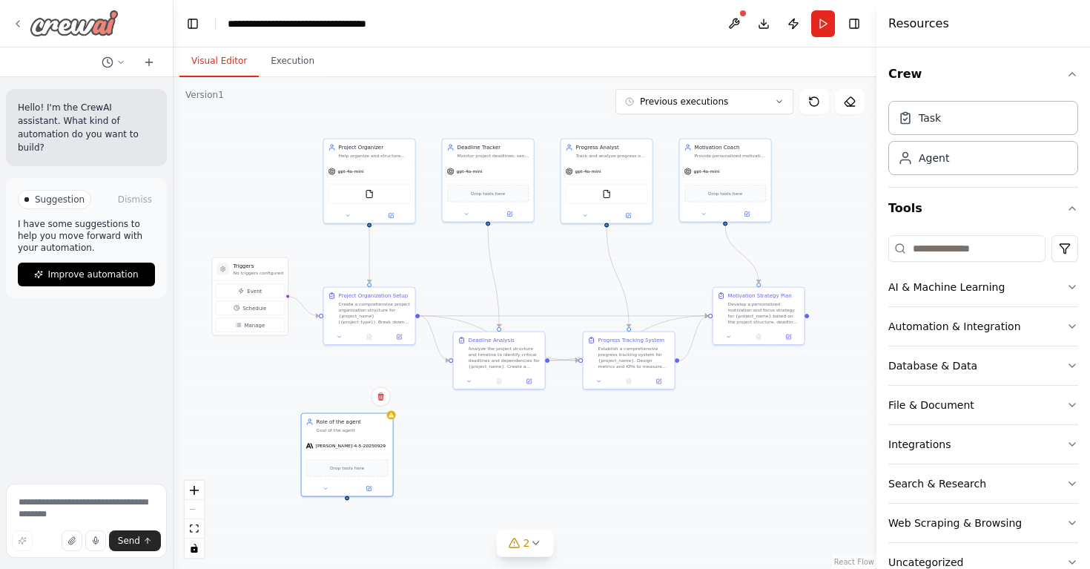
click at [45, 21] on img at bounding box center [74, 23] width 89 height 27
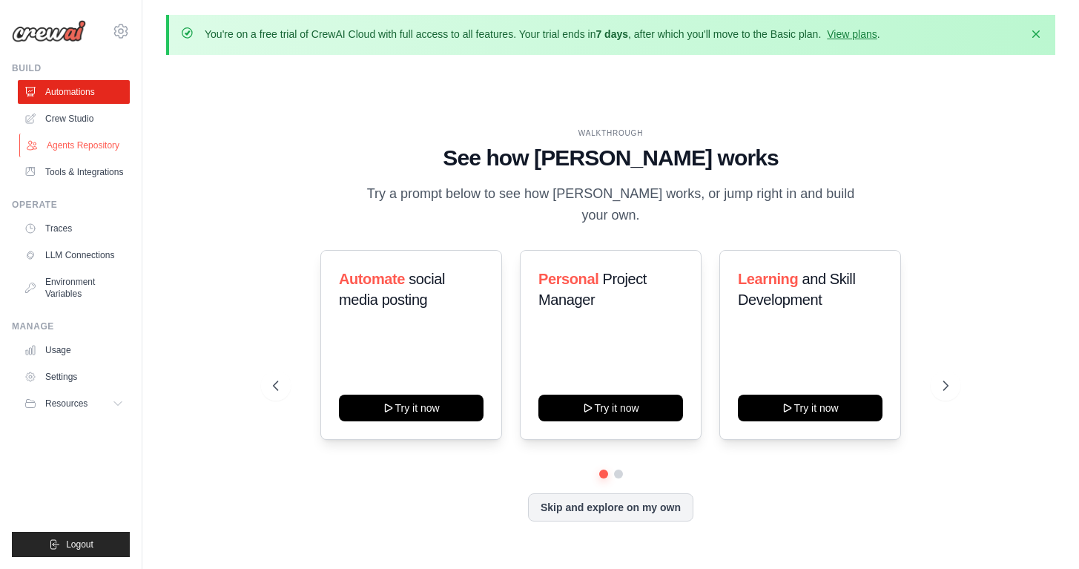
click at [82, 144] on link "Agents Repository" at bounding box center [75, 145] width 112 height 24
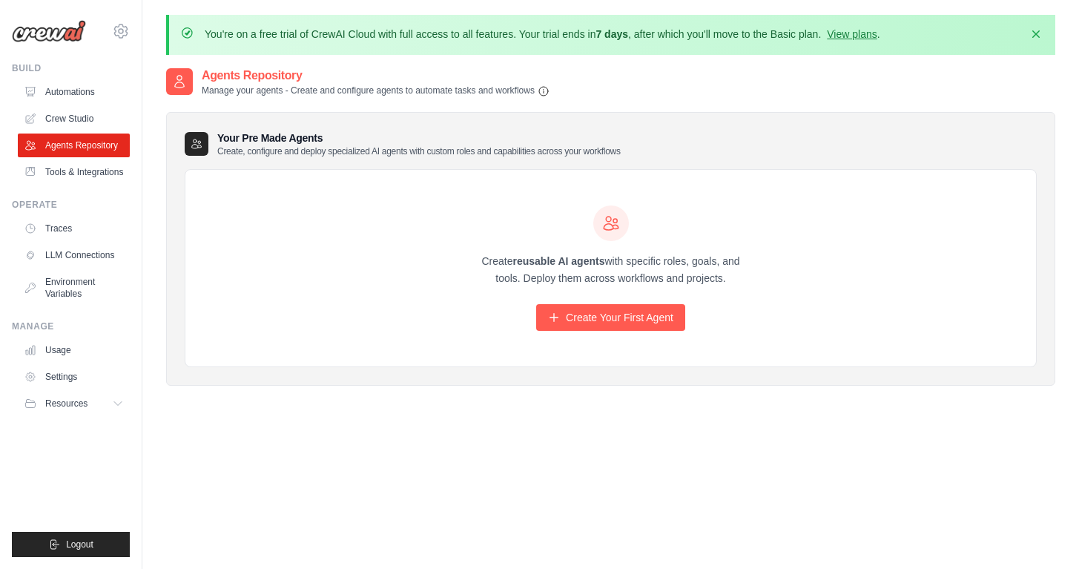
click at [242, 127] on div "Your Pre Made Agents Create, configure and deploy specialized AI agents with cu…" at bounding box center [610, 249] width 889 height 274
click at [76, 174] on link "Tools & Integrations" at bounding box center [75, 172] width 112 height 24
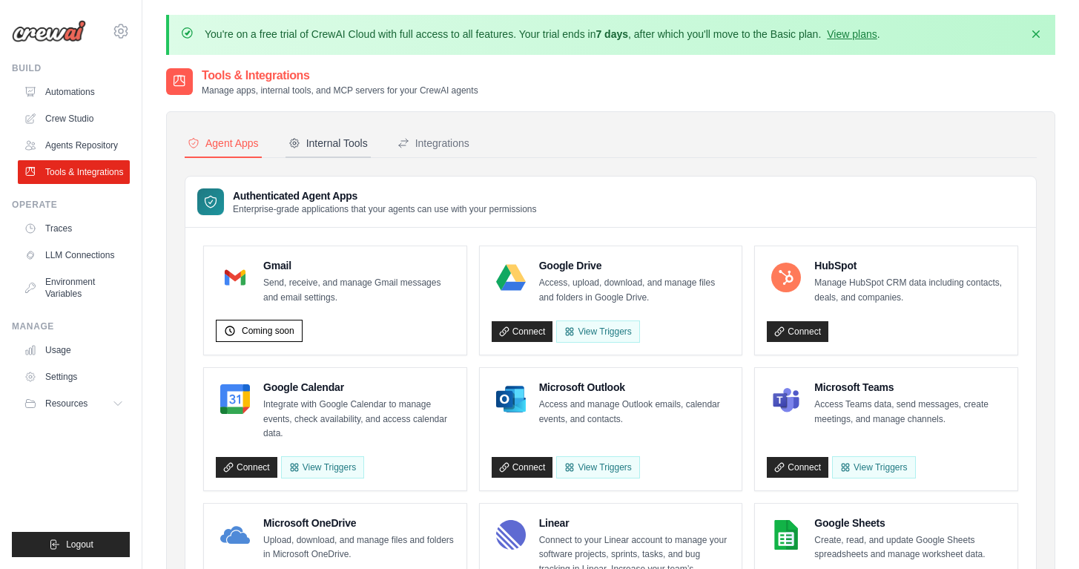
click at [317, 136] on button "Internal Tools" at bounding box center [327, 144] width 85 height 28
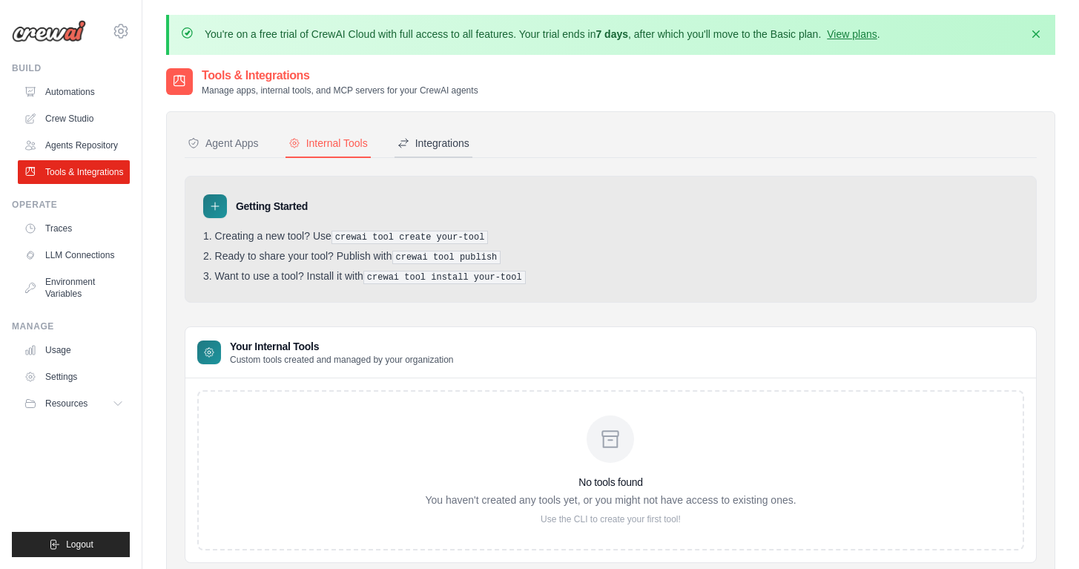
click at [427, 139] on div "Integrations" at bounding box center [433, 143] width 72 height 15
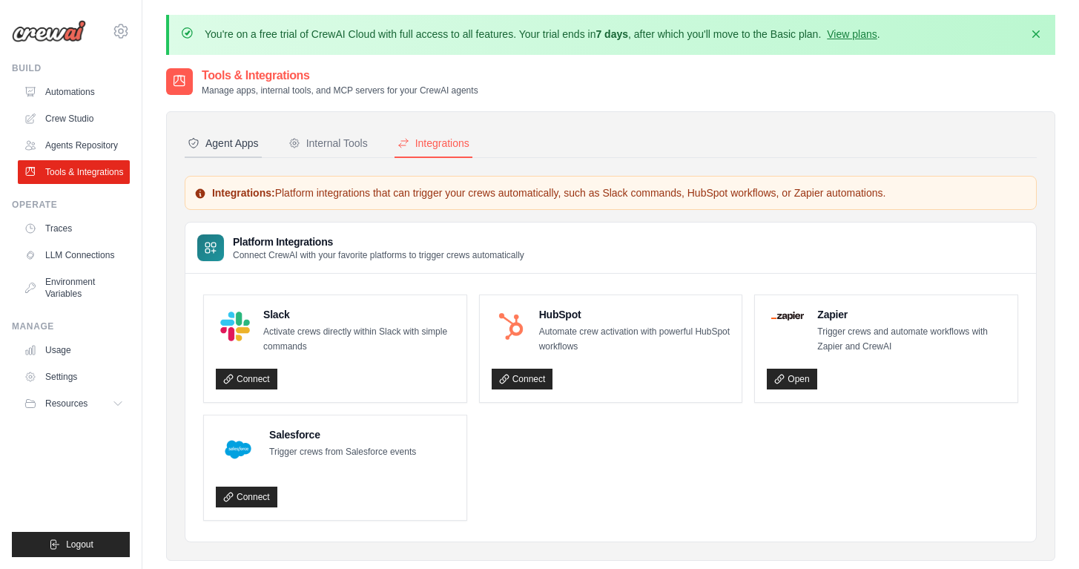
click at [235, 134] on button "Agent Apps" at bounding box center [223, 144] width 77 height 28
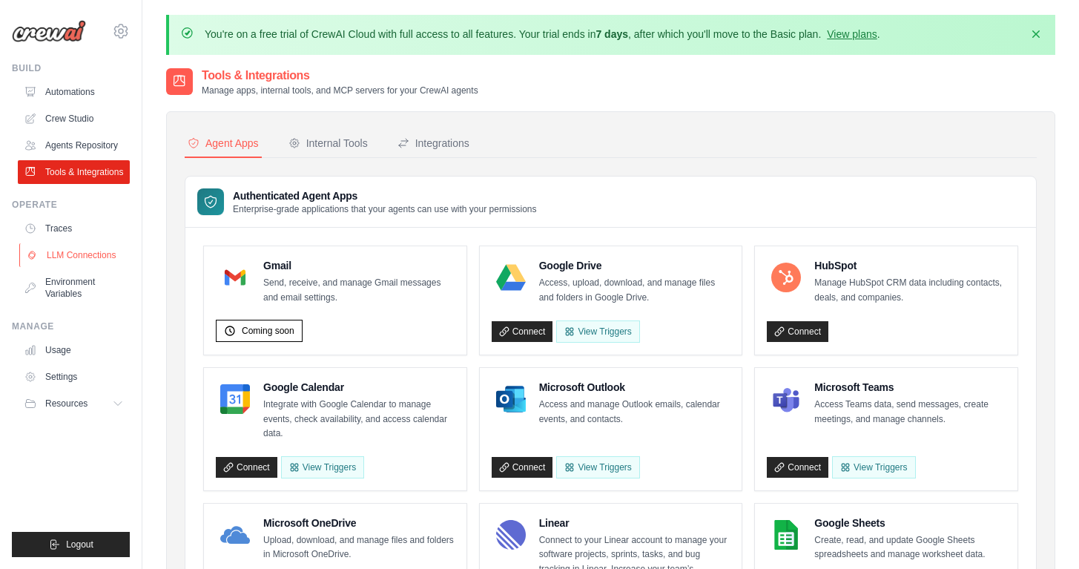
click at [53, 245] on link "LLM Connections" at bounding box center [75, 255] width 112 height 24
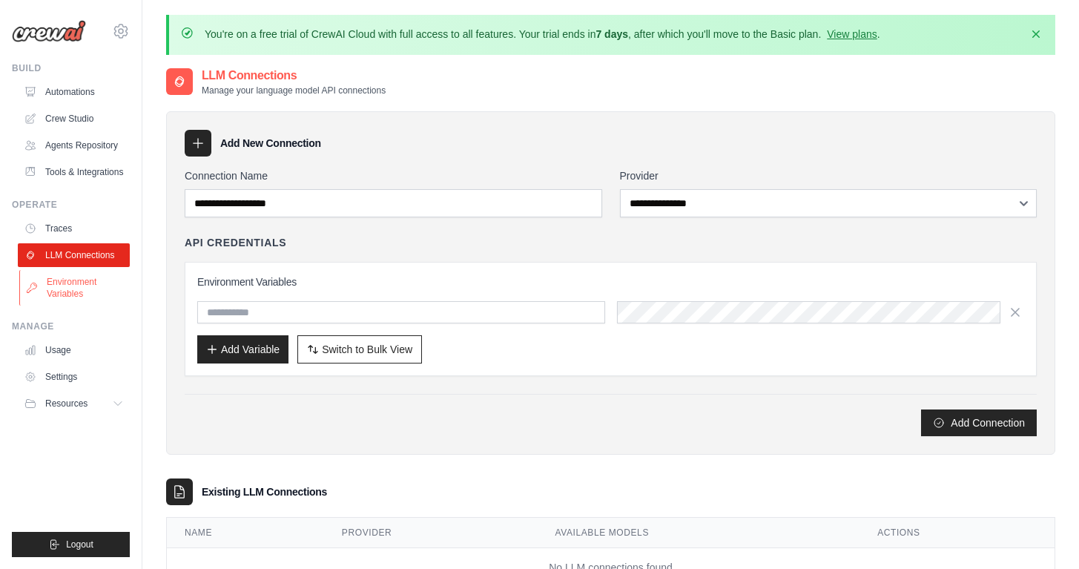
click at [58, 280] on link "Environment Variables" at bounding box center [75, 288] width 112 height 36
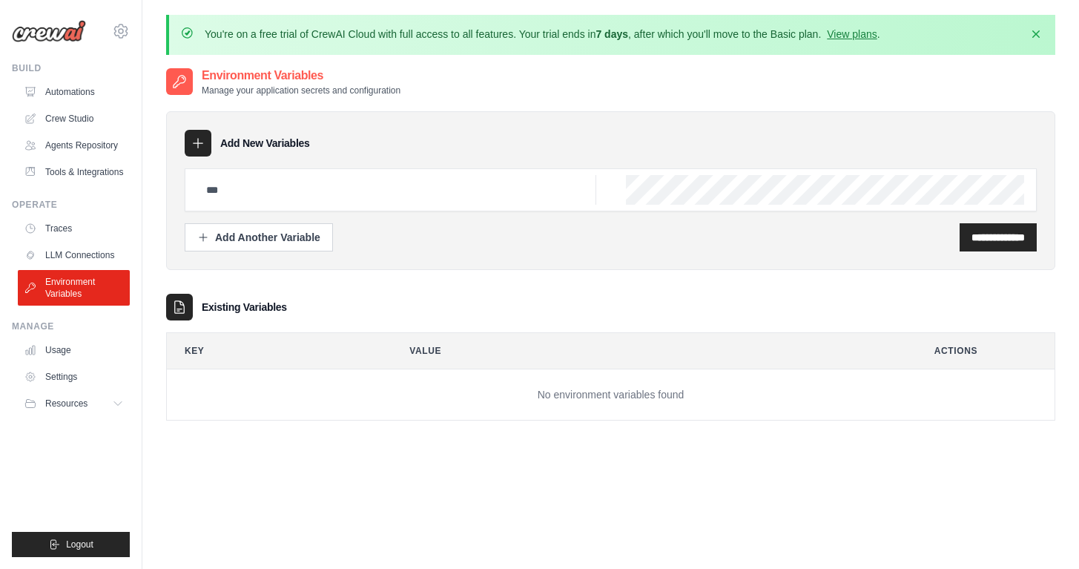
click at [55, 362] on ul "Usage Settings Resources Documentation Blog" at bounding box center [74, 376] width 112 height 77
click at [55, 353] on link "Usage" at bounding box center [75, 350] width 112 height 24
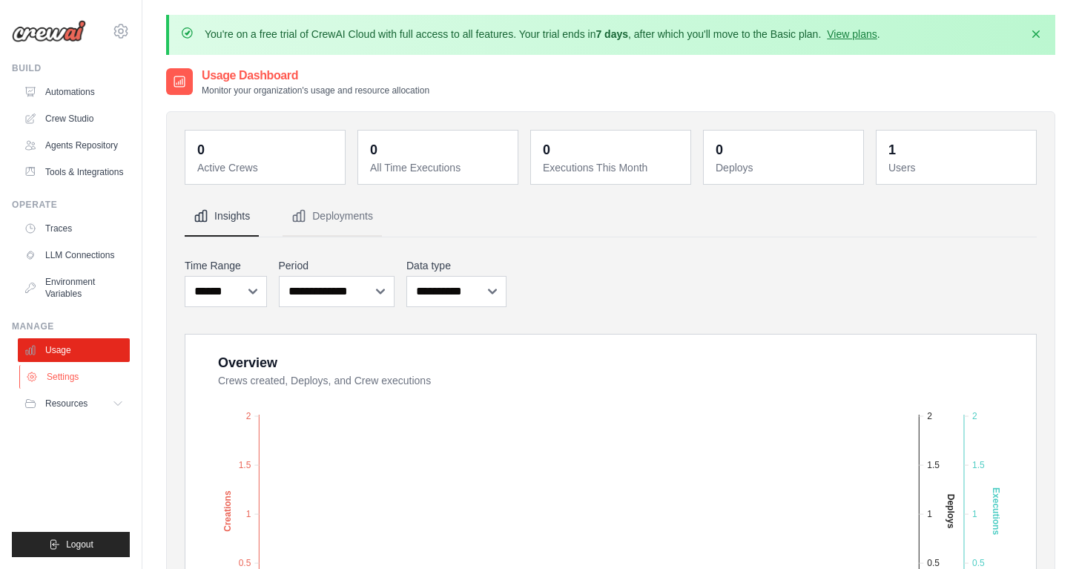
click at [57, 369] on link "Settings" at bounding box center [75, 377] width 112 height 24
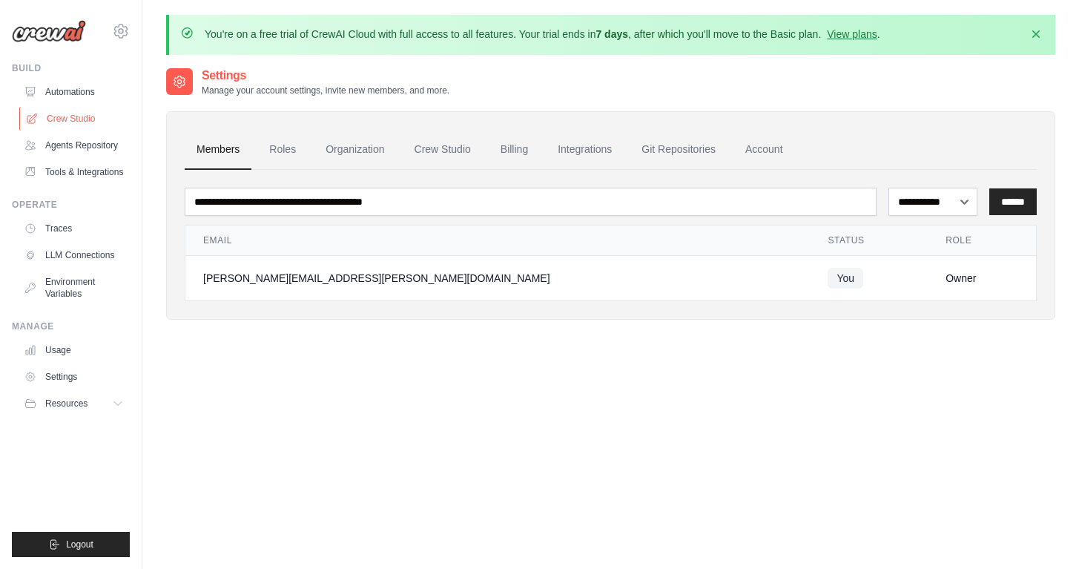
click at [66, 121] on link "Crew Studio" at bounding box center [75, 119] width 112 height 24
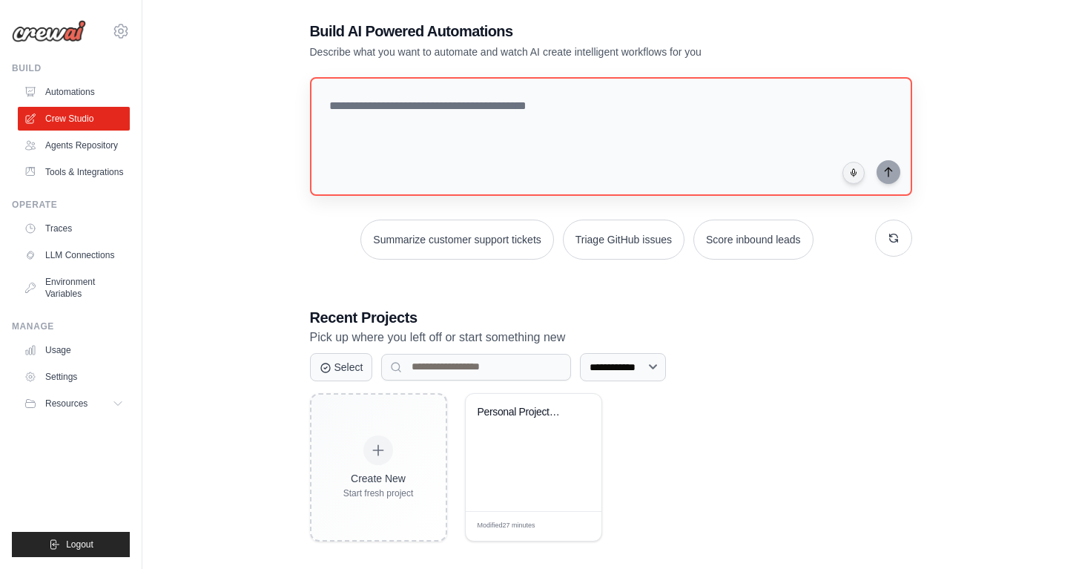
scroll to position [81, 0]
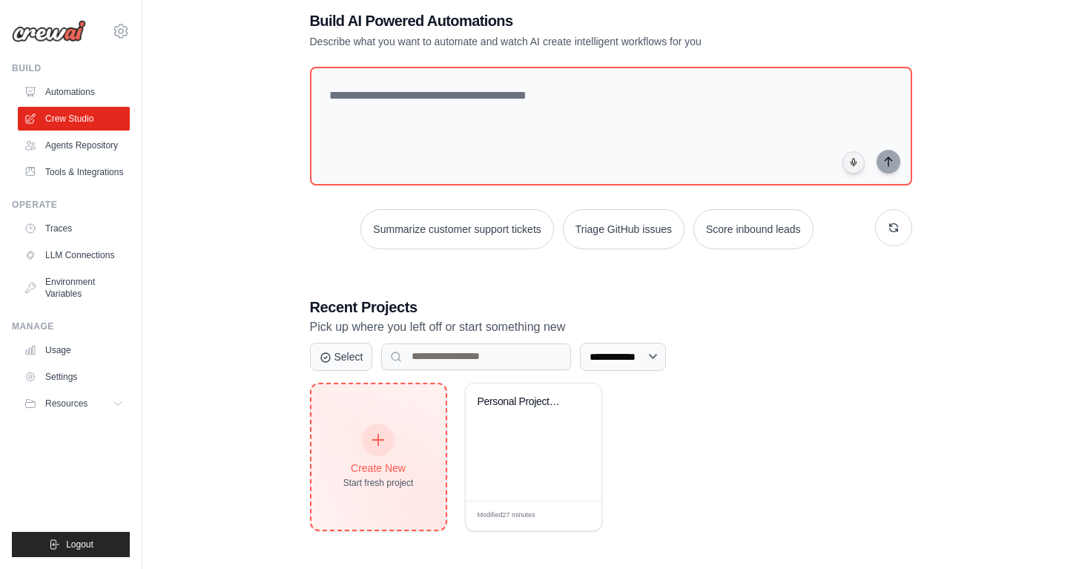
click at [368, 428] on div at bounding box center [378, 439] width 33 height 33
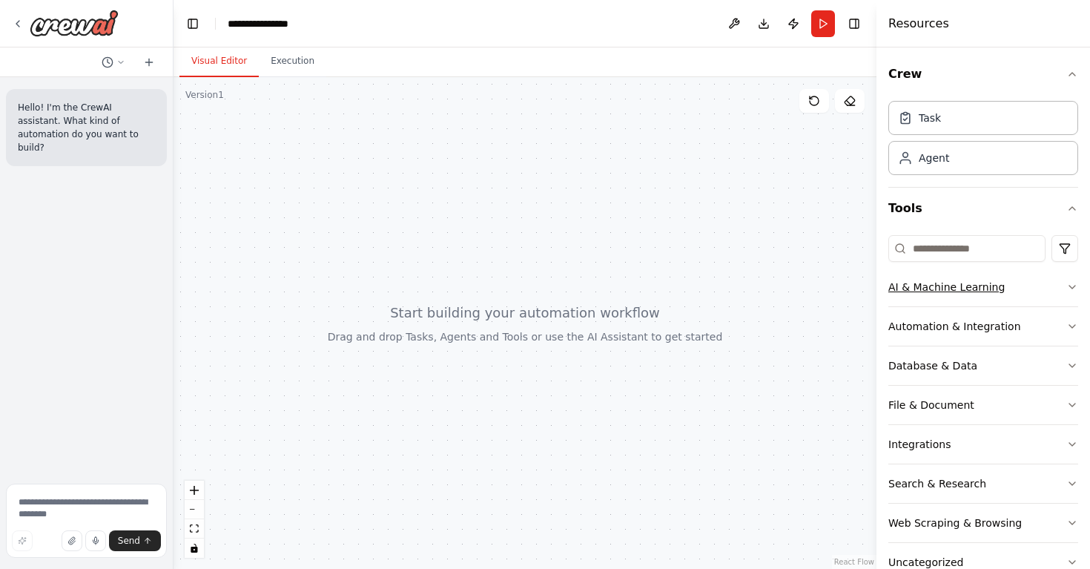
click at [941, 291] on div "AI & Machine Learning" at bounding box center [946, 286] width 116 height 15
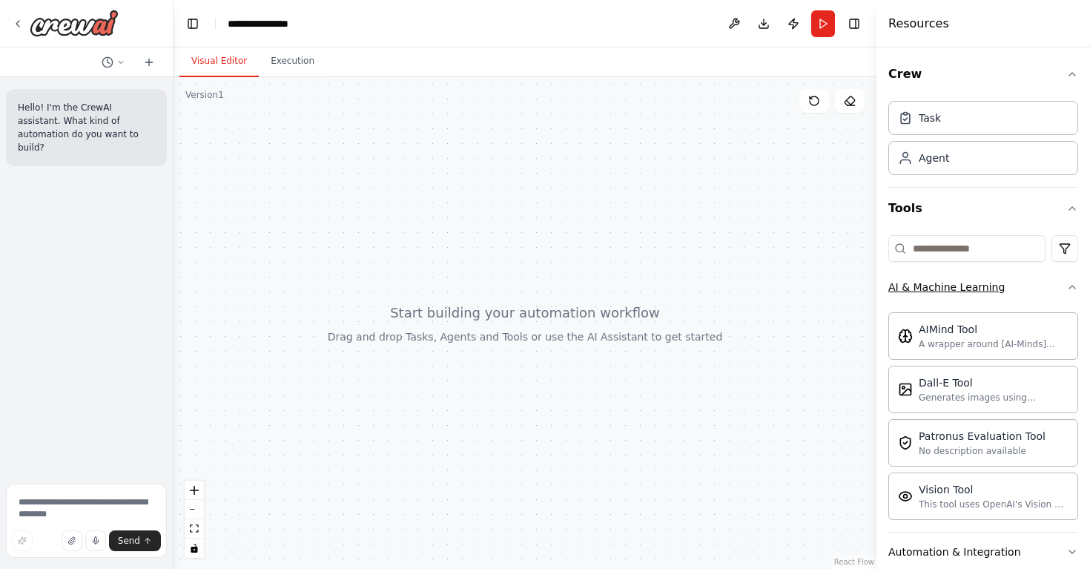
click at [941, 291] on div "AI & Machine Learning" at bounding box center [946, 286] width 116 height 15
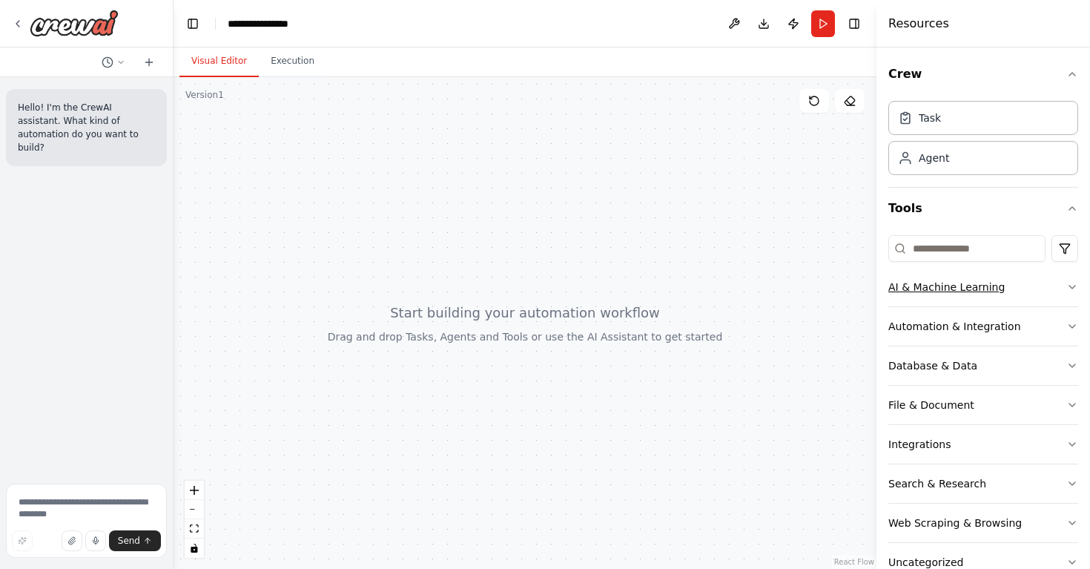
click at [941, 291] on div "AI & Machine Learning" at bounding box center [946, 286] width 116 height 15
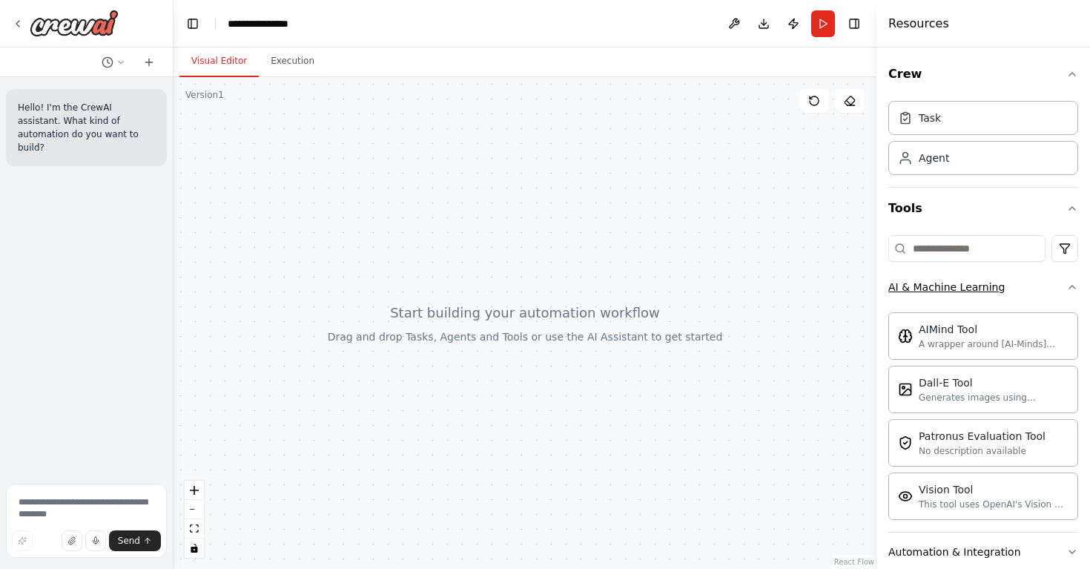
click at [941, 291] on div "AI & Machine Learning" at bounding box center [946, 286] width 116 height 15
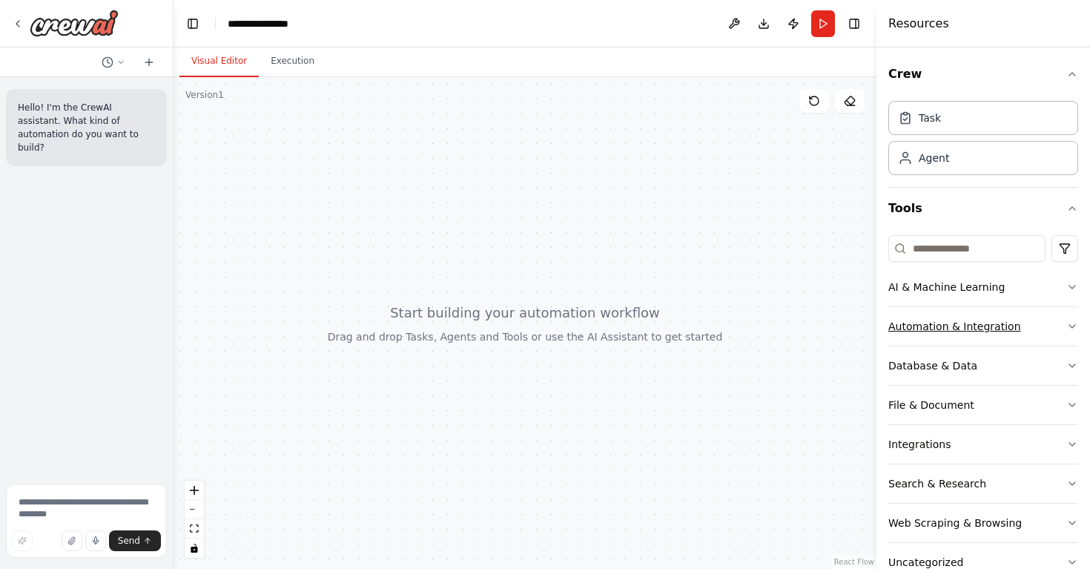
click at [939, 313] on button "Automation & Integration" at bounding box center [983, 326] width 190 height 39
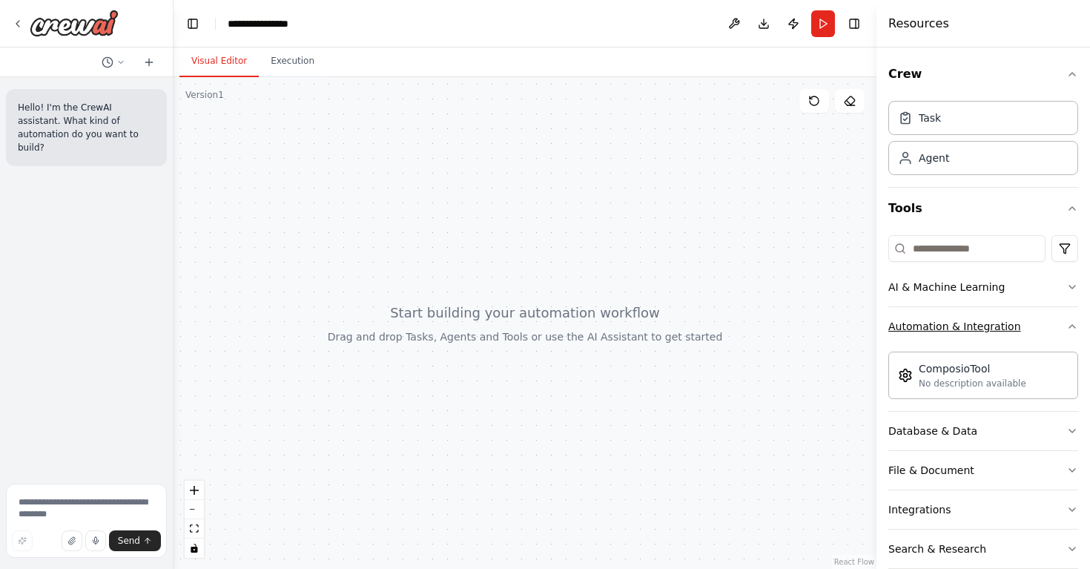
click at [939, 313] on button "Automation & Integration" at bounding box center [983, 326] width 190 height 39
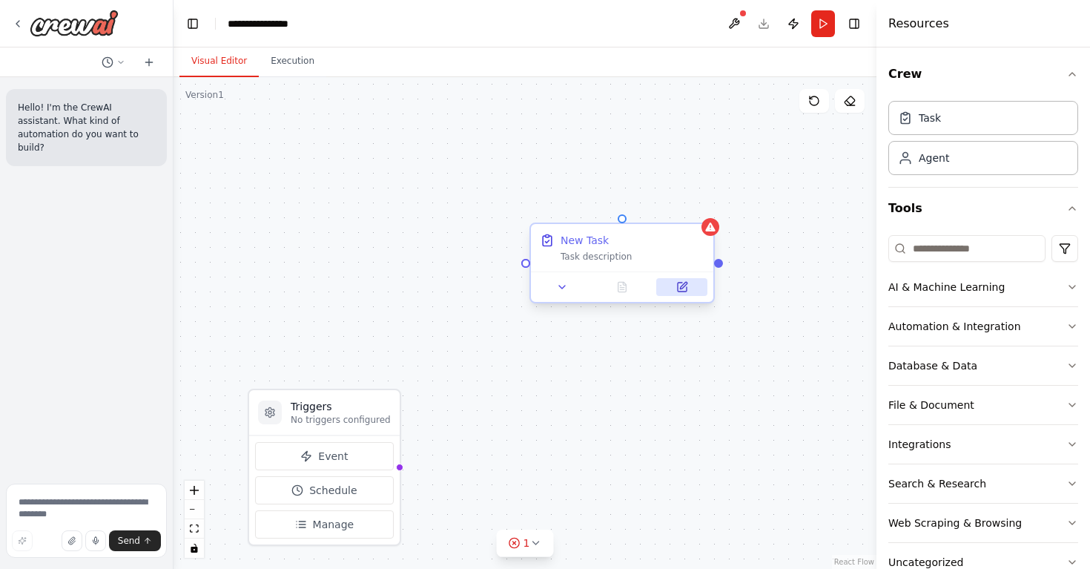
click at [679, 288] on icon at bounding box center [682, 286] width 9 height 9
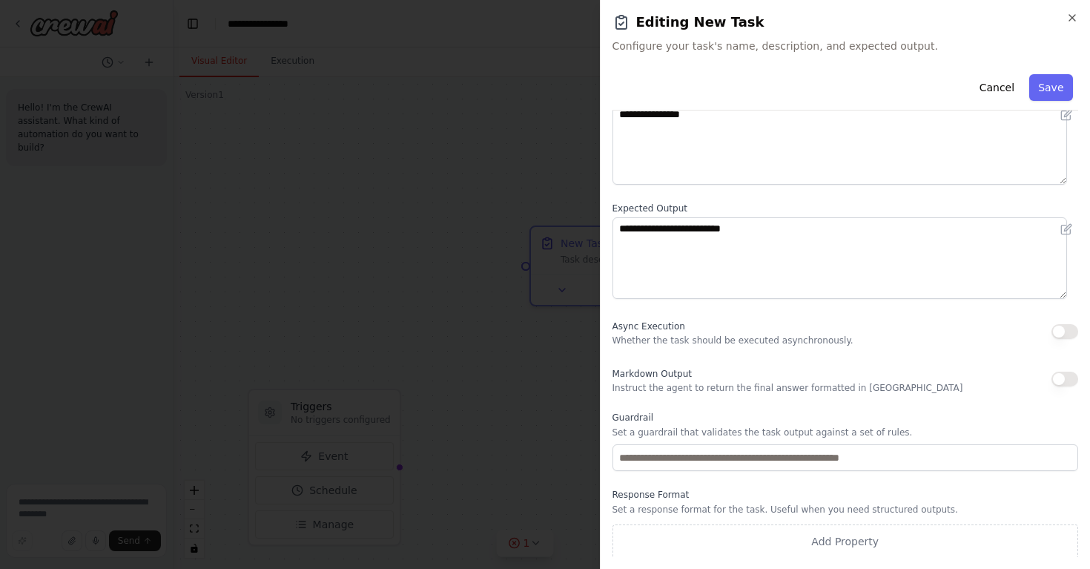
scroll to position [101, 0]
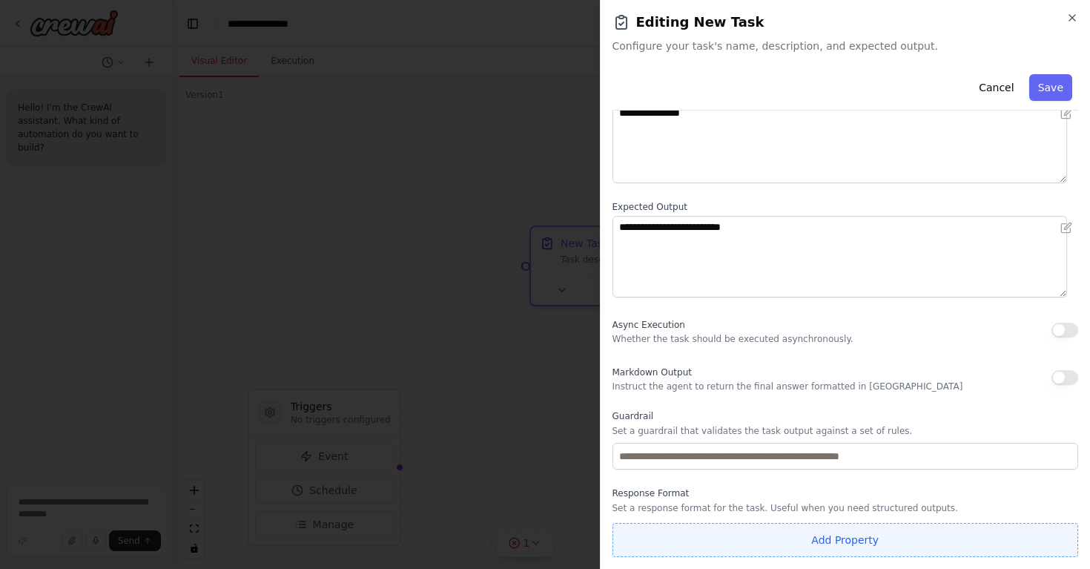
click at [823, 530] on button "Add Property" at bounding box center [845, 540] width 466 height 34
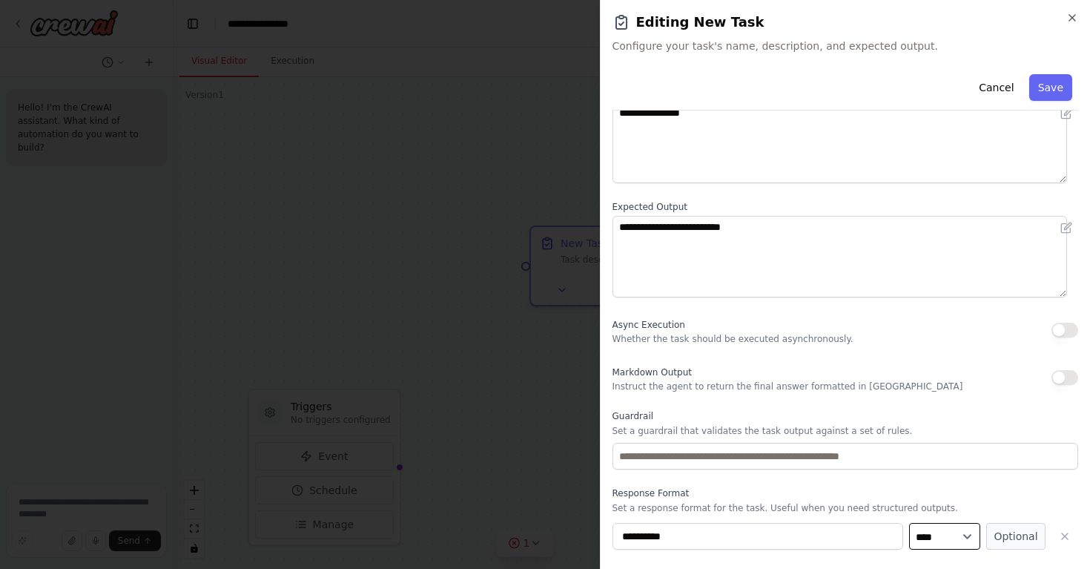
click at [936, 539] on select "**** ******* ******* **** ******" at bounding box center [944, 536] width 71 height 27
click at [1051, 529] on button "button" at bounding box center [1064, 536] width 27 height 27
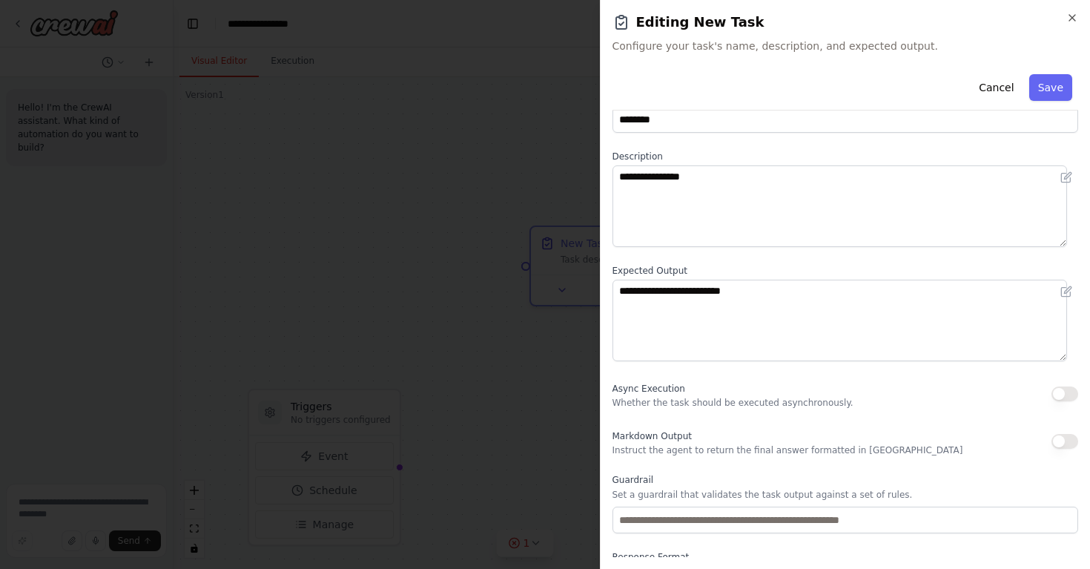
scroll to position [0, 0]
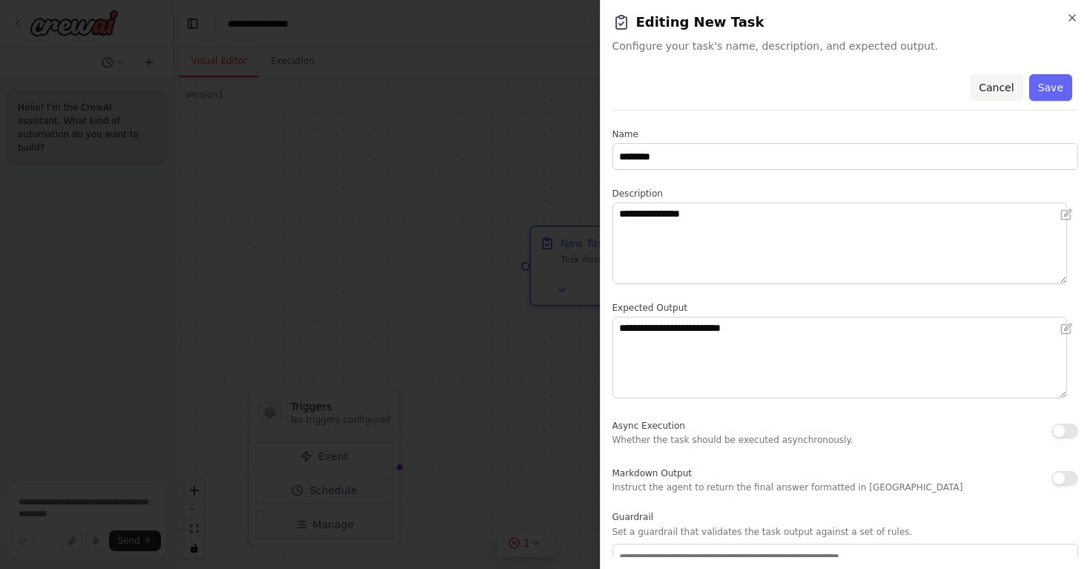
click at [983, 85] on button "Cancel" at bounding box center [996, 87] width 53 height 27
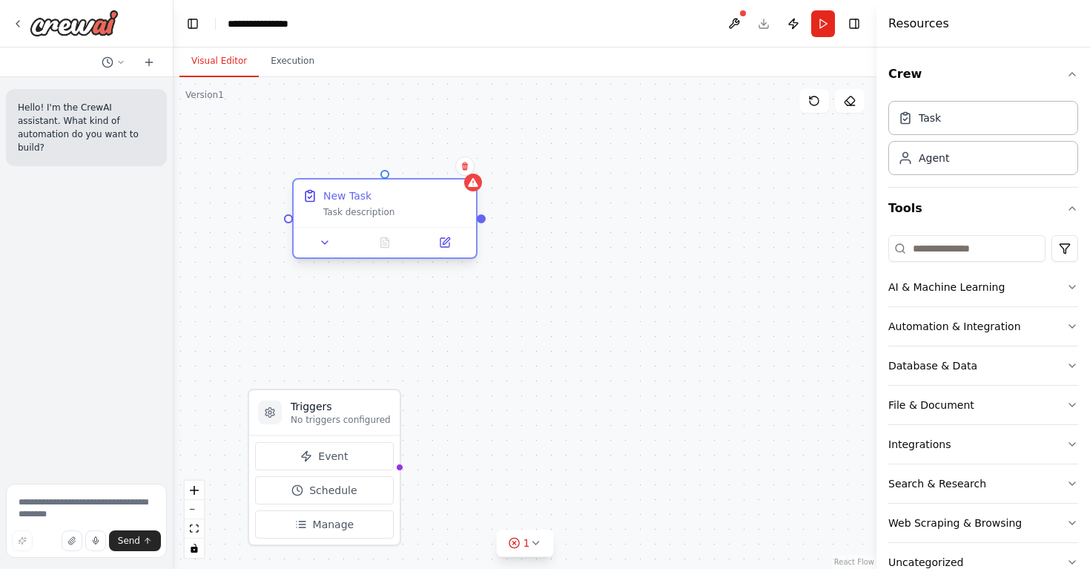
drag, startPoint x: 593, startPoint y: 261, endPoint x: 349, endPoint y: 222, distance: 246.9
click at [349, 222] on div "New Task Task description" at bounding box center [385, 202] width 182 height 47
click at [467, 164] on icon at bounding box center [465, 166] width 6 height 8
click at [428, 173] on button "Confirm" at bounding box center [423, 166] width 53 height 18
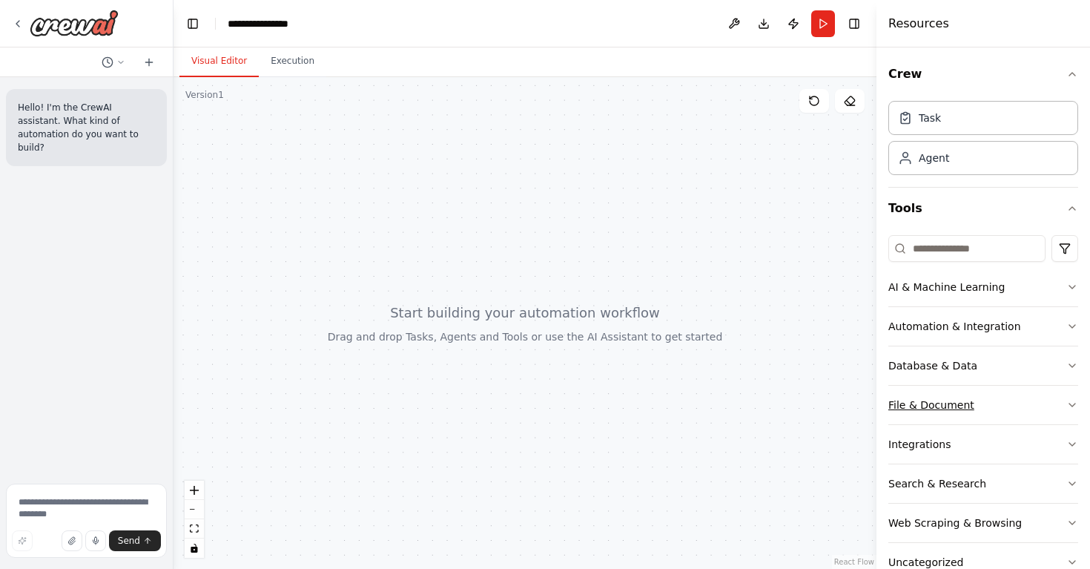
click at [916, 403] on div "File & Document" at bounding box center [931, 404] width 86 height 15
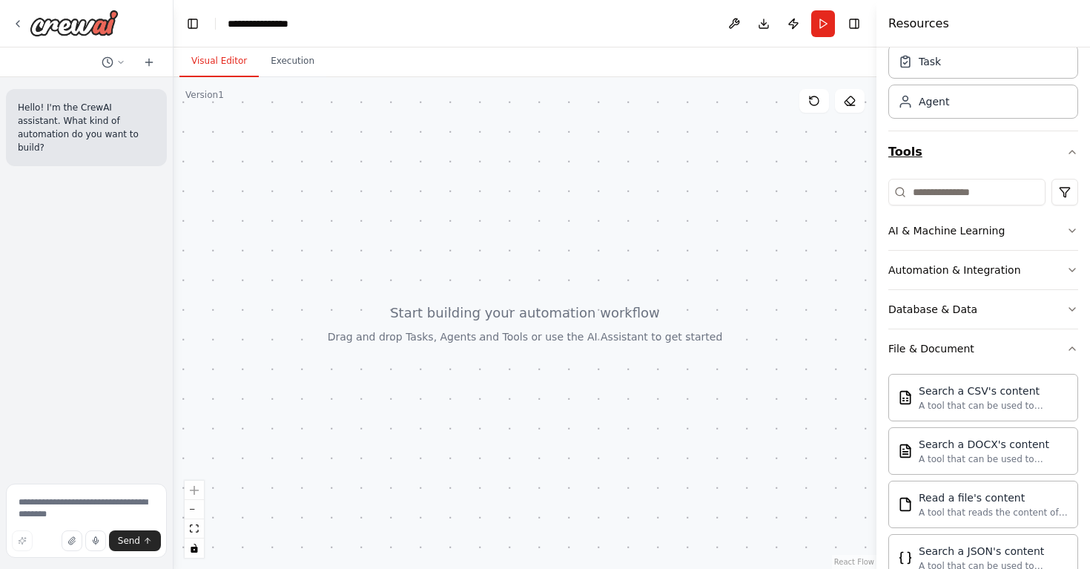
scroll to position [65, 0]
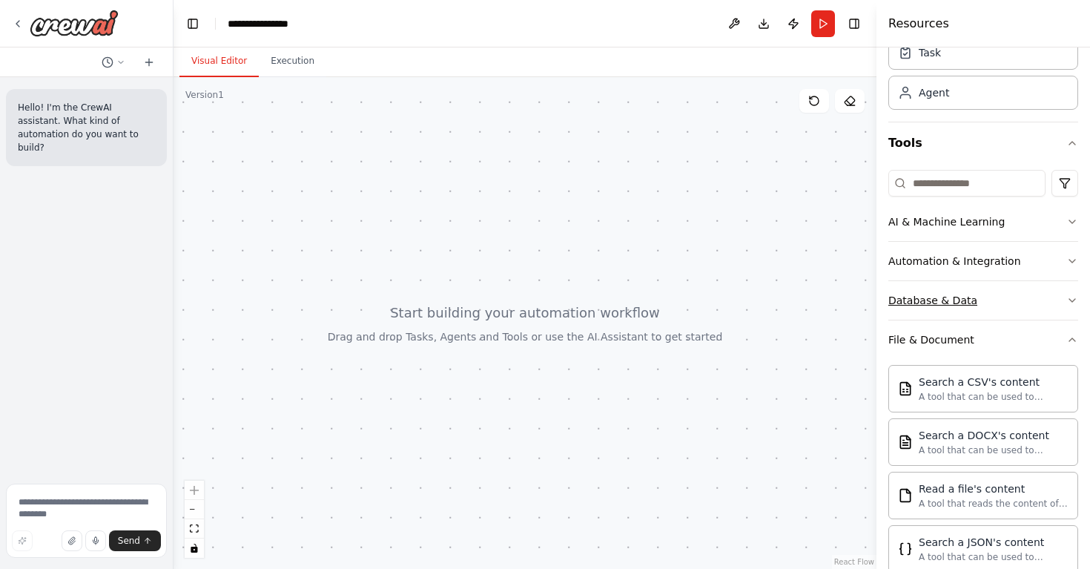
click at [997, 310] on button "Database & Data" at bounding box center [983, 300] width 190 height 39
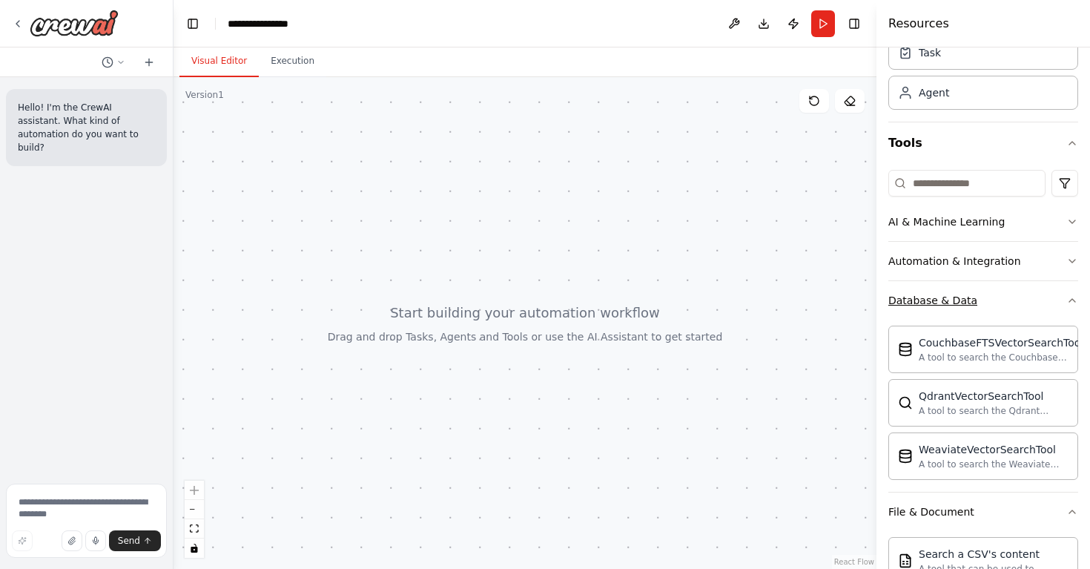
scroll to position [453, 0]
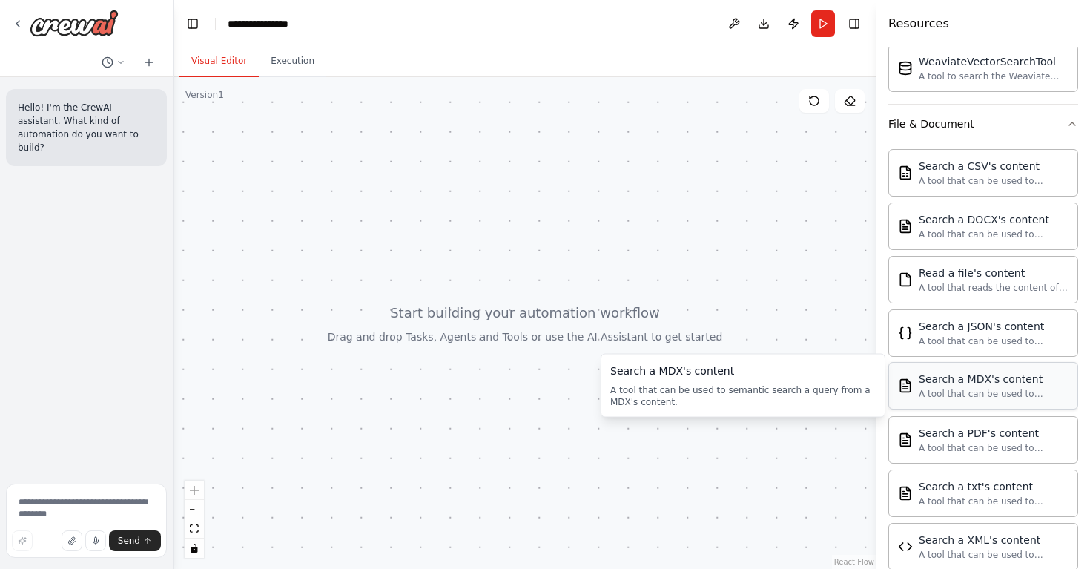
click at [987, 383] on div "Search a MDX's content" at bounding box center [993, 378] width 150 height 15
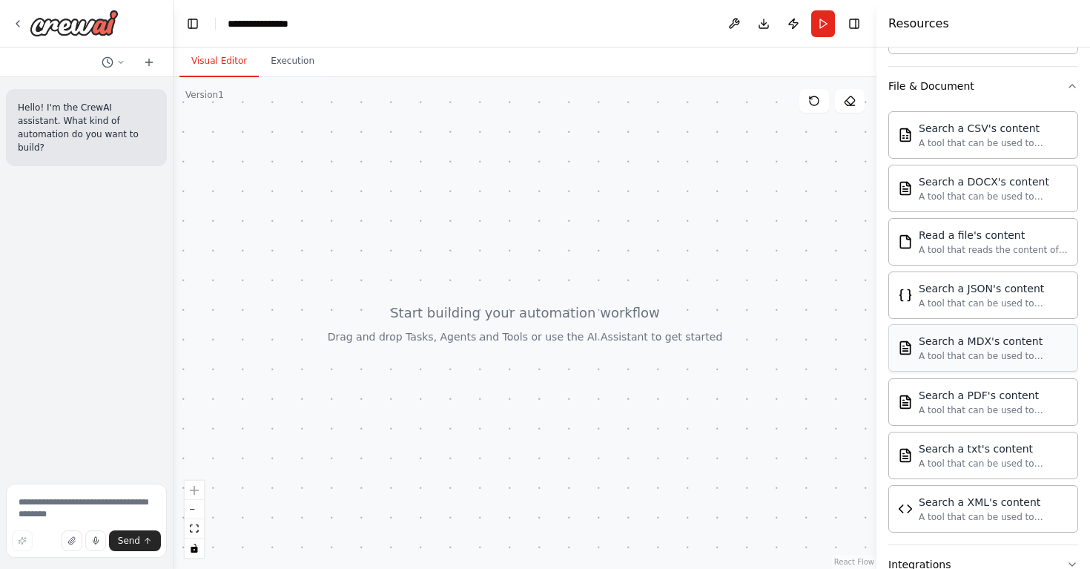
scroll to position [494, 0]
click at [969, 397] on div "Search a PDF's content" at bounding box center [993, 392] width 150 height 15
